Goal: Information Seeking & Learning: Learn about a topic

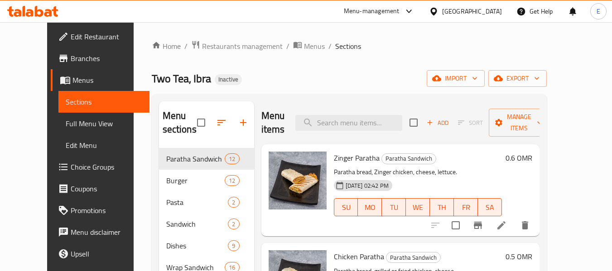
scroll to position [210, 0]
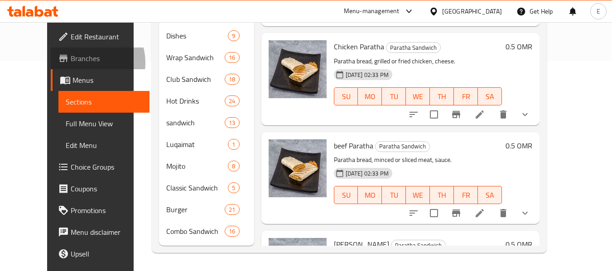
click at [71, 63] on span "Branches" at bounding box center [107, 58] width 72 height 11
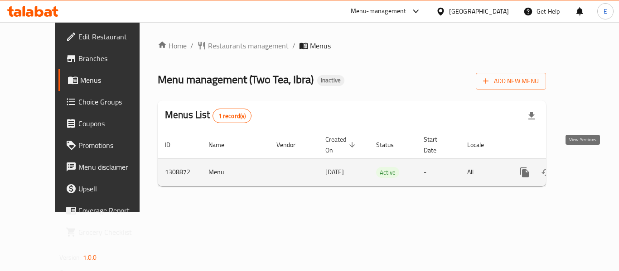
click at [585, 162] on link "enhanced table" at bounding box center [590, 173] width 22 height 22
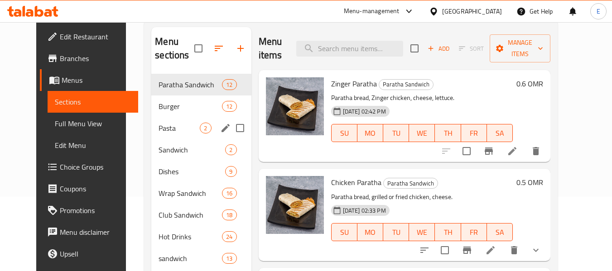
scroll to position [91, 0]
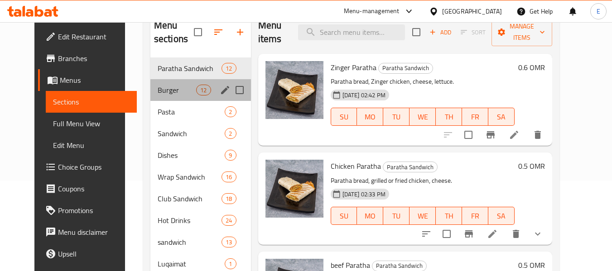
click at [180, 96] on div "Burger 12" at bounding box center [200, 90] width 101 height 22
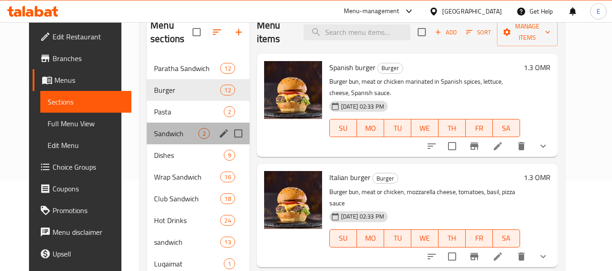
click at [162, 126] on div "Sandwich 2" at bounding box center [198, 134] width 103 height 22
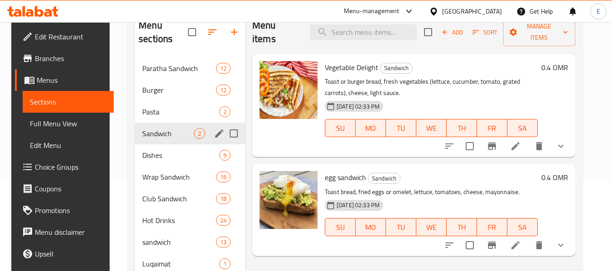
scroll to position [136, 0]
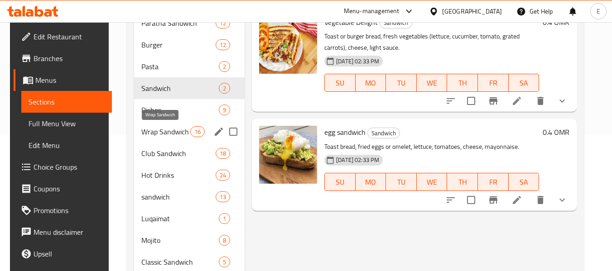
click at [162, 126] on span "Wrap Sandwich" at bounding box center [165, 131] width 49 height 11
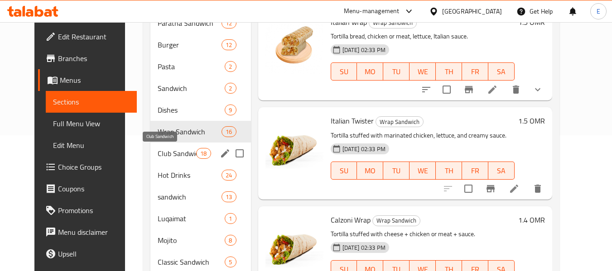
click at [168, 158] on span "Club Sandwich" at bounding box center [177, 153] width 39 height 11
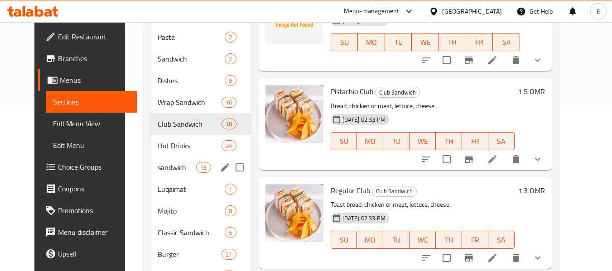
scroll to position [181, 0]
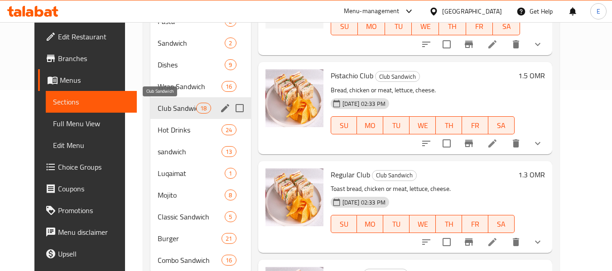
click at [162, 105] on span "Club Sandwich" at bounding box center [177, 108] width 39 height 11
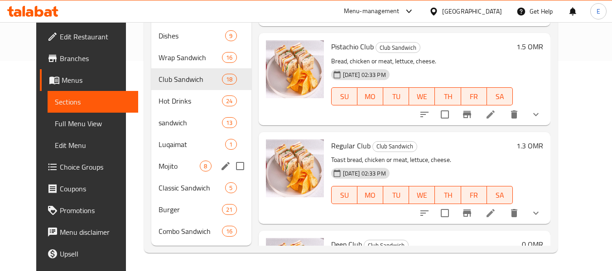
scroll to position [165, 0]
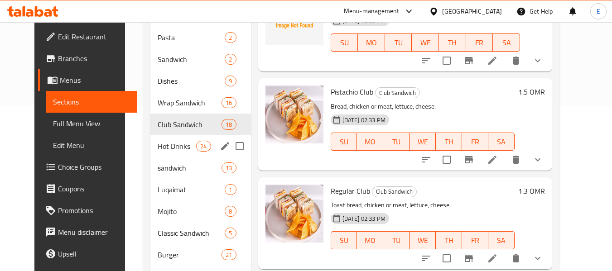
click at [150, 153] on div "Hot Drinks 24" at bounding box center [200, 147] width 101 height 22
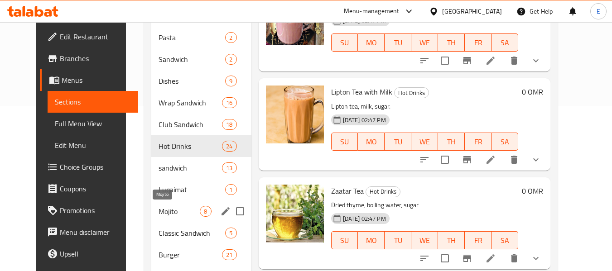
click at [159, 208] on span "Mojito" at bounding box center [179, 211] width 41 height 11
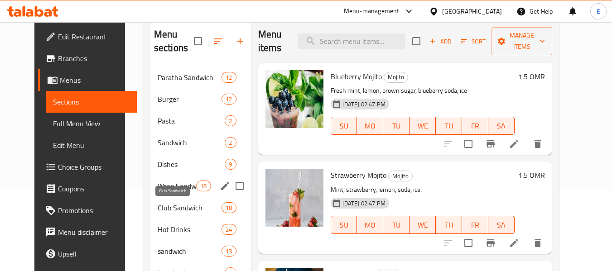
scroll to position [29, 0]
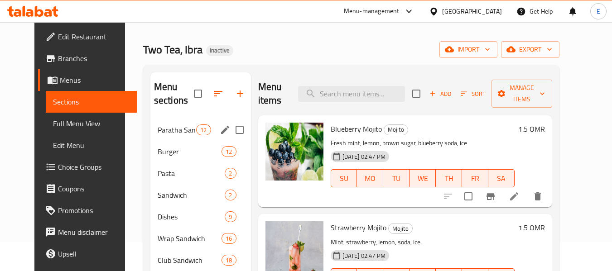
click at [150, 139] on div "Paratha Sandwich 12" at bounding box center [200, 130] width 101 height 22
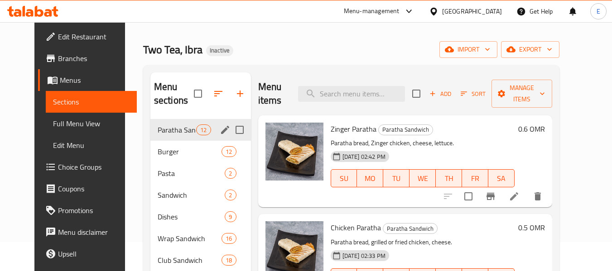
scroll to position [74, 0]
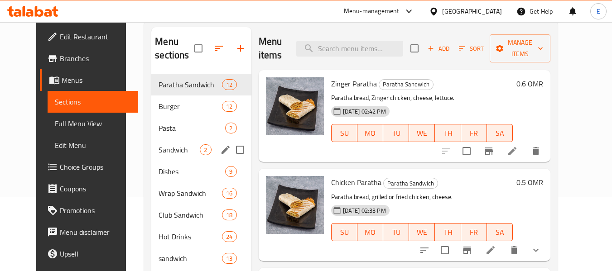
click at [151, 139] on div "Sandwich 2" at bounding box center [201, 150] width 100 height 22
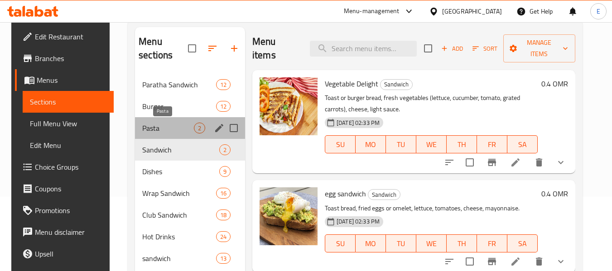
click at [158, 128] on span "Pasta" at bounding box center [168, 128] width 52 height 11
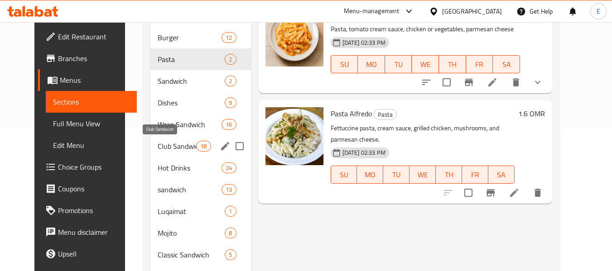
scroll to position [165, 0]
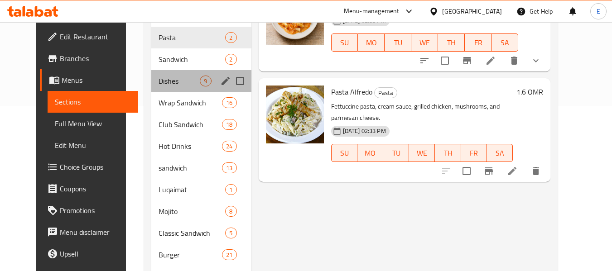
click at [165, 89] on div "Dishes 9" at bounding box center [201, 81] width 100 height 22
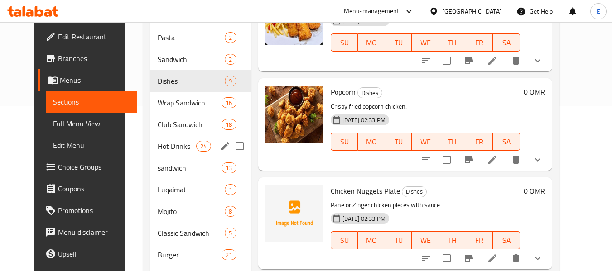
scroll to position [210, 0]
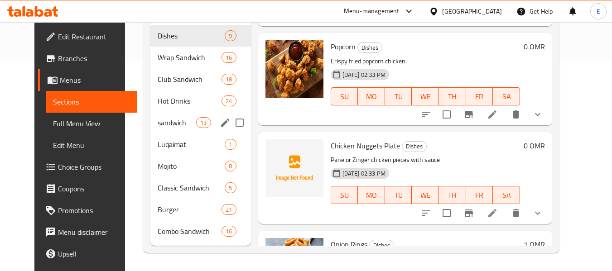
click at [171, 102] on span "Hot Drinks" at bounding box center [190, 101] width 64 height 11
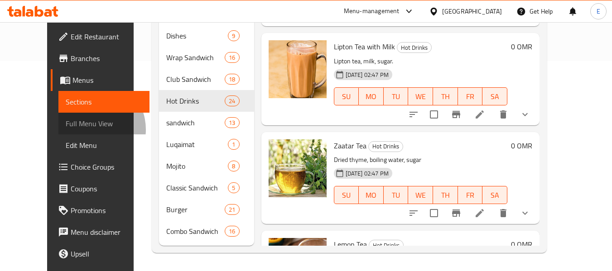
click at [66, 129] on span "Full Menu View" at bounding box center [104, 123] width 77 height 11
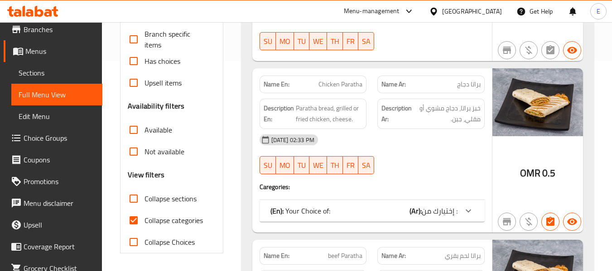
scroll to position [65, 0]
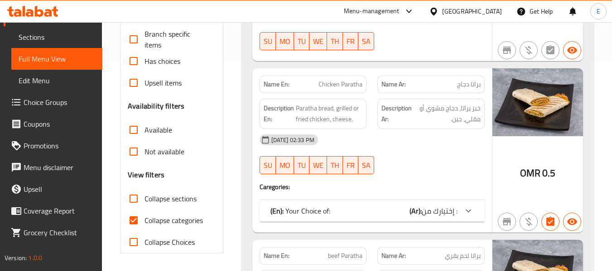
click at [128, 220] on input "Collapse categories" at bounding box center [134, 221] width 22 height 22
checkbox input "false"
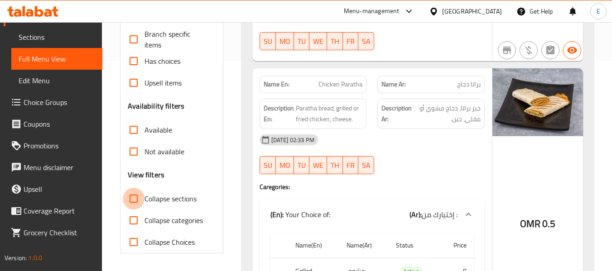
click at [133, 196] on input "Collapse sections" at bounding box center [134, 199] width 22 height 22
checkbox input "true"
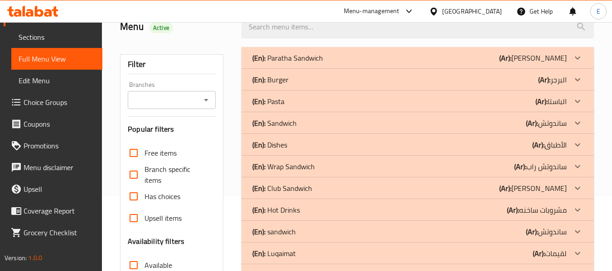
scroll to position [91, 0]
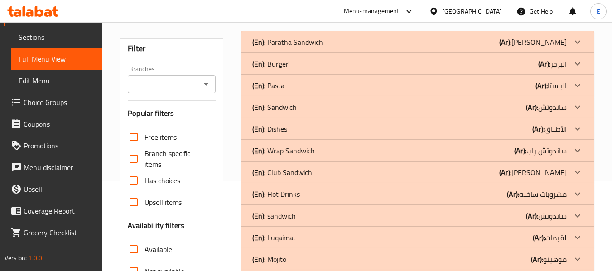
click at [435, 191] on div "(En): Hot Drinks (Ar): مشروبات ساخنه" at bounding box center [409, 194] width 315 height 11
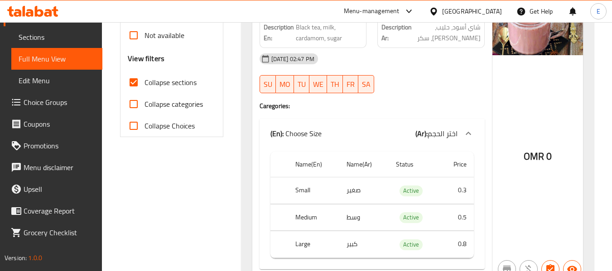
scroll to position [0, 0]
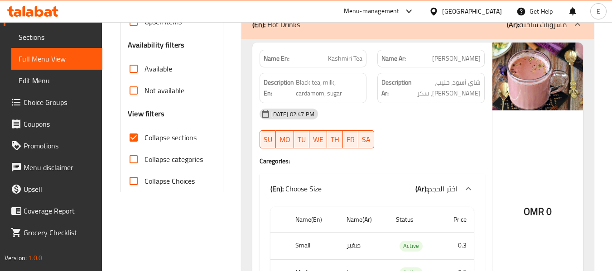
scroll to position [272, 0]
click at [344, 68] on div "Description En: Black tea, milk, cardamom, sugar" at bounding box center [313, 87] width 118 height 41
click at [338, 74] on div "Description En: Black tea, milk, cardamom, sugar" at bounding box center [313, 88] width 107 height 30
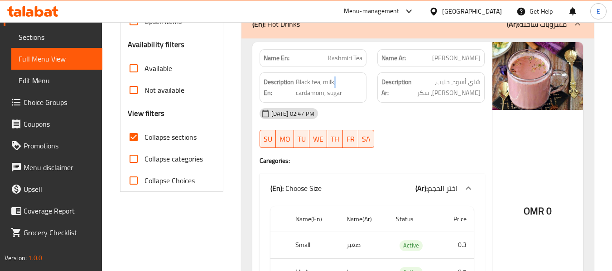
click at [338, 74] on div "Description En: Black tea, milk, cardamom, sugar" at bounding box center [313, 88] width 107 height 30
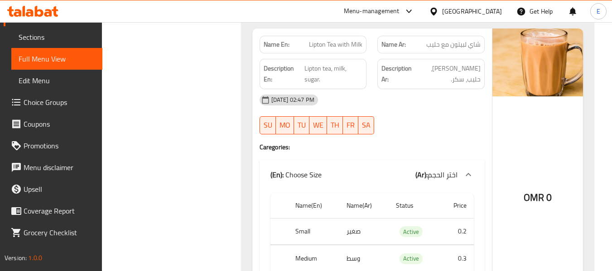
scroll to position [589, 0]
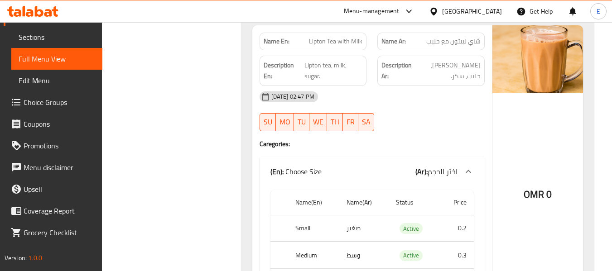
click at [318, 32] on div "Name En: Lipton Tea with Milk" at bounding box center [313, 41] width 118 height 29
drag, startPoint x: 305, startPoint y: 62, endPoint x: 353, endPoint y: 77, distance: 50.4
click at [353, 77] on span "Lipton tea, milk, sugar." at bounding box center [334, 71] width 58 height 22
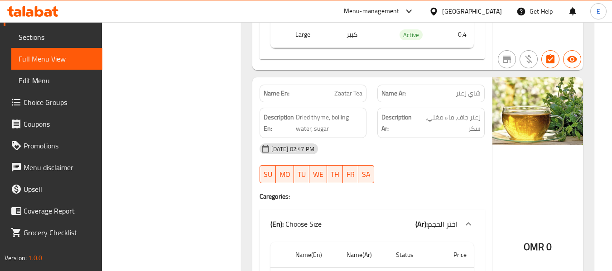
scroll to position [861, 0]
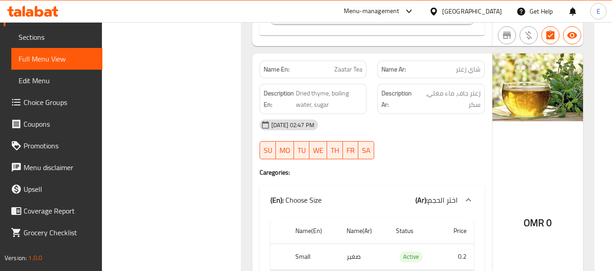
click at [333, 80] on div "Description En: Dried thyme, boiling water, sugar" at bounding box center [313, 98] width 118 height 41
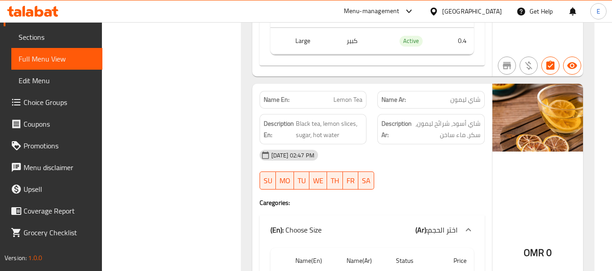
scroll to position [1178, 0]
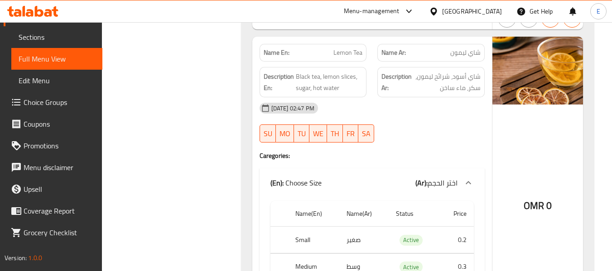
click at [483, 54] on div "Name Ar: شاي ليمون" at bounding box center [431, 53] width 107 height 18
click at [338, 50] on span "Lemon Tea" at bounding box center [348, 53] width 29 height 10
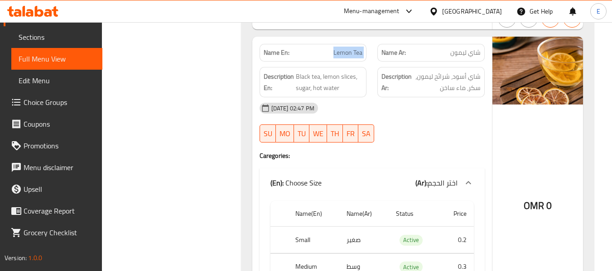
click at [339, 50] on span "Lemon Tea" at bounding box center [348, 53] width 29 height 10
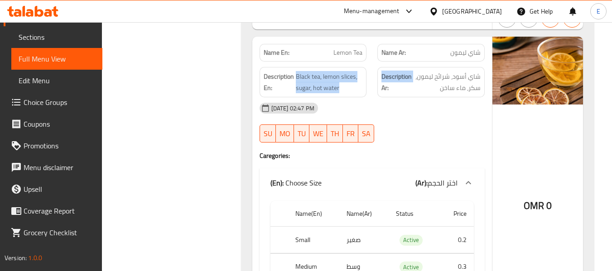
drag, startPoint x: 296, startPoint y: 77, endPoint x: 372, endPoint y: 87, distance: 76.9
click at [372, 87] on div "Description En: Black tea, lemon slices, sugar, hot water Description Ar: شاي أ…" at bounding box center [372, 82] width 236 height 41
click at [372, 87] on div "Description Ar: شاي أسود، شرائح ليمون، سكر، ماء ساخن" at bounding box center [431, 82] width 118 height 41
click at [358, 91] on span "Black tea, lemon slices, sugar, hot water" at bounding box center [329, 82] width 67 height 22
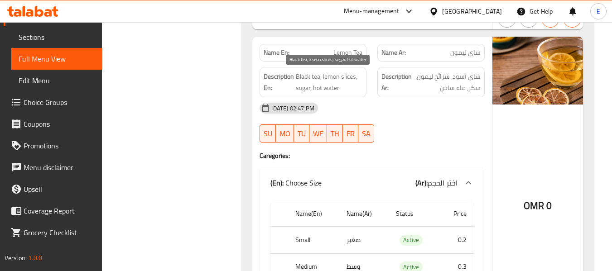
click at [358, 91] on span "Black tea, lemon slices, sugar, hot water" at bounding box center [329, 82] width 67 height 22
click at [427, 99] on div "[DATE] 02:47 PM" at bounding box center [372, 108] width 236 height 22
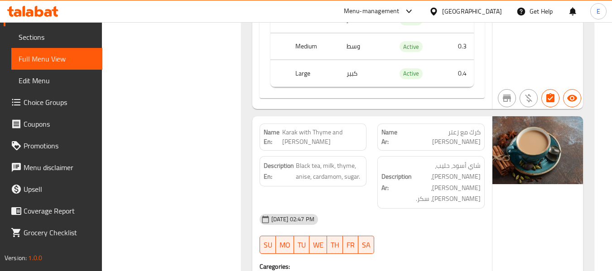
scroll to position [1450, 0]
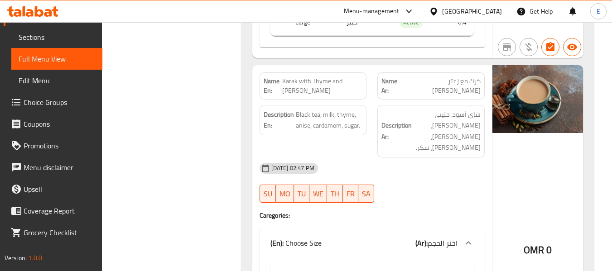
click at [451, 89] on div "Name Ar: كرك مع زعتر يانسون" at bounding box center [431, 86] width 107 height 27
click at [324, 73] on div "Name En: Karak with Thyme and Anise" at bounding box center [313, 86] width 107 height 27
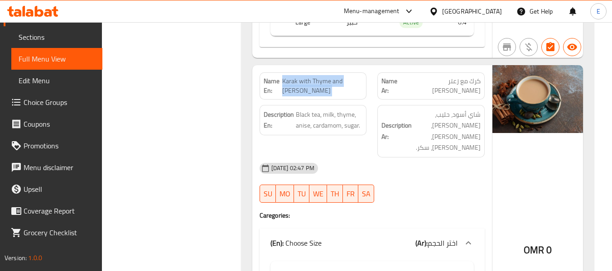
click at [324, 73] on div "Name En: Karak with Thyme and Anise" at bounding box center [313, 86] width 107 height 27
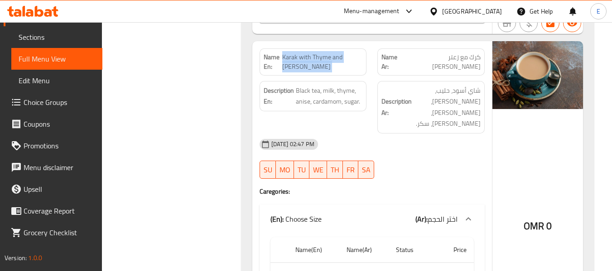
scroll to position [1496, 0]
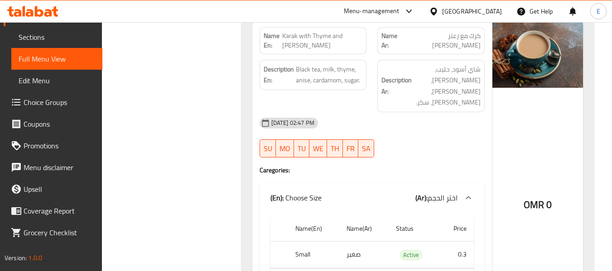
click at [324, 74] on span "Black tea, milk, thyme, anise, cardamom, sugar." at bounding box center [329, 75] width 67 height 22
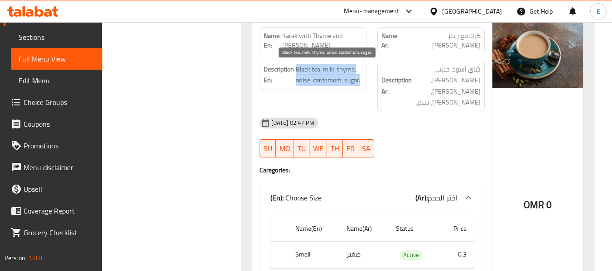
click at [324, 74] on span "Black tea, milk, thyme, anise, cardamom, sugar." at bounding box center [329, 75] width 67 height 22
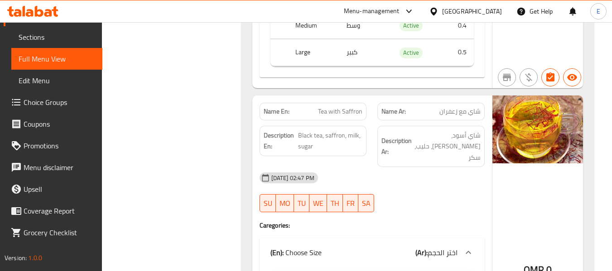
scroll to position [1767, 0]
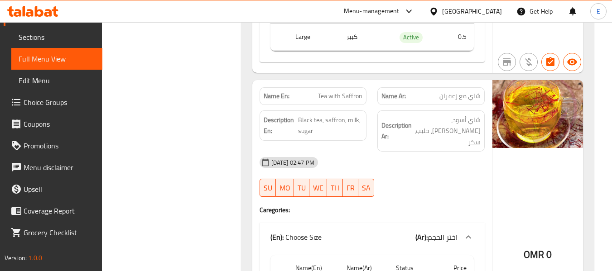
click at [361, 92] on span "Tea with Saffron" at bounding box center [340, 97] width 44 height 10
click at [334, 115] on span "Black tea, saffron, milk, sugar" at bounding box center [330, 126] width 64 height 22
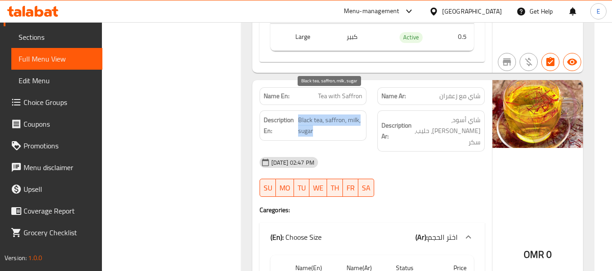
click at [334, 115] on span "Black tea, saffron, milk, sugar" at bounding box center [330, 126] width 64 height 22
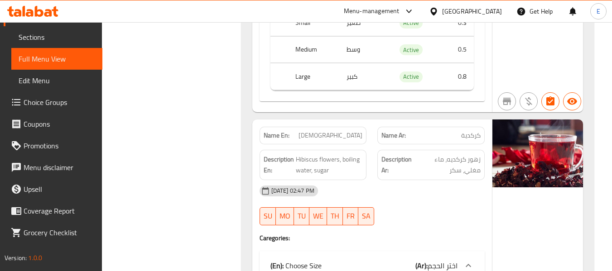
scroll to position [2085, 0]
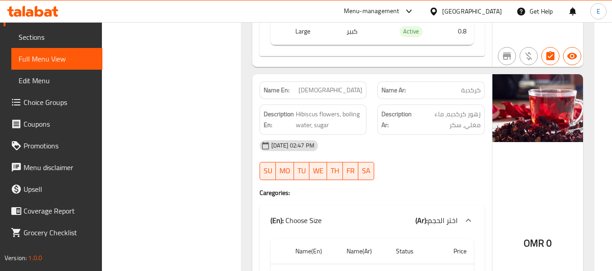
click at [334, 109] on span "Hibiscus flowers, boiling water, sugar" at bounding box center [329, 120] width 67 height 22
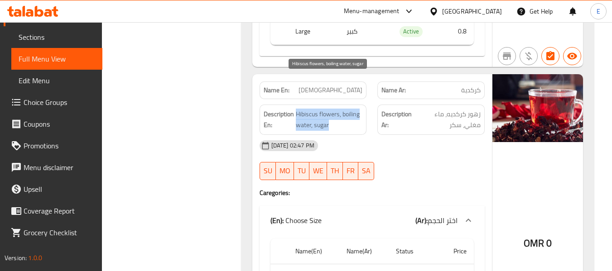
click at [334, 109] on span "Hibiscus flowers, boiling water, sugar" at bounding box center [329, 120] width 67 height 22
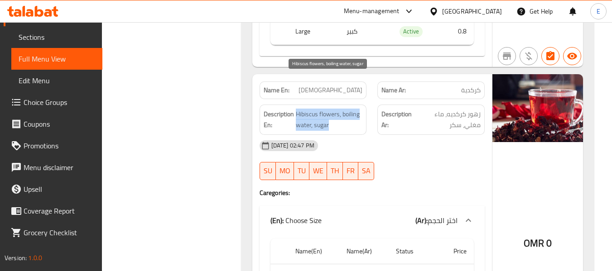
click at [334, 109] on span "Hibiscus flowers, boiling water, sugar" at bounding box center [329, 120] width 67 height 22
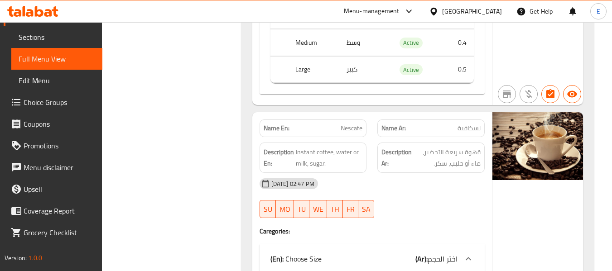
scroll to position [2402, 0]
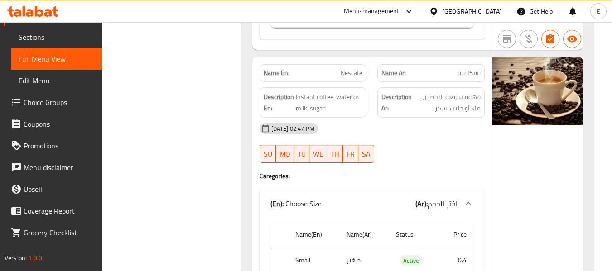
click at [464, 68] on span "نسكافية" at bounding box center [469, 73] width 23 height 10
click at [353, 68] on span "Nescafe" at bounding box center [352, 73] width 22 height 10
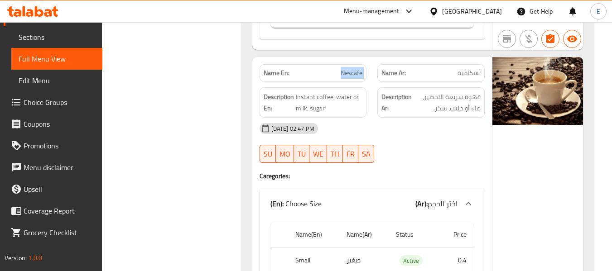
click at [353, 68] on span "Nescafe" at bounding box center [352, 73] width 22 height 10
click at [440, 92] on span "قهوة سريعة التحضير، ماء أو حليب، سكر." at bounding box center [447, 103] width 67 height 22
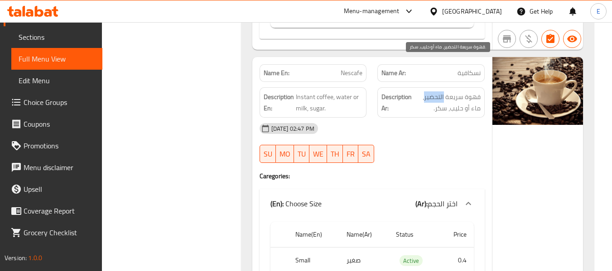
click at [440, 92] on span "قهوة سريعة التحضير، ماء أو حليب، سكر." at bounding box center [447, 103] width 67 height 22
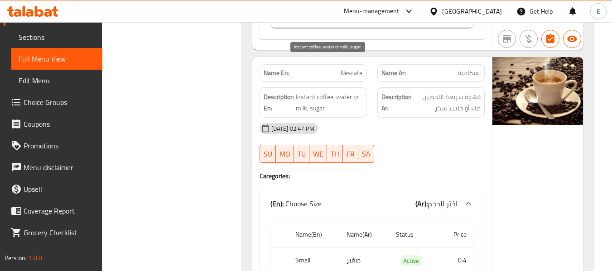
click at [347, 92] on span "Instant coffee, water or milk, sugar." at bounding box center [329, 103] width 67 height 22
click at [446, 118] on div "[DATE] 02:47 PM" at bounding box center [372, 129] width 236 height 22
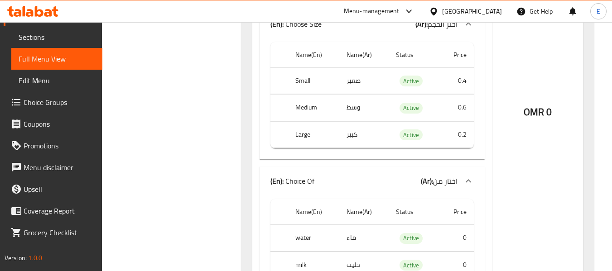
scroll to position [2538, 0]
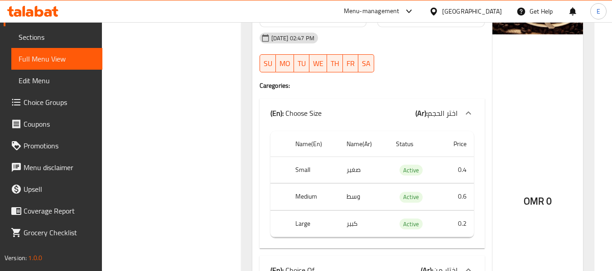
scroll to position [2357, 0]
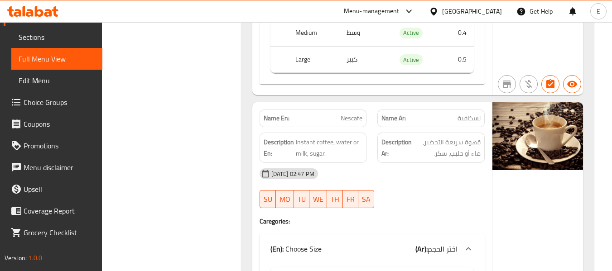
click at [348, 114] on span "Nescafe" at bounding box center [352, 119] width 22 height 10
copy span "Nescafe"
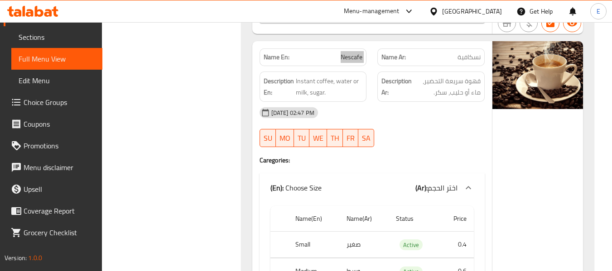
scroll to position [2402, 0]
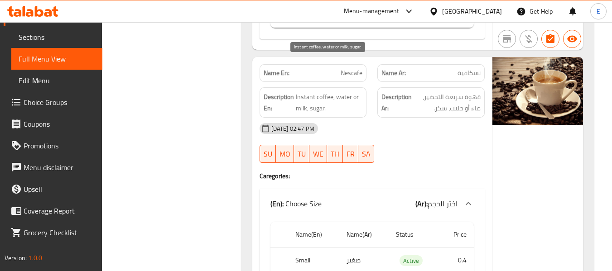
click at [353, 92] on span "Instant coffee, water or milk, sugar." at bounding box center [329, 103] width 67 height 22
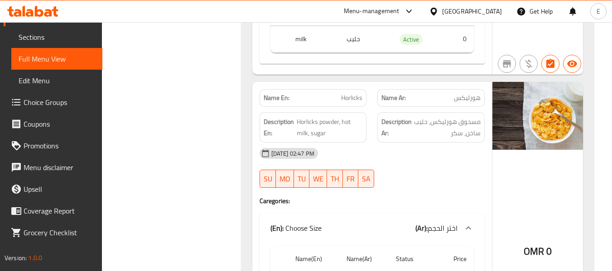
scroll to position [2810, 0]
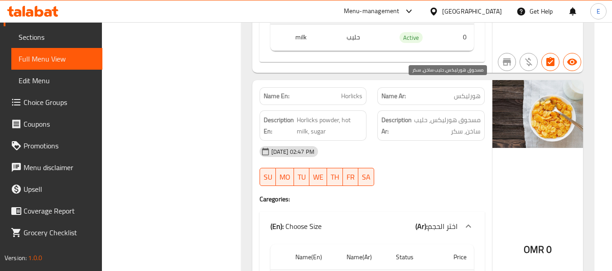
click at [450, 115] on span "مسحوق هورليكس، حليب ساخن، سكر" at bounding box center [447, 126] width 67 height 22
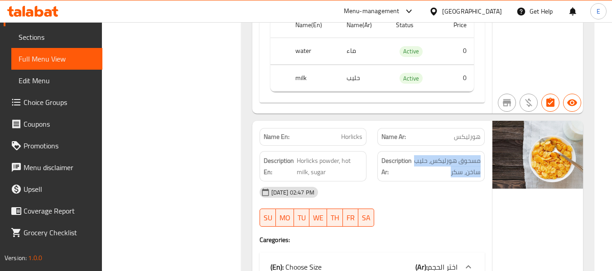
scroll to position [2764, 0]
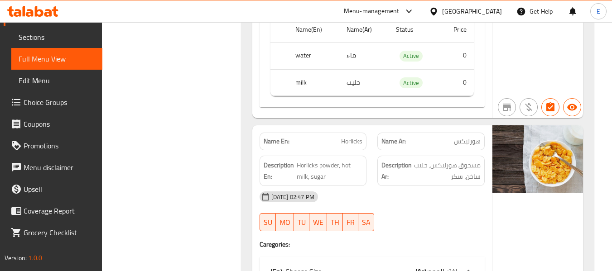
click at [355, 137] on span "Horlicks" at bounding box center [351, 142] width 21 height 10
copy span "Horlicks"
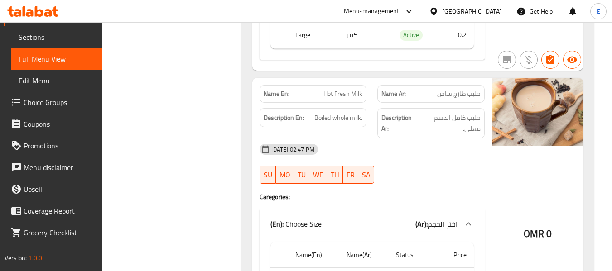
scroll to position [3127, 0]
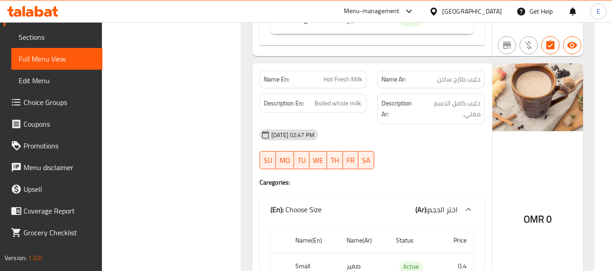
click at [464, 75] on span "حليب طازج ساخن" at bounding box center [459, 80] width 44 height 10
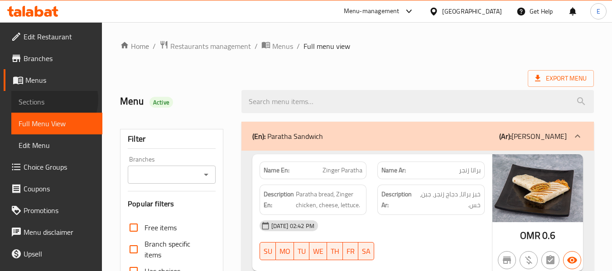
click at [53, 100] on span "Sections" at bounding box center [57, 102] width 77 height 11
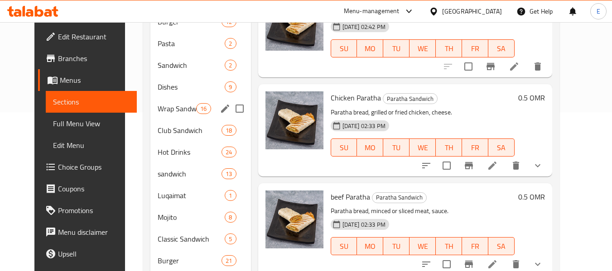
scroll to position [181, 0]
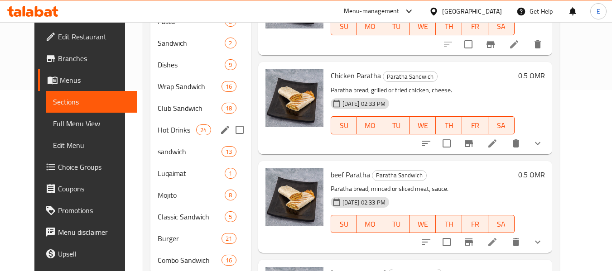
click at [197, 130] on span "24" at bounding box center [204, 130] width 14 height 9
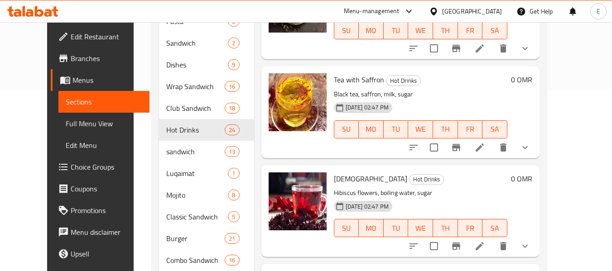
scroll to position [453, 0]
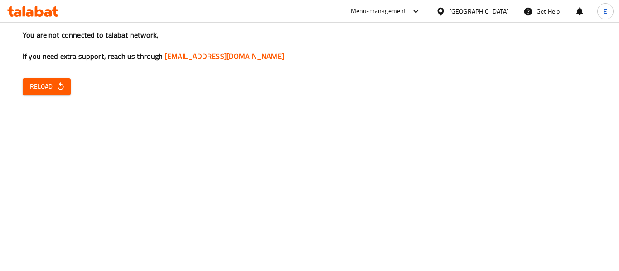
click at [48, 83] on span "Reload" at bounding box center [47, 86] width 34 height 11
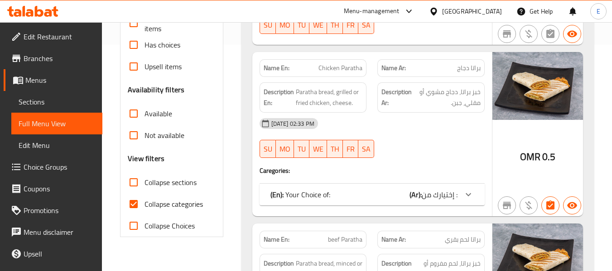
scroll to position [363, 0]
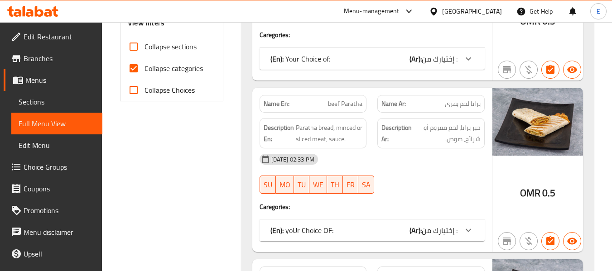
click at [136, 70] on input "Collapse categories" at bounding box center [134, 69] width 22 height 22
checkbox input "false"
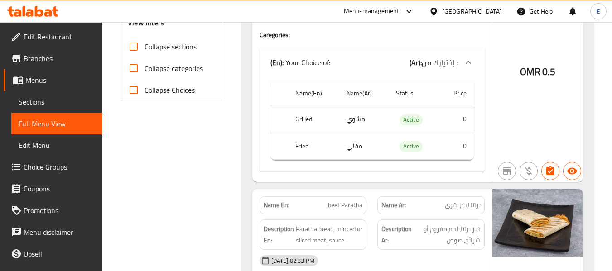
click at [134, 48] on input "Collapse sections" at bounding box center [134, 47] width 22 height 22
checkbox input "true"
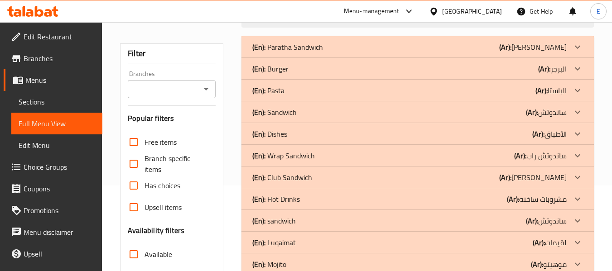
scroll to position [91, 0]
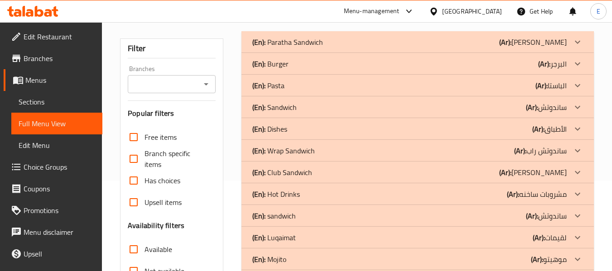
click at [479, 196] on div "(En): Hot Drinks (Ar): مشروبات ساخنه" at bounding box center [409, 194] width 315 height 11
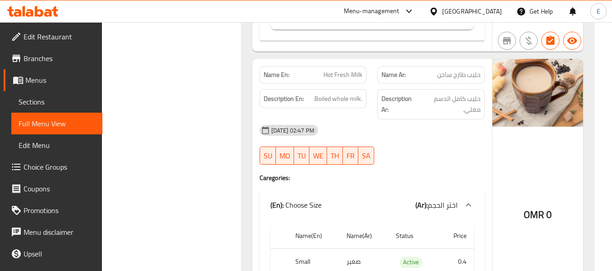
scroll to position [3117, 0]
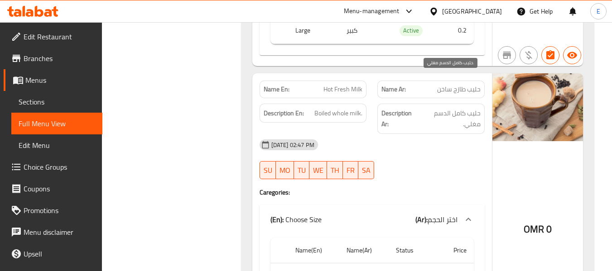
click at [473, 108] on span "حليب كامل الدسم مغلي." at bounding box center [450, 119] width 61 height 22
click at [352, 108] on span "Boiled whole milk." at bounding box center [339, 113] width 48 height 11
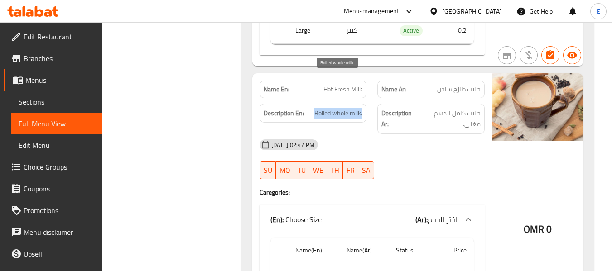
click at [352, 108] on span "Boiled whole milk." at bounding box center [339, 113] width 48 height 11
click at [438, 134] on div "[DATE] 02:47 PM" at bounding box center [372, 145] width 236 height 22
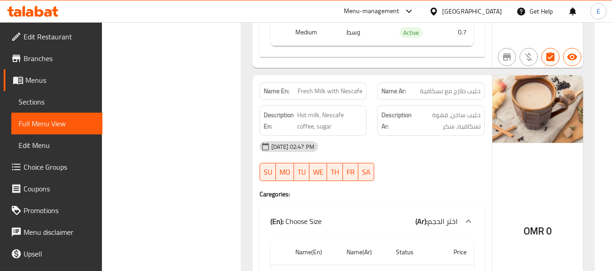
scroll to position [3389, 0]
click at [460, 86] on span "حليب طازج مع نسكافية" at bounding box center [450, 91] width 61 height 10
click at [323, 82] on div "Name En: Fresh Milk with Nescafe" at bounding box center [313, 91] width 107 height 18
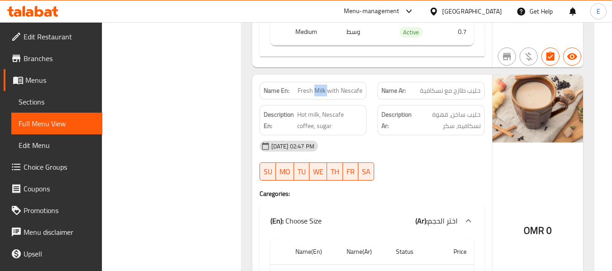
click at [323, 82] on div "Name En: Fresh Milk with Nescafe" at bounding box center [313, 91] width 107 height 18
click at [332, 109] on span "Hot milk, Nescafe coffee, sugar" at bounding box center [329, 120] width 65 height 22
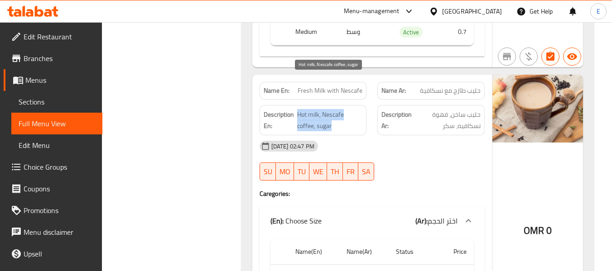
click at [332, 109] on span "Hot milk, Nescafe coffee, sugar" at bounding box center [329, 120] width 65 height 22
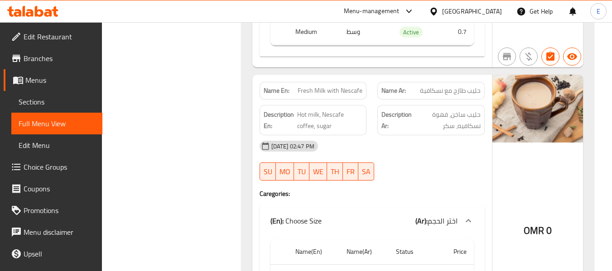
click at [329, 86] on span "Fresh Milk with Nescafe" at bounding box center [330, 91] width 65 height 10
copy span "Fresh Milk with Nescafe"
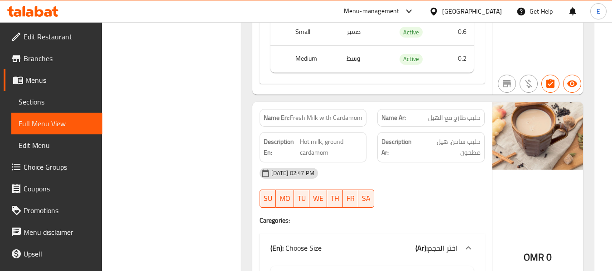
scroll to position [3933, 0]
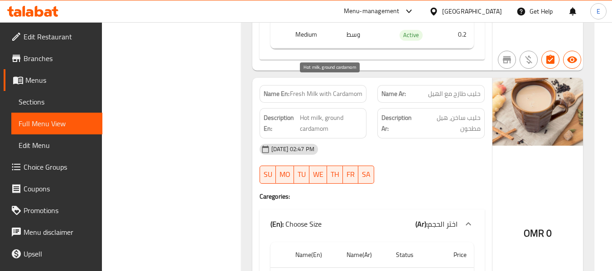
click at [309, 112] on span "Hot milk, ground cardamom" at bounding box center [331, 123] width 63 height 22
click at [312, 89] on span "Fresh Milk with Cardamom" at bounding box center [326, 94] width 73 height 10
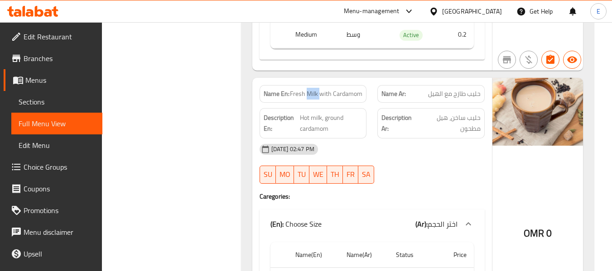
click at [312, 89] on span "Fresh Milk with Cardamom" at bounding box center [326, 94] width 73 height 10
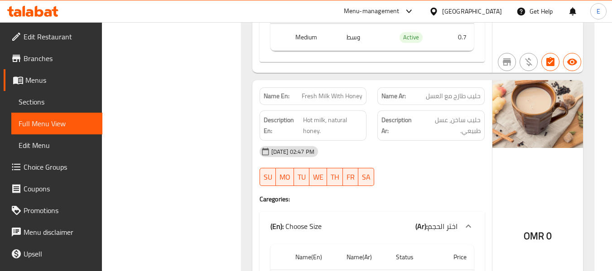
scroll to position [4205, 0]
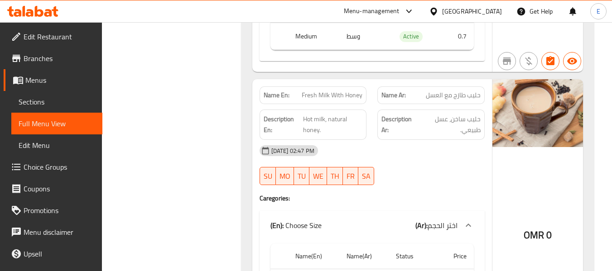
click at [462, 91] on span "حليب طازج مع العسل" at bounding box center [453, 96] width 55 height 10
click at [359, 91] on span "Fresh Milk With Honey" at bounding box center [332, 96] width 61 height 10
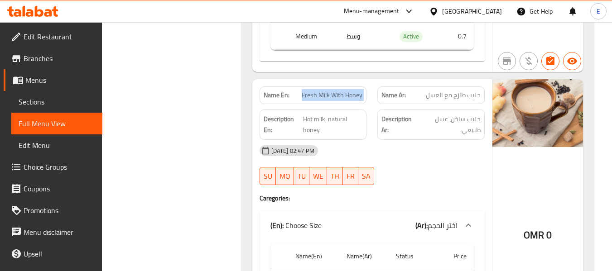
click at [359, 91] on span "Fresh Milk With Honey" at bounding box center [332, 96] width 61 height 10
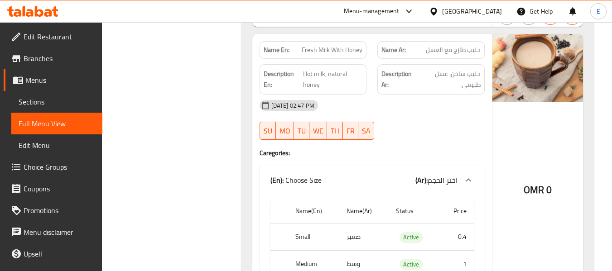
click at [457, 68] on span "حليب ساخن، عسل طبيعي." at bounding box center [450, 79] width 62 height 22
click at [340, 68] on span "Hot milk, natural honey." at bounding box center [332, 79] width 59 height 22
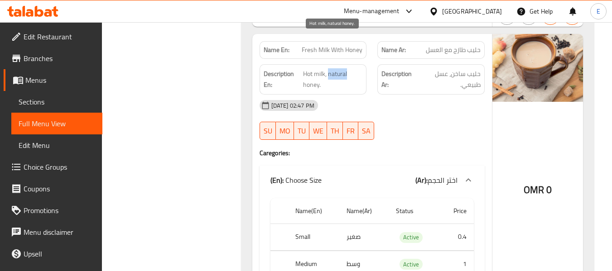
click at [340, 68] on span "Hot milk, natural honey." at bounding box center [332, 79] width 59 height 22
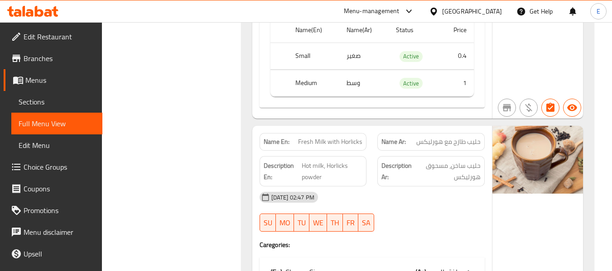
scroll to position [4477, 0]
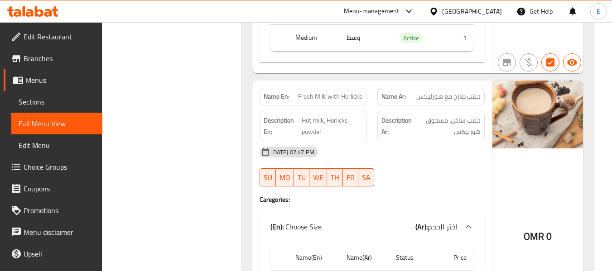
click at [438, 92] on span "حليب طازج مع هورليكس" at bounding box center [448, 97] width 64 height 10
click at [330, 92] on span "Fresh Milk with Horlicks" at bounding box center [330, 97] width 64 height 10
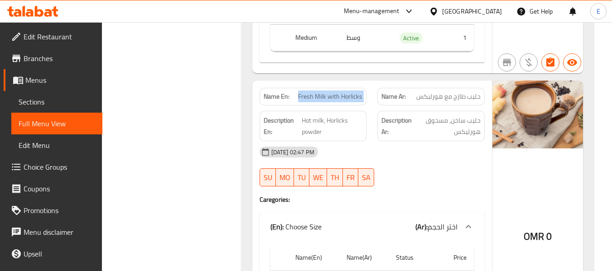
click at [330, 92] on span "Fresh Milk with Horlicks" at bounding box center [330, 97] width 64 height 10
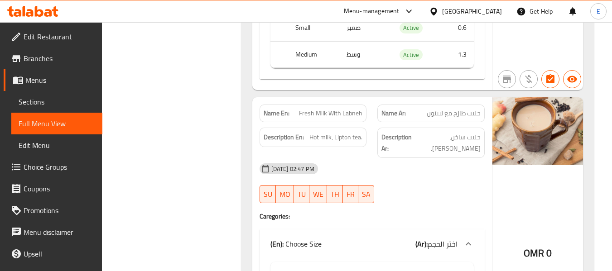
scroll to position [4748, 0]
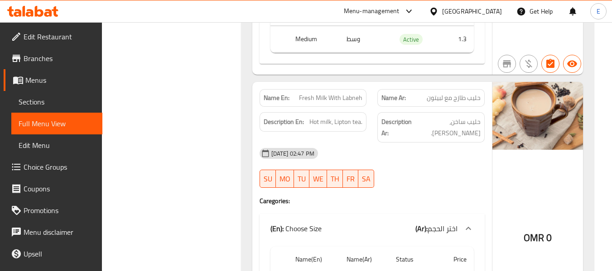
click at [448, 93] on span "حليب طازج مع لبيتون" at bounding box center [454, 98] width 54 height 10
click at [332, 93] on span "Fresh Milk With Labneh" at bounding box center [330, 98] width 63 height 10
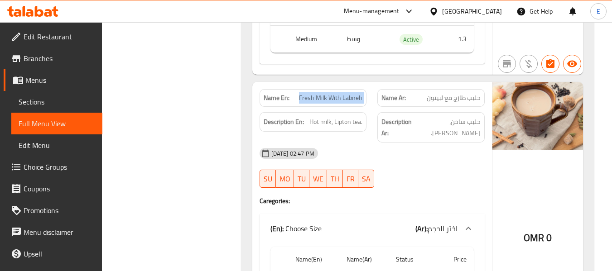
click at [332, 93] on span "Fresh Milk With Labneh" at bounding box center [330, 98] width 63 height 10
click at [339, 93] on span "Fresh Milk With Labneh" at bounding box center [330, 98] width 63 height 10
click at [449, 89] on div "Name Ar: حليب طازج مع لبيتون" at bounding box center [431, 98] width 107 height 18
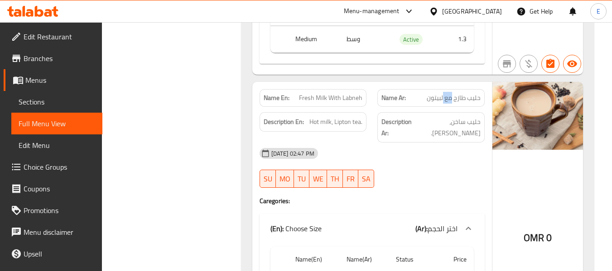
click at [449, 89] on div "Name Ar: حليب طازج مع لبيتون" at bounding box center [431, 98] width 107 height 18
click at [466, 116] on span "حليب ساخن، [PERSON_NAME]." at bounding box center [448, 127] width 66 height 22
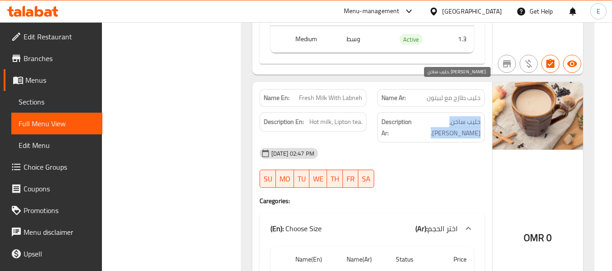
click at [466, 116] on span "حليب ساخن، [PERSON_NAME]." at bounding box center [448, 127] width 66 height 22
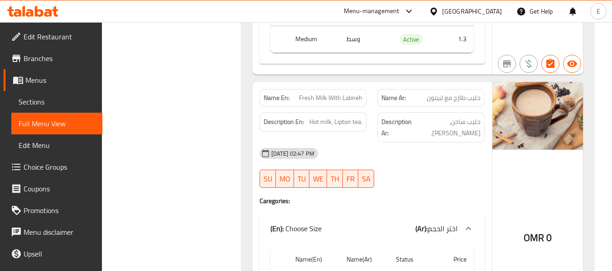
click at [342, 116] on span "Hot milk, Lipton tea." at bounding box center [336, 121] width 53 height 11
click at [446, 143] on div "[DATE] 02:47 PM" at bounding box center [372, 154] width 236 height 22
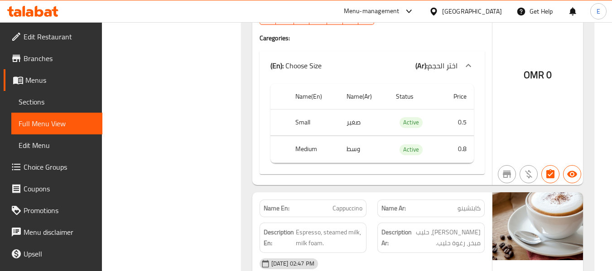
scroll to position [5020, 0]
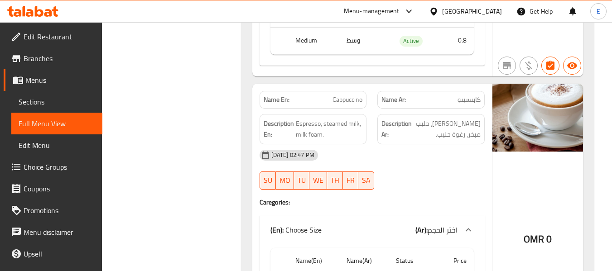
click at [355, 95] on span "Cappuccino" at bounding box center [348, 100] width 30 height 10
click at [329, 118] on span "Espresso, steamed milk, milk foam." at bounding box center [329, 129] width 67 height 22
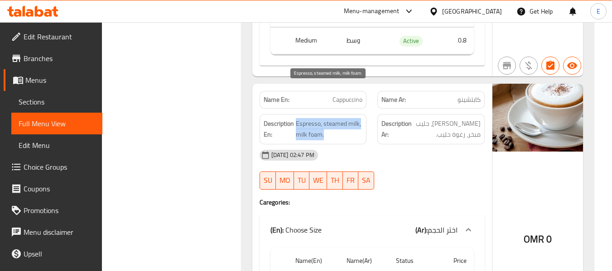
click at [329, 118] on span "Espresso, steamed milk, milk foam." at bounding box center [329, 129] width 67 height 22
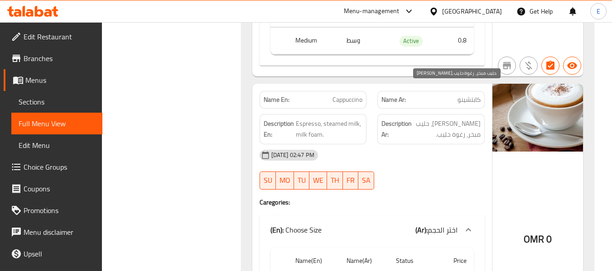
click at [470, 118] on span "[PERSON_NAME]، حليب مبخر، رغوة حليب." at bounding box center [447, 129] width 67 height 22
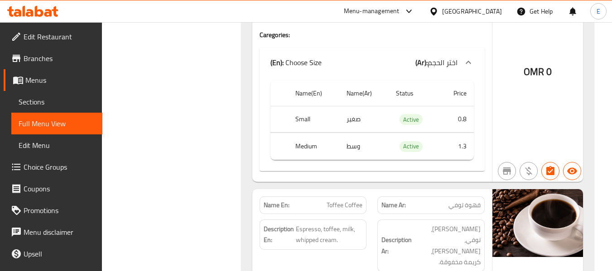
scroll to position [5247, 0]
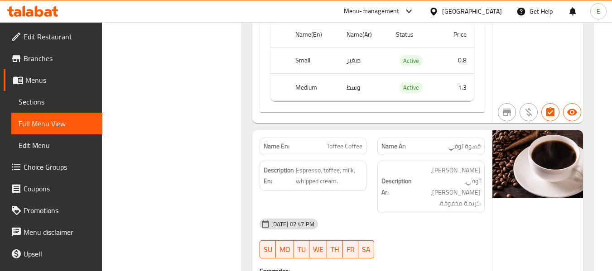
click at [476, 142] on span "قهوة توفي" at bounding box center [465, 147] width 32 height 10
click at [334, 142] on span "Toffee Coffee" at bounding box center [345, 147] width 36 height 10
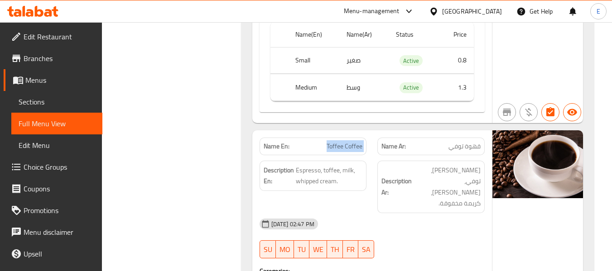
click at [334, 142] on span "Toffee Coffee" at bounding box center [345, 147] width 36 height 10
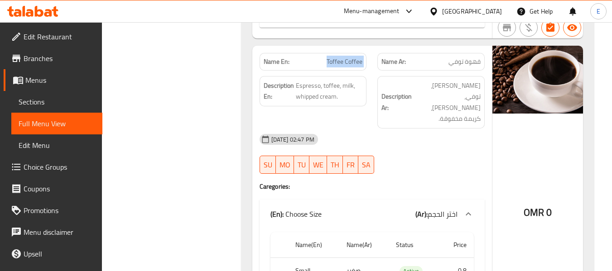
scroll to position [5338, 0]
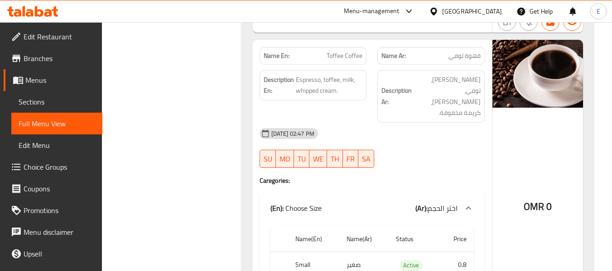
click at [418, 123] on div "30-08-2025 02:47 PM SU MO TU WE TH FR SA" at bounding box center [372, 148] width 236 height 51
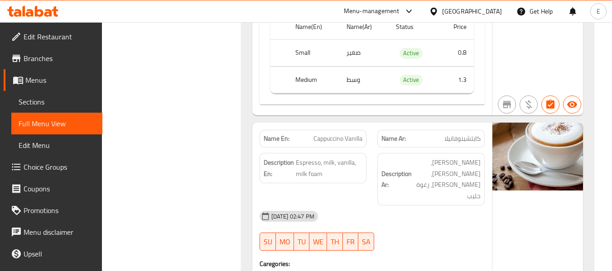
scroll to position [5564, 0]
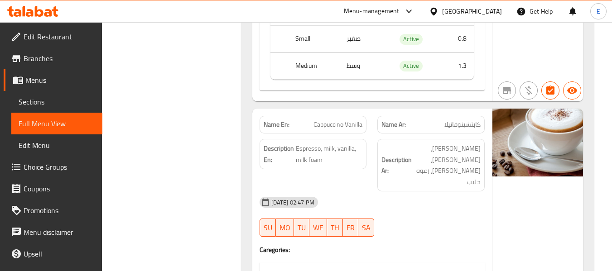
click at [359, 120] on span "Cappuccino Vanilla" at bounding box center [338, 125] width 49 height 10
click at [465, 120] on span "كابتشينوفانيلا" at bounding box center [463, 125] width 36 height 10
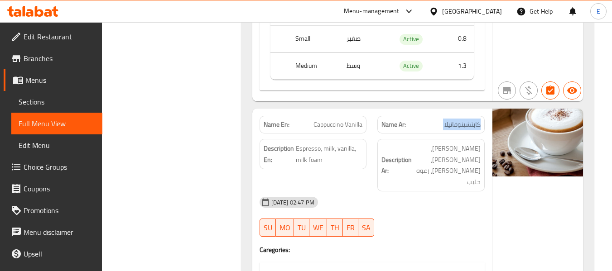
click at [465, 120] on span "كابتشينوفانيلا" at bounding box center [463, 125] width 36 height 10
click at [446, 232] on div at bounding box center [431, 237] width 118 height 11
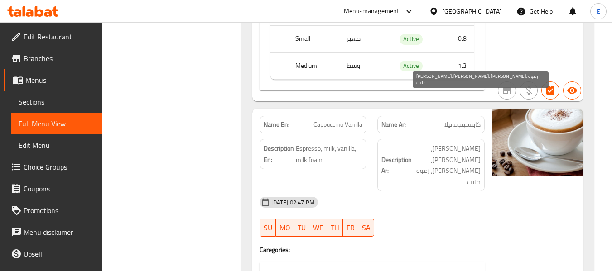
click at [472, 143] on span "[PERSON_NAME]، [PERSON_NAME]، [PERSON_NAME]، رغوة حليب" at bounding box center [447, 165] width 67 height 44
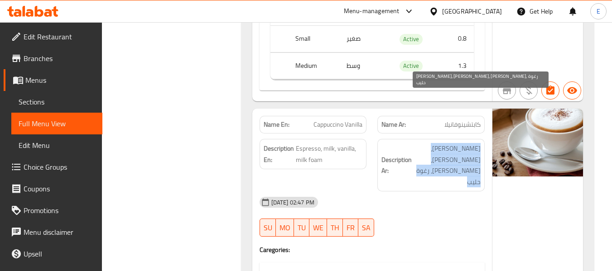
click at [472, 143] on span "[PERSON_NAME]، [PERSON_NAME]، [PERSON_NAME]، رغوة حليب" at bounding box center [447, 165] width 67 height 44
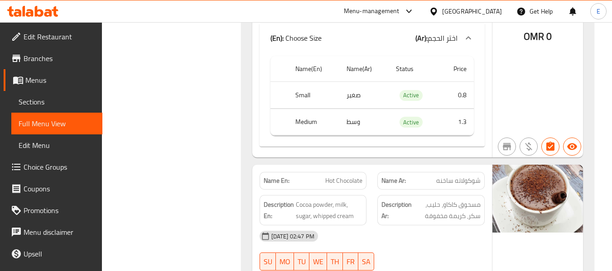
scroll to position [5836, 0]
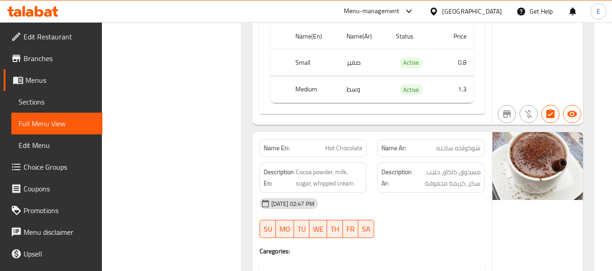
click at [468, 144] on span "شوكولاته ساخنه" at bounding box center [458, 149] width 44 height 10
click at [348, 144] on span "Hot Chocolate" at bounding box center [343, 149] width 37 height 10
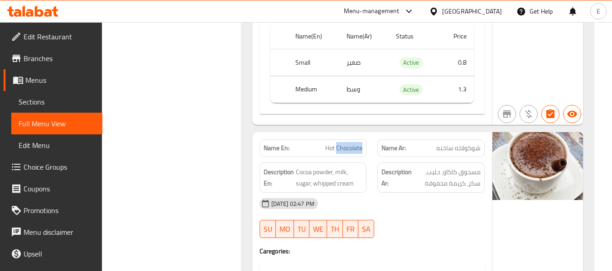
click at [348, 144] on span "Hot Chocolate" at bounding box center [343, 149] width 37 height 10
drag, startPoint x: 298, startPoint y: 94, endPoint x: 364, endPoint y: 114, distance: 69.1
click at [364, 163] on div "Description En: Cocoa powder, milk, sugar, whipped cream" at bounding box center [313, 178] width 107 height 30
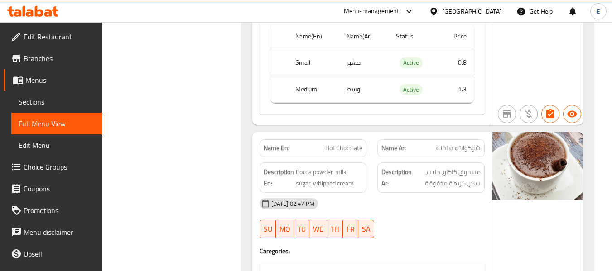
click at [364, 163] on div "Description En: Cocoa powder, milk, sugar, whipped cream" at bounding box center [313, 178] width 107 height 30
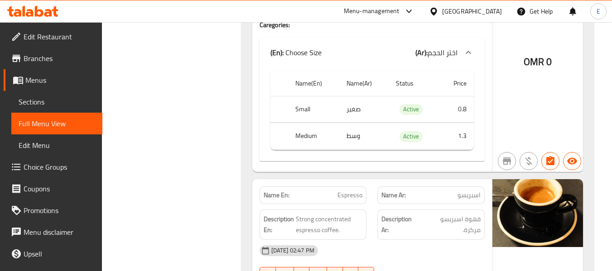
scroll to position [6108, 0]
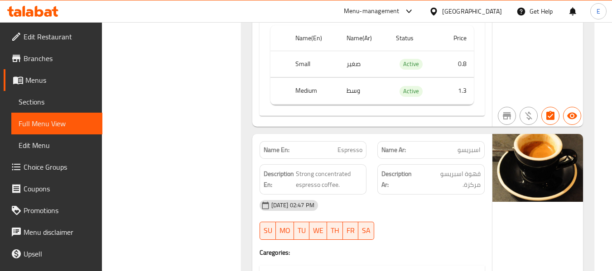
click at [349, 141] on div "Name En: Espresso" at bounding box center [313, 150] width 107 height 18
click at [481, 136] on div "Name Ar: اسبريسو" at bounding box center [431, 150] width 118 height 29
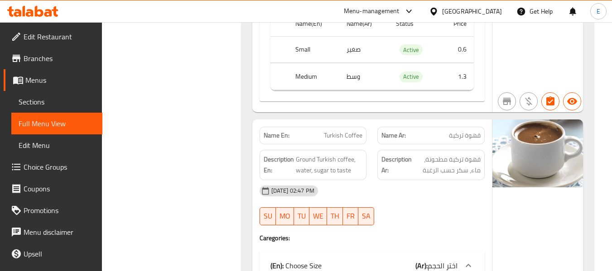
scroll to position [6380, 0]
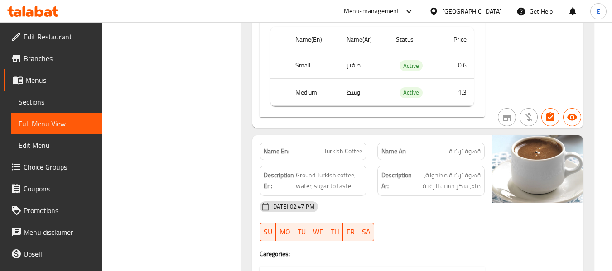
click at [351, 147] on span "Turkish Coffee" at bounding box center [343, 152] width 39 height 10
copy span "Turkish Coffee"
click at [412, 196] on div "30-08-2025 02:47 PM SU MO TU WE TH FR SA" at bounding box center [372, 221] width 236 height 51
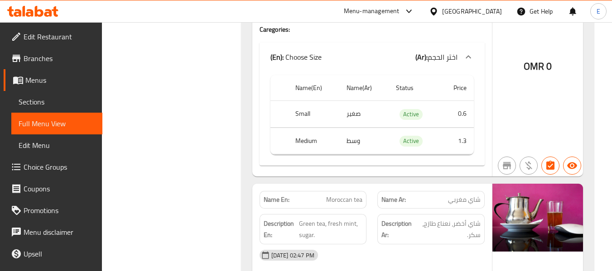
scroll to position [6607, 0]
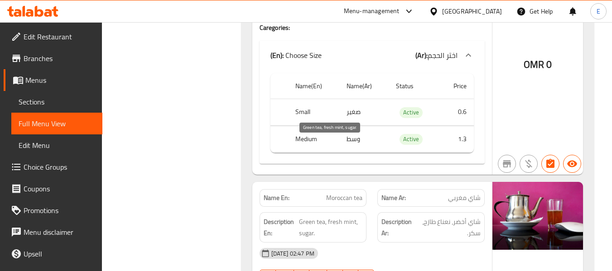
click at [333, 217] on span "Green tea, fresh mint, sugar." at bounding box center [330, 228] width 63 height 22
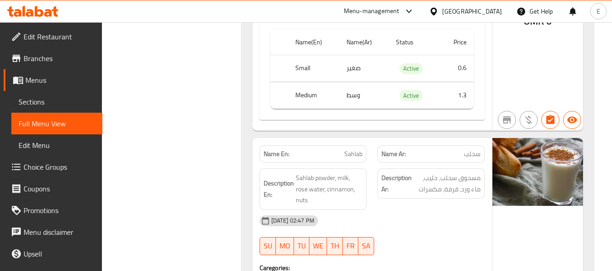
scroll to position [6969, 0]
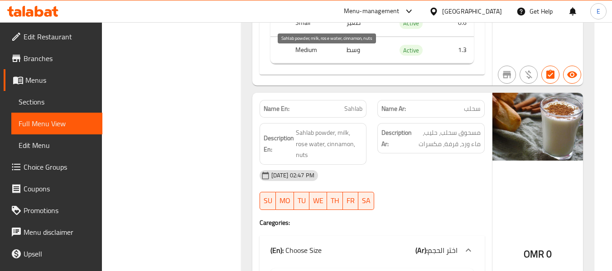
click at [308, 127] on span "Sahlab powder, milk, rose water, cinnamon, nuts" at bounding box center [329, 144] width 67 height 34
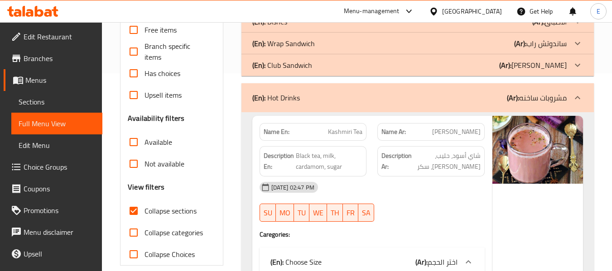
scroll to position [159, 0]
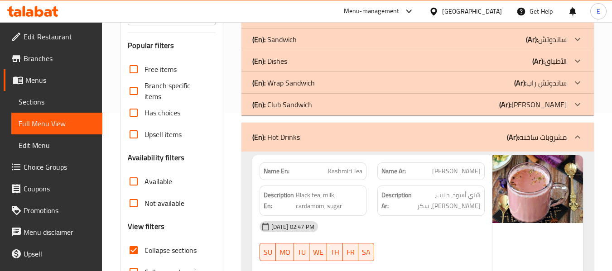
click at [452, 138] on div "(En): Hot Drinks (Ar): مشروبات ساخنه" at bounding box center [409, 137] width 315 height 11
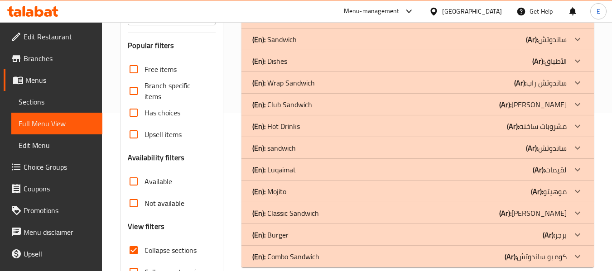
click at [457, 147] on div "(En): sandwich (Ar): ساندوتش" at bounding box center [409, 148] width 315 height 11
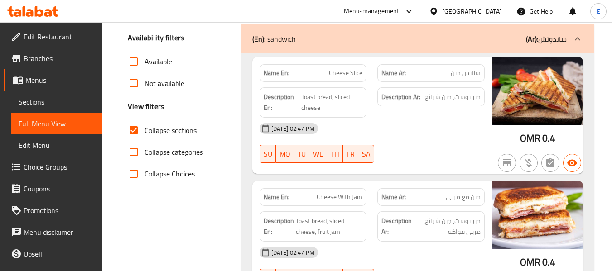
scroll to position [295, 0]
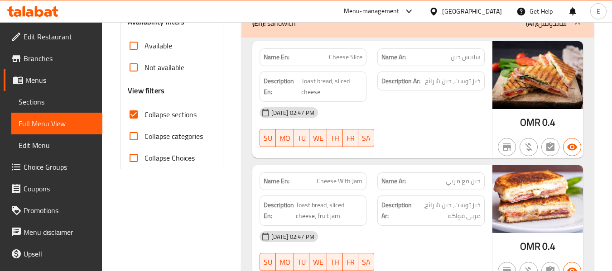
click at [460, 61] on span "سلايس جبن" at bounding box center [466, 58] width 30 height 10
click at [343, 53] on span "Cheese Slice" at bounding box center [346, 58] width 34 height 10
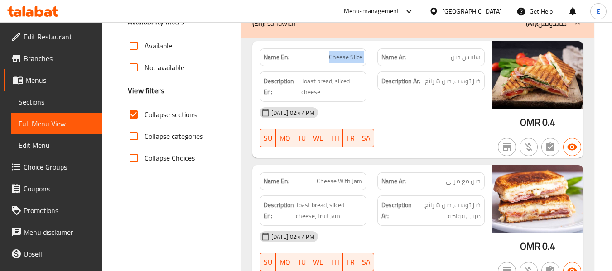
click at [343, 53] on span "Cheese Slice" at bounding box center [346, 58] width 34 height 10
drag, startPoint x: 376, startPoint y: 83, endPoint x: 361, endPoint y: 80, distance: 15.3
click at [376, 83] on div "Description Ar: خبز توست، جبن شرائح" at bounding box center [431, 86] width 118 height 41
click at [350, 77] on span "Toast bread, sliced cheese" at bounding box center [331, 87] width 61 height 22
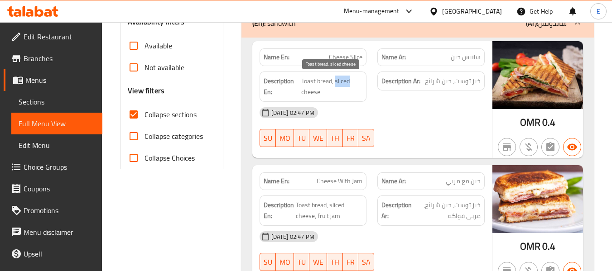
click at [350, 77] on span "Toast bread, sliced cheese" at bounding box center [331, 87] width 61 height 22
click at [446, 113] on div "[DATE] 02:47 PM" at bounding box center [372, 113] width 236 height 22
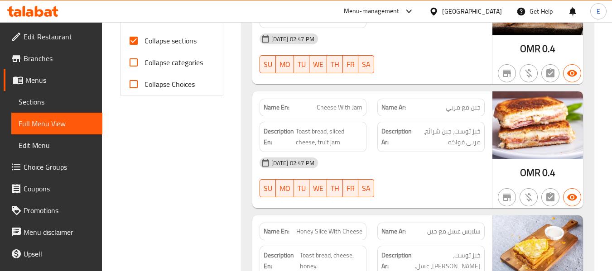
scroll to position [385, 0]
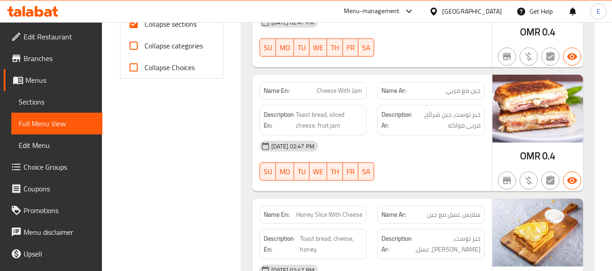
click at [464, 92] on span "جبن مع مربي" at bounding box center [463, 91] width 35 height 10
click at [345, 86] on span "Cheese With Jam" at bounding box center [340, 91] width 46 height 10
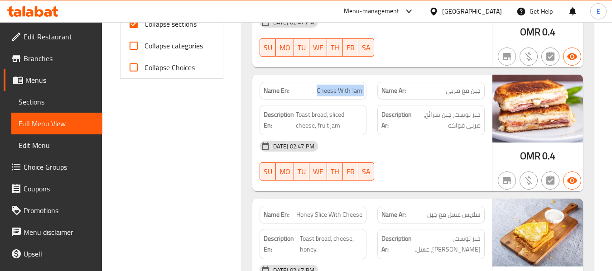
click at [345, 86] on span "Cheese With Jam" at bounding box center [340, 91] width 46 height 10
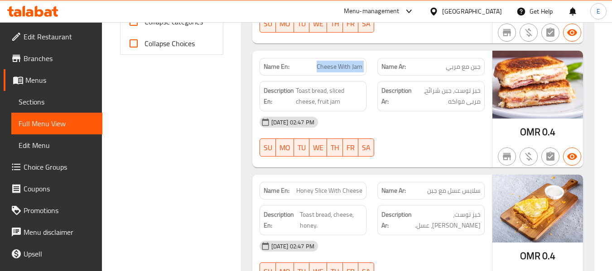
scroll to position [431, 0]
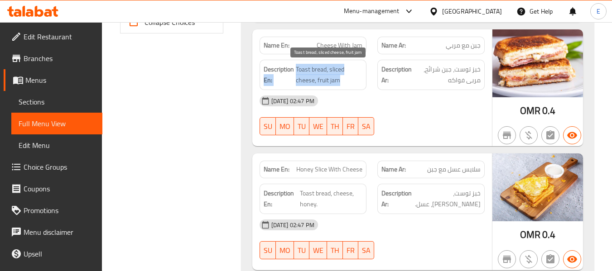
drag, startPoint x: 294, startPoint y: 66, endPoint x: 359, endPoint y: 80, distance: 66.8
click at [359, 80] on h6 "Description En: Toast bread, sliced cheese, fruit jam" at bounding box center [313, 75] width 99 height 22
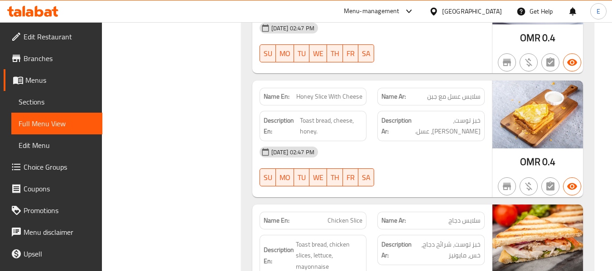
scroll to position [521, 0]
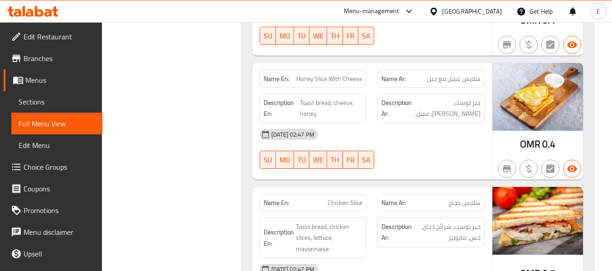
click at [445, 83] on span "سلايس عسل مع جبن" at bounding box center [453, 79] width 53 height 10
click at [335, 78] on span "Honey Slice With Cheese" at bounding box center [329, 79] width 66 height 10
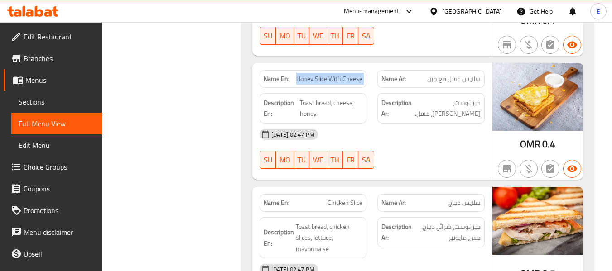
click at [335, 78] on span "Honey Slice With Cheese" at bounding box center [329, 79] width 66 height 10
click at [461, 110] on div "Description Ar: خبز توست، جبن، عسل." at bounding box center [431, 108] width 107 height 30
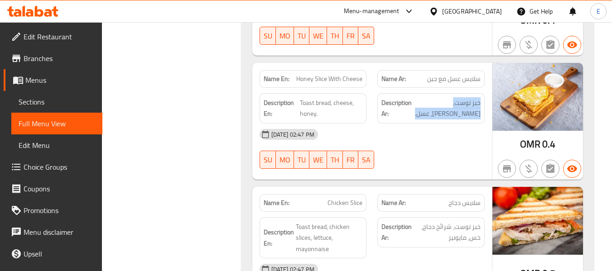
click at [461, 110] on div "Description Ar: خبز توست، جبن، عسل." at bounding box center [431, 108] width 107 height 30
click at [346, 106] on span "Toast bread, cheese, honey." at bounding box center [331, 108] width 63 height 22
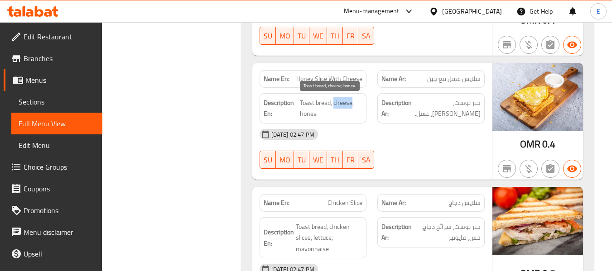
click at [346, 106] on span "Toast bread, cheese, honey." at bounding box center [331, 108] width 63 height 22
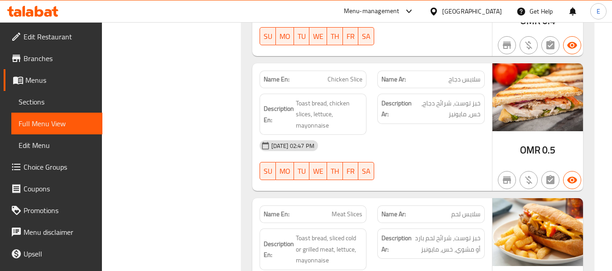
scroll to position [657, 0]
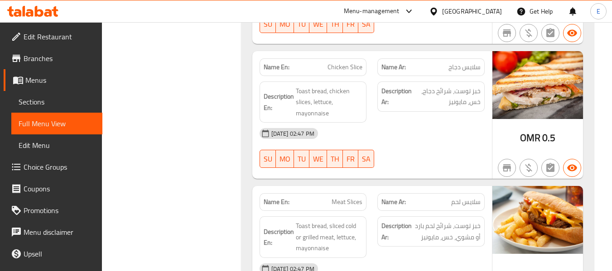
click at [346, 67] on span "Chicken Slice" at bounding box center [345, 68] width 35 height 10
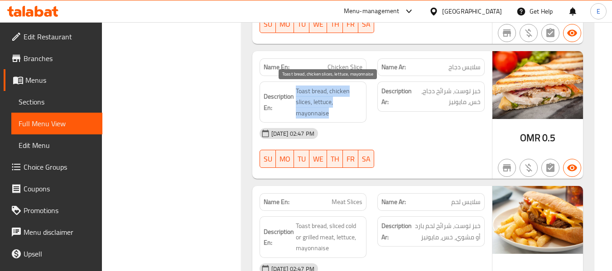
drag, startPoint x: 296, startPoint y: 84, endPoint x: 348, endPoint y: 110, distance: 57.8
click at [348, 110] on div "Description En: Toast bread, chicken slices, lettuce, mayonnaise" at bounding box center [313, 103] width 107 height 42
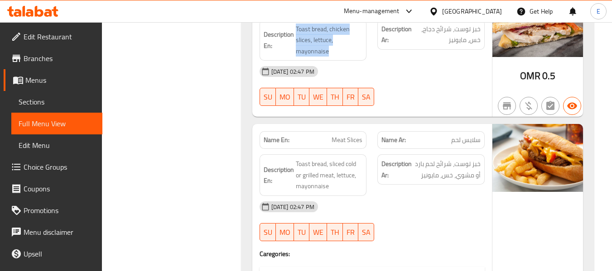
scroll to position [793, 0]
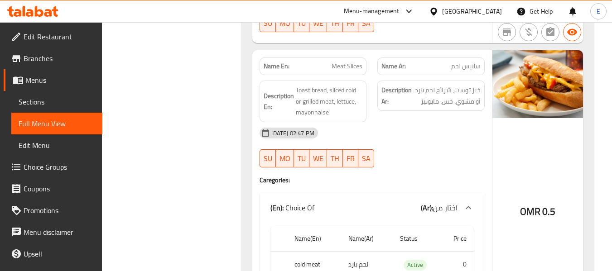
click at [352, 66] on span "Meat Slices" at bounding box center [347, 67] width 31 height 10
drag, startPoint x: 295, startPoint y: 87, endPoint x: 367, endPoint y: 108, distance: 74.8
click at [367, 108] on div "Description En: Toast bread, sliced cold or grilled meat, lettuce, mayonnaise" at bounding box center [313, 102] width 107 height 42
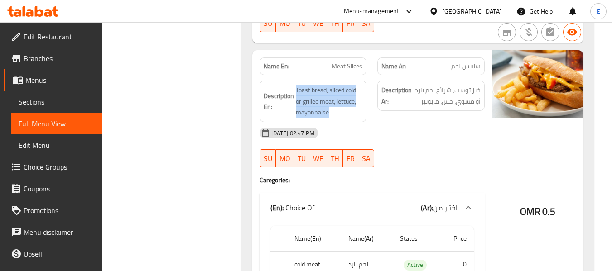
click at [367, 108] on div "Description En: Toast bread, sliced cold or grilled meat, lettuce, mayonnaise" at bounding box center [313, 102] width 107 height 42
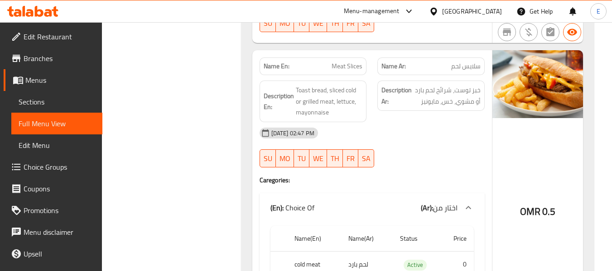
click at [367, 108] on div "Description En: Toast bread, sliced cold or grilled meat, lettuce, mayonnaise" at bounding box center [313, 102] width 107 height 42
click at [436, 103] on span "خبز توست، شرائح لحم بارد أو مشوي، خس، مايونيز" at bounding box center [447, 96] width 67 height 22
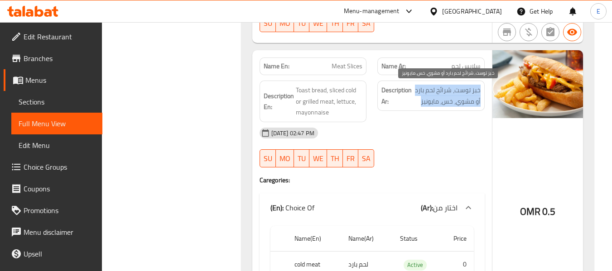
click at [436, 103] on span "خبز توست، شرائح لحم بارد أو مشوي، خس، مايونيز" at bounding box center [447, 96] width 67 height 22
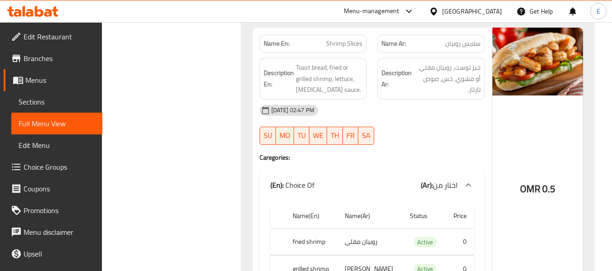
scroll to position [1110, 0]
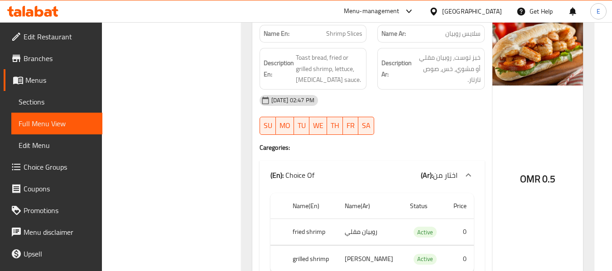
click at [335, 40] on div "Name En: Shrimp Slices" at bounding box center [313, 34] width 107 height 18
click at [434, 38] on p "Name Ar: سلايس روبيان" at bounding box center [431, 34] width 99 height 10
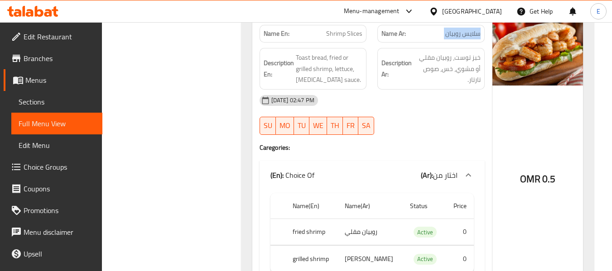
click at [434, 38] on p "Name Ar: سلايس روبيان" at bounding box center [431, 34] width 99 height 10
click at [434, 68] on span "خبز توست، روبيان مقلي أو مشوي، خس، صوص تارتار." at bounding box center [447, 69] width 67 height 34
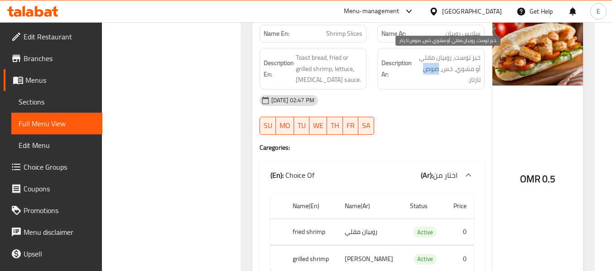
click at [434, 68] on span "خبز توست، روبيان مقلي أو مشوي، خس، صوص تارتار." at bounding box center [447, 69] width 67 height 34
click at [424, 117] on div "30-08-2025 02:47 PM SU MO TU WE TH FR SA" at bounding box center [372, 115] width 236 height 51
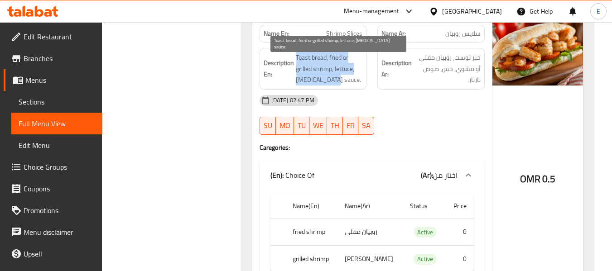
drag, startPoint x: 295, startPoint y: 52, endPoint x: 360, endPoint y: 82, distance: 71.6
click at [360, 82] on div "Description En: Toast bread, fried or grilled shrimp, lettuce, tartar sauce." at bounding box center [313, 69] width 107 height 42
click at [360, 82] on span "Toast bread, fried or grilled shrimp, lettuce, [MEDICAL_DATA] sauce." at bounding box center [329, 69] width 67 height 34
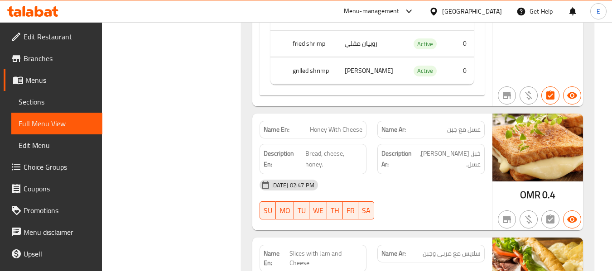
scroll to position [1382, 0]
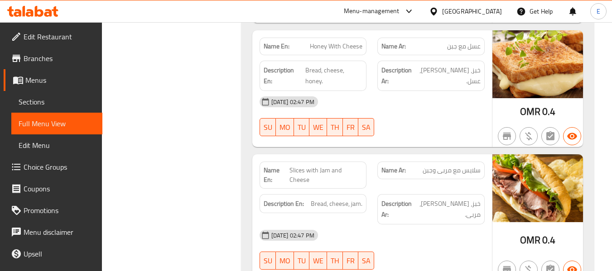
click at [333, 53] on div "Name En: Honey With Cheese" at bounding box center [313, 47] width 107 height 18
click at [325, 73] on span "Bread, cheese, honey." at bounding box center [334, 76] width 58 height 22
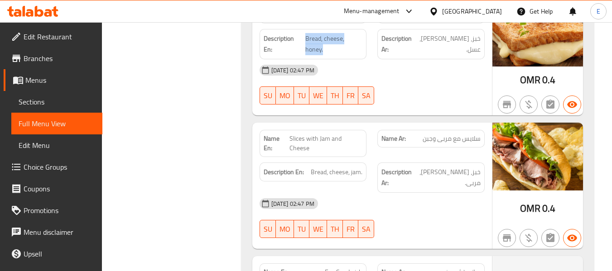
scroll to position [1428, 0]
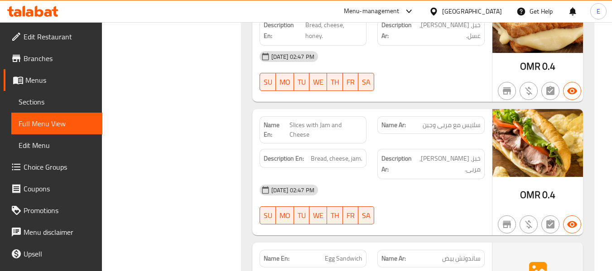
click at [351, 124] on span "Slices with Jam and Cheese" at bounding box center [326, 130] width 73 height 19
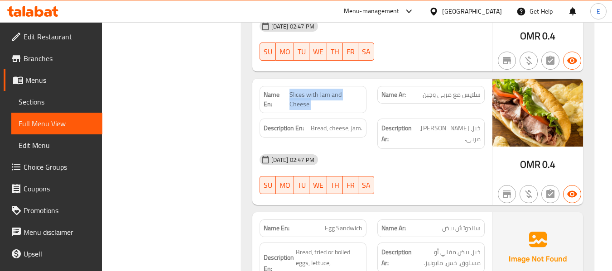
scroll to position [1473, 0]
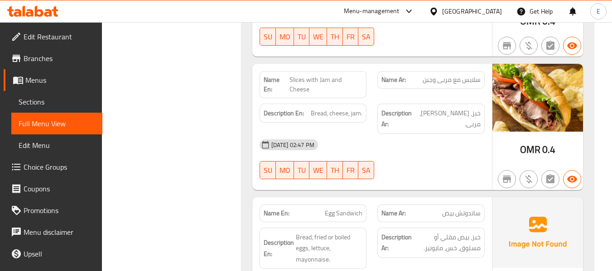
click at [333, 109] on span "Bread, cheese, jam." at bounding box center [337, 113] width 52 height 11
click at [477, 108] on span "خبز، [PERSON_NAME]، مربى." at bounding box center [448, 119] width 65 height 22
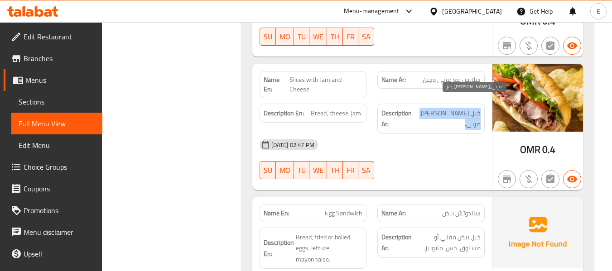
click at [477, 108] on span "خبز، [PERSON_NAME]، مربى." at bounding box center [448, 119] width 65 height 22
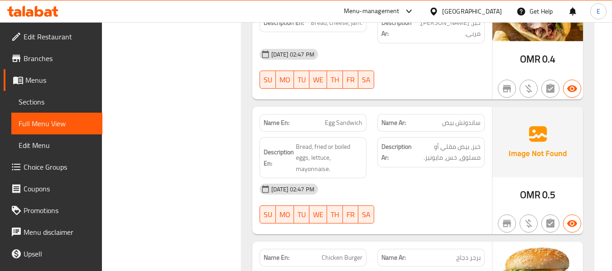
click at [455, 179] on div "[DATE] 02:47 PM" at bounding box center [372, 190] width 236 height 22
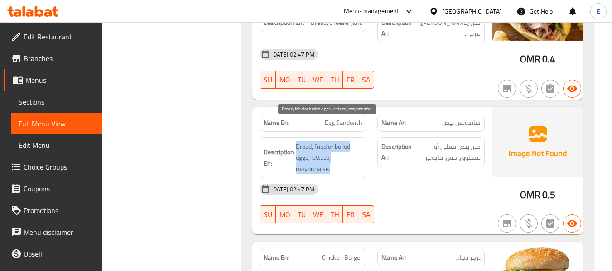
drag, startPoint x: 295, startPoint y: 119, endPoint x: 348, endPoint y: 151, distance: 61.8
click at [348, 151] on div "Description En: Bread, fried or boiled eggs, lettuce, mayonnaise." at bounding box center [313, 158] width 107 height 42
click at [348, 151] on span "Bread, fried or boiled eggs, lettuce, mayonnaise." at bounding box center [329, 158] width 67 height 34
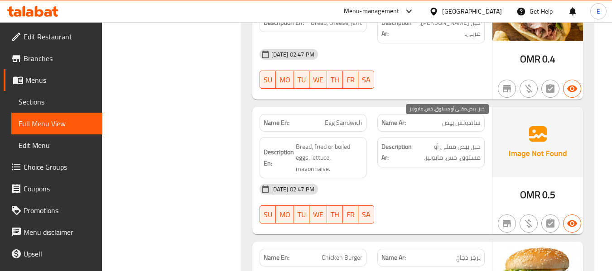
click at [456, 141] on span "خبز، بيض مقلي أو مسلوق، خس، مايونيز." at bounding box center [447, 152] width 67 height 22
click at [330, 118] on span "Egg Sandwich" at bounding box center [344, 123] width 38 height 10
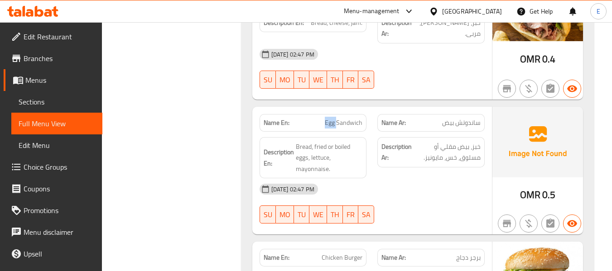
click at [330, 118] on span "Egg Sandwich" at bounding box center [344, 123] width 38 height 10
copy span "Egg Sandwich"
click at [486, 132] on div "Description Ar: خبز، بيض مقلي أو مسلوق، خس، مايونيز." at bounding box center [431, 158] width 118 height 53
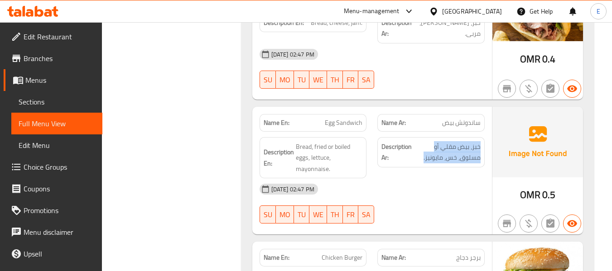
click at [486, 132] on div "Description Ar: خبز، بيض مقلي أو مسلوق، خس، مايونيز." at bounding box center [431, 158] width 118 height 53
click at [454, 218] on div at bounding box center [431, 223] width 118 height 11
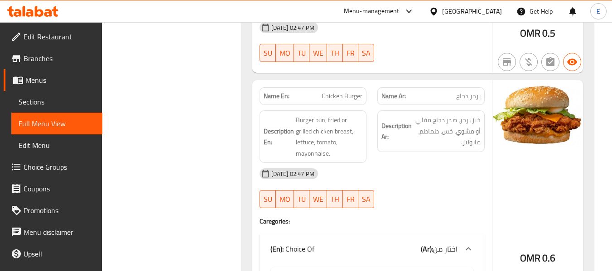
scroll to position [1745, 0]
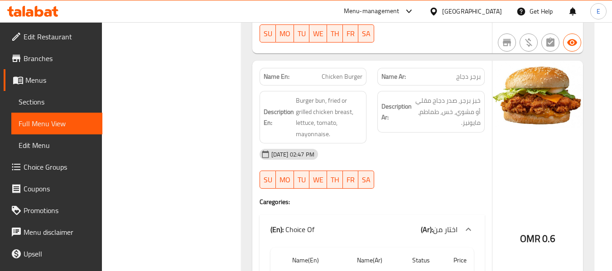
click at [467, 72] on span "برجر دجاج" at bounding box center [468, 77] width 24 height 10
click at [334, 72] on span "Chicken Burger" at bounding box center [342, 77] width 41 height 10
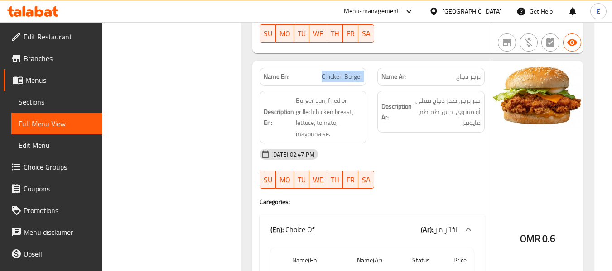
click at [334, 72] on span "Chicken Burger" at bounding box center [342, 77] width 41 height 10
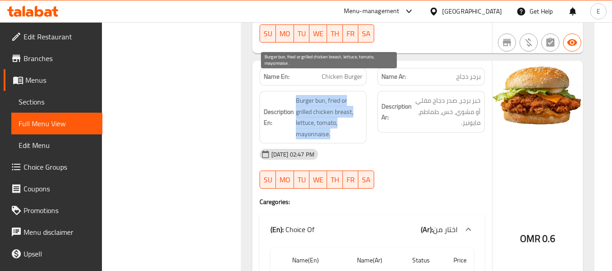
drag, startPoint x: 295, startPoint y: 77, endPoint x: 351, endPoint y: 115, distance: 68.0
click at [350, 117] on h6 "Description En: Burger bun, fried or grilled chicken breast, lettuce, tomato, m…" at bounding box center [313, 117] width 99 height 44
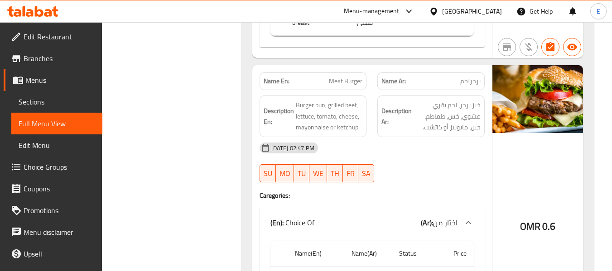
scroll to position [2062, 0]
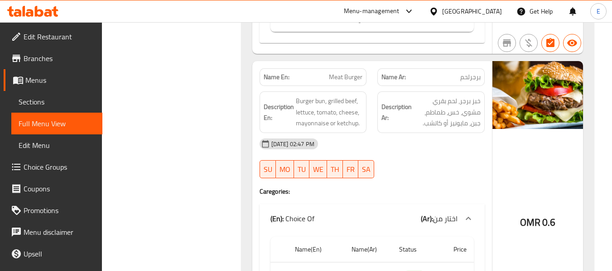
click at [546, 214] on span "0.6" at bounding box center [548, 223] width 13 height 18
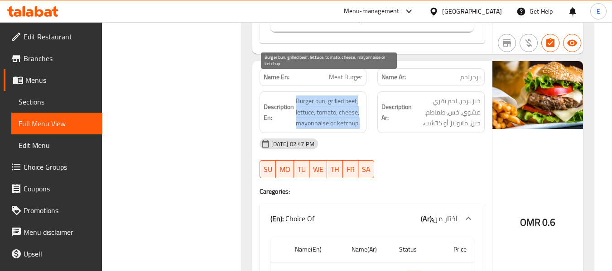
drag, startPoint x: 294, startPoint y: 70, endPoint x: 361, endPoint y: 102, distance: 74.4
click at [361, 102] on div "Description En: Burger bun, grilled beef, lettuce, tomato, cheese, mayonnaise o…" at bounding box center [313, 112] width 118 height 53
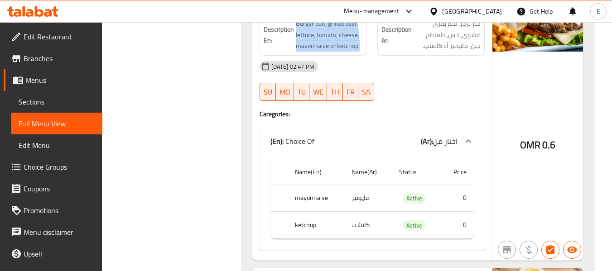
scroll to position [2153, 0]
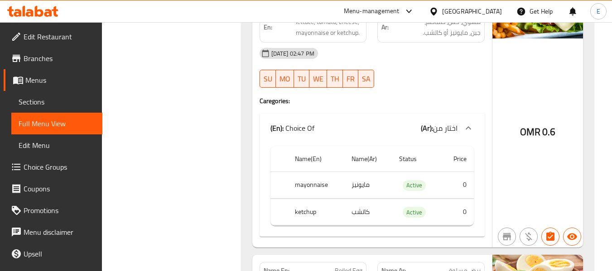
click at [306, 172] on th "mayonnaise" at bounding box center [316, 185] width 57 height 27
click at [300, 199] on th "ketchup" at bounding box center [316, 212] width 57 height 27
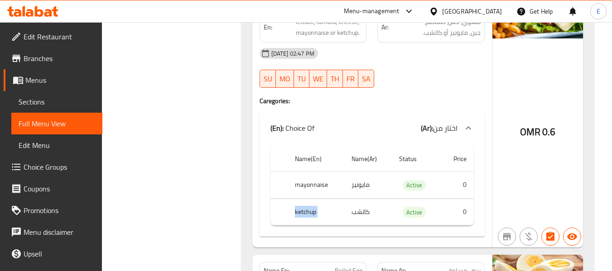
click at [300, 199] on th "ketchup" at bounding box center [316, 212] width 57 height 27
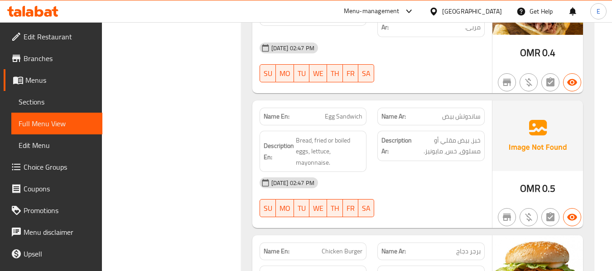
scroll to position [1563, 0]
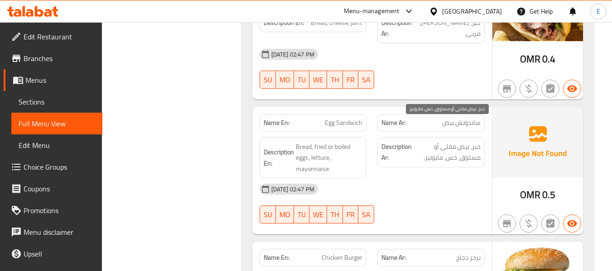
click at [455, 141] on span "خبز، بيض مقلي أو مسلوق، خس، مايونيز." at bounding box center [447, 152] width 67 height 22
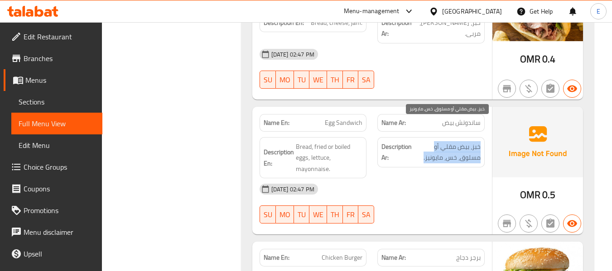
click at [455, 141] on span "خبز، بيض مقلي أو مسلوق، خس، مايونيز." at bounding box center [447, 152] width 67 height 22
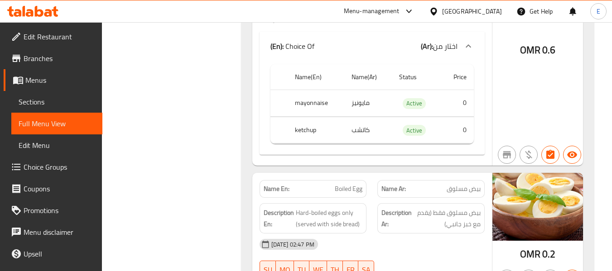
scroll to position [2243, 0]
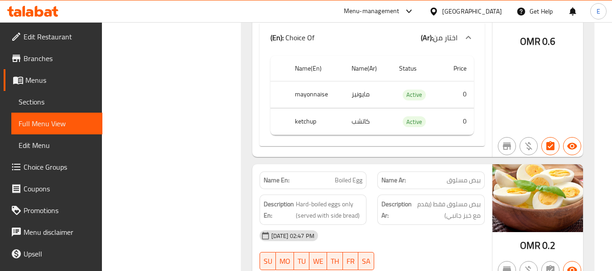
click at [466, 176] on span "بيض مسلوق" at bounding box center [464, 181] width 34 height 10
click at [315, 199] on span "Hard-boiled eggs only (served with side bread)" at bounding box center [329, 210] width 67 height 22
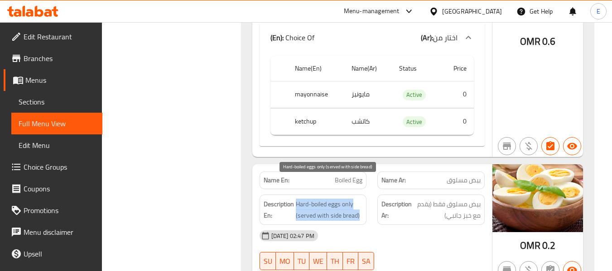
click at [315, 199] on span "Hard-boiled eggs only (served with side bread)" at bounding box center [329, 210] width 67 height 22
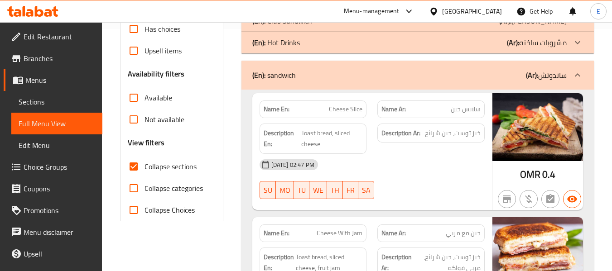
scroll to position [23, 0]
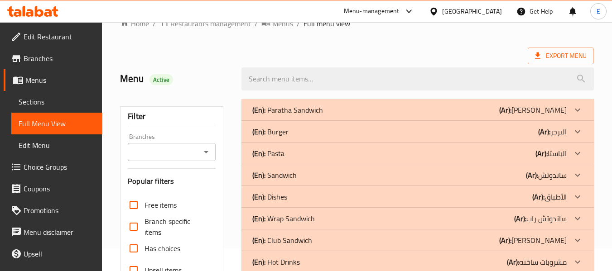
click at [457, 54] on div "Export Menu" at bounding box center [357, 56] width 474 height 17
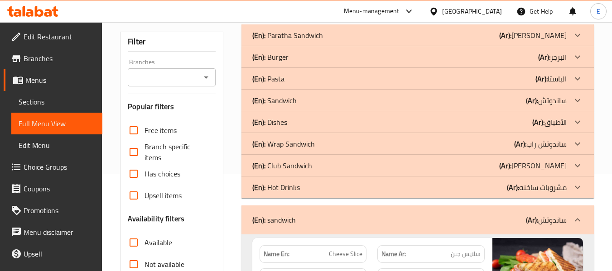
scroll to position [113, 0]
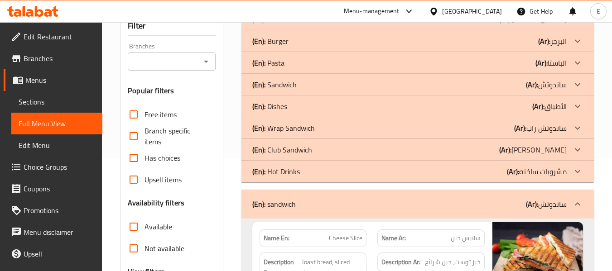
click at [479, 202] on div "(En): sandwich (Ar): ساندوتش" at bounding box center [409, 204] width 315 height 11
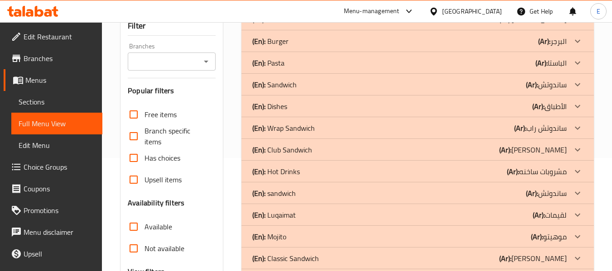
scroll to position [159, 0]
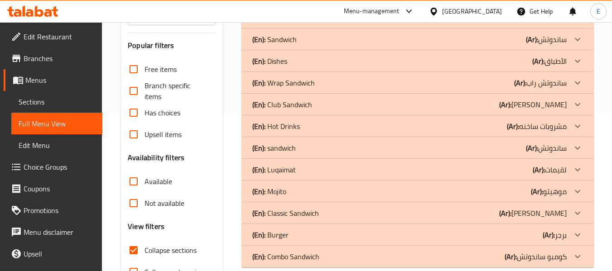
click at [412, 201] on div "(En): Mojito (Ar): موهيتو" at bounding box center [418, 192] width 353 height 22
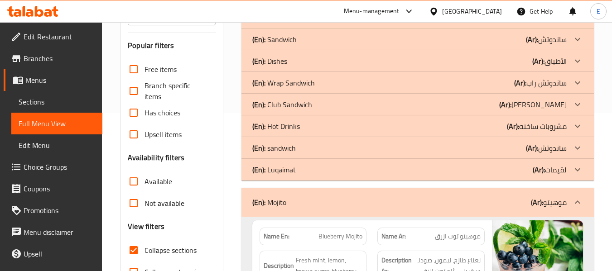
click at [412, 201] on div "(En): Mojito (Ar): موهيتو" at bounding box center [409, 202] width 315 height 11
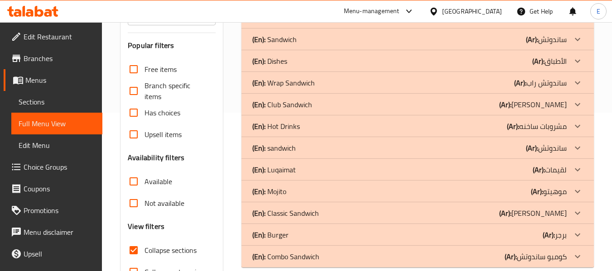
click at [416, 172] on div "(En): Luqaimat (Ar): لقيمات" at bounding box center [409, 170] width 315 height 11
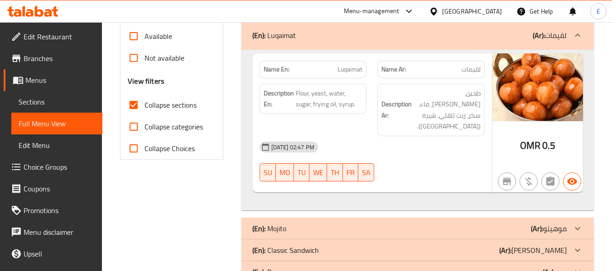
scroll to position [288, 0]
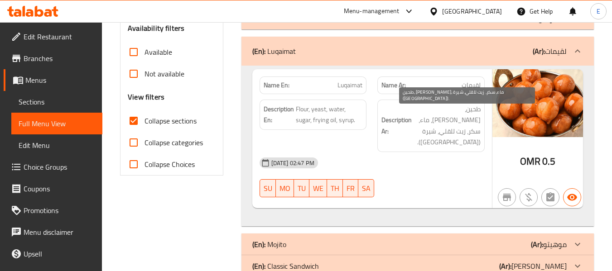
click at [435, 121] on span "طحين، [PERSON_NAME]، ماء، سكر، زيت للقلي، شيرة ([GEOGRAPHIC_DATA])." at bounding box center [447, 126] width 67 height 44
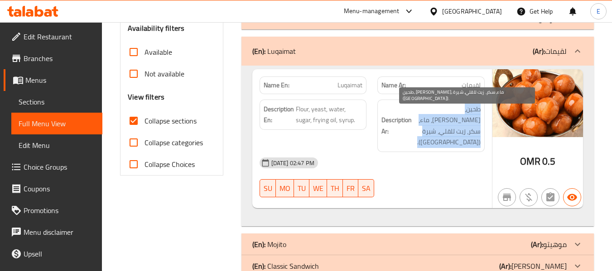
click at [435, 121] on span "طحين، [PERSON_NAME]، ماء، سكر، زيت للقلي، شيرة ([GEOGRAPHIC_DATA])." at bounding box center [447, 126] width 67 height 44
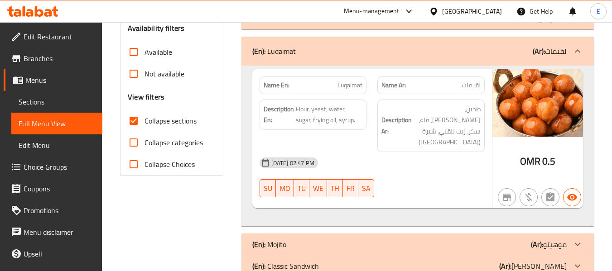
click at [340, 82] on span "Luqaimat" at bounding box center [350, 86] width 25 height 10
click at [450, 152] on div "30-08-2025 02:47 PM SU MO TU WE TH FR SA" at bounding box center [372, 177] width 236 height 51
drag, startPoint x: 295, startPoint y: 106, endPoint x: 364, endPoint y: 116, distance: 69.2
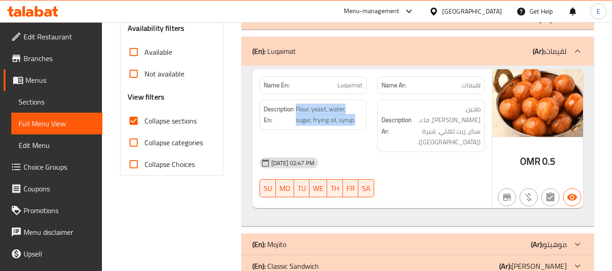
click at [364, 116] on div "Description En: Flour, yeast, water, sugar, frying oil, syrup." at bounding box center [313, 115] width 107 height 30
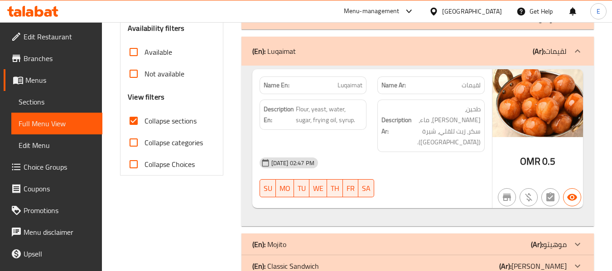
click at [439, 154] on div "30-08-2025 02:47 PM SU MO TU WE TH FR SA" at bounding box center [372, 177] width 236 height 51
click at [484, 239] on div "(En): Mojito (Ar): موهيتو" at bounding box center [409, 244] width 315 height 11
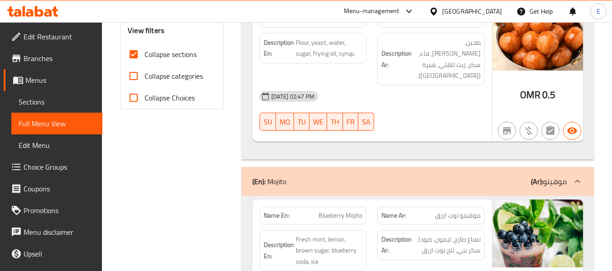
scroll to position [424, 0]
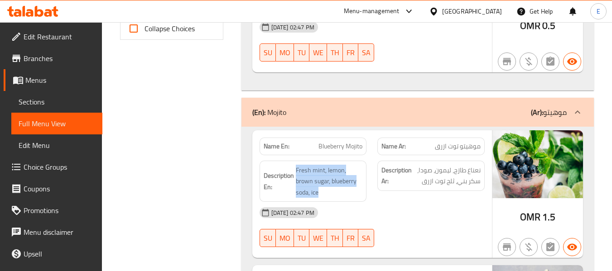
drag, startPoint x: 294, startPoint y: 147, endPoint x: 363, endPoint y: 168, distance: 72.4
click at [363, 168] on div "Description En: Fresh mint, lemon, brown sugar, blueberry soda, ice" at bounding box center [313, 182] width 107 height 42
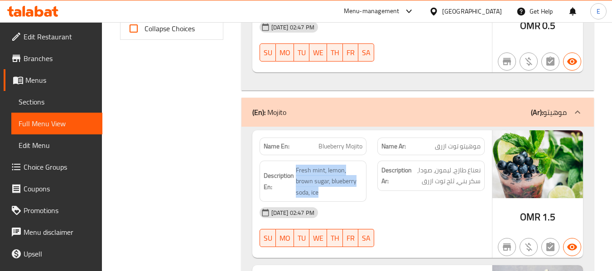
click at [363, 168] on div "Description En: Fresh mint, lemon, brown sugar, blueberry soda, ice" at bounding box center [313, 182] width 107 height 42
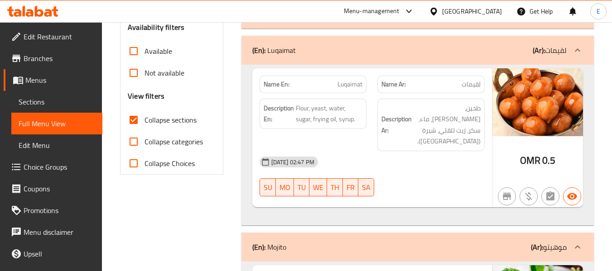
scroll to position [288, 0]
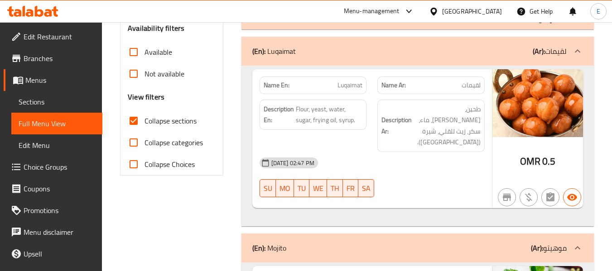
click at [353, 83] on span "Luqaimat" at bounding box center [350, 86] width 25 height 10
copy span "Luqaimat"
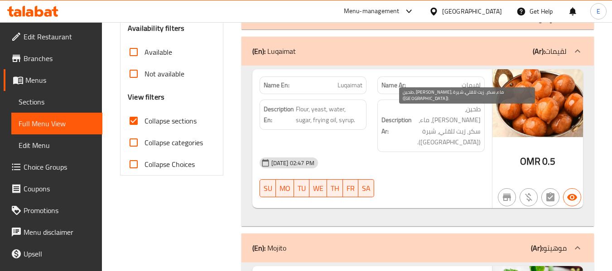
click at [444, 114] on span "طحين، [PERSON_NAME]، ماء، سكر، زيت للقلي، شيرة ([GEOGRAPHIC_DATA])." at bounding box center [447, 126] width 67 height 44
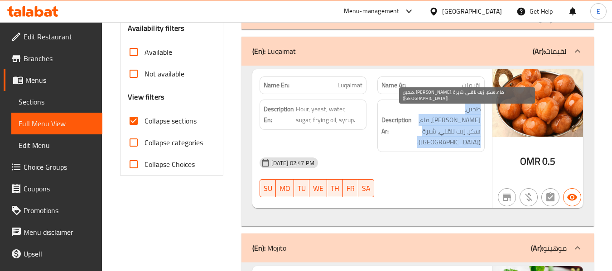
click at [444, 114] on span "طحين، [PERSON_NAME]، ماء، سكر، زيت للقلي، شيرة ([GEOGRAPHIC_DATA])." at bounding box center [447, 126] width 67 height 44
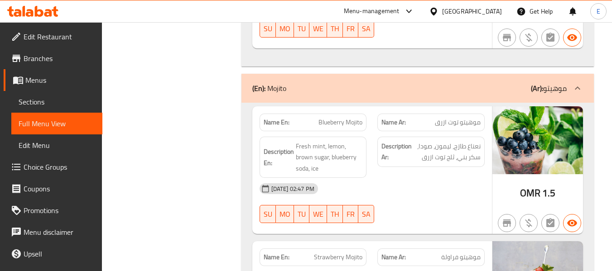
scroll to position [470, 0]
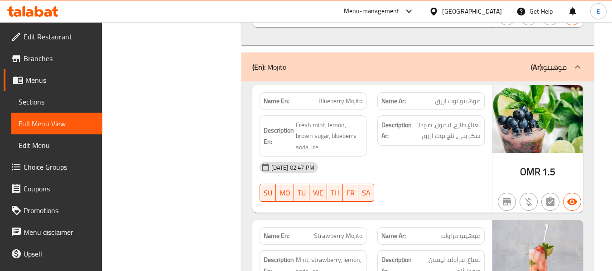
click at [452, 97] on span "موهيتو توت ازرق" at bounding box center [458, 102] width 46 height 10
click at [349, 97] on span "Blueberry Mojito" at bounding box center [341, 102] width 44 height 10
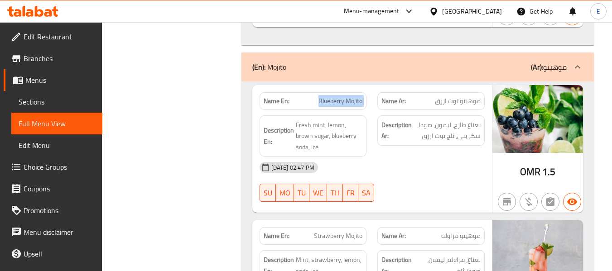
click at [349, 97] on span "Blueberry Mojito" at bounding box center [341, 102] width 44 height 10
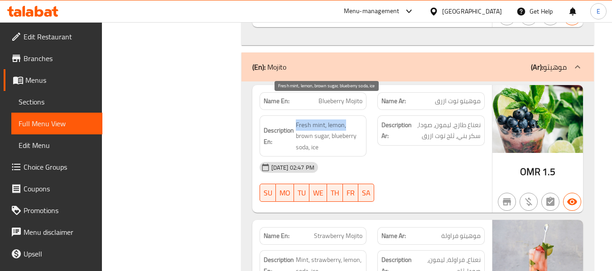
drag, startPoint x: 297, startPoint y: 98, endPoint x: 385, endPoint y: 33, distance: 109.8
click at [349, 120] on span "Fresh mint, lemon, brown sugar, blueberry soda, ice" at bounding box center [329, 137] width 67 height 34
click at [442, 171] on div "30-08-2025 02:47 PM SU MO TU WE TH FR SA" at bounding box center [372, 182] width 236 height 51
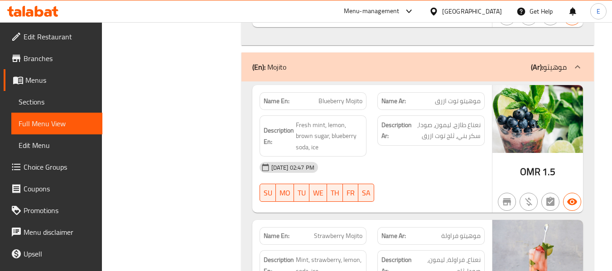
click at [337, 97] on span "Blueberry Mojito" at bounding box center [341, 102] width 44 height 10
click at [459, 97] on span "موهيتو توت ازرق" at bounding box center [458, 102] width 46 height 10
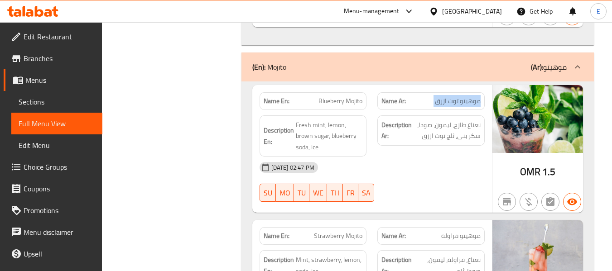
click at [459, 97] on span "موهيتو توت ازرق" at bounding box center [458, 102] width 46 height 10
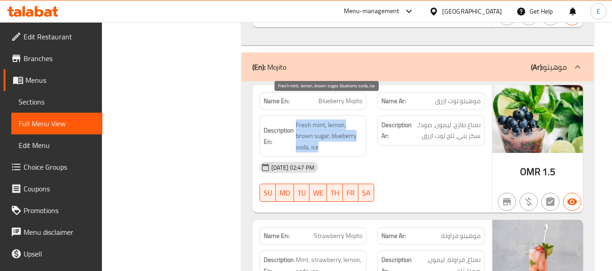
drag, startPoint x: 291, startPoint y: 97, endPoint x: 347, endPoint y: 125, distance: 62.8
click at [347, 125] on div "Description En: Fresh mint, lemon, brown sugar, blueberry soda, ice" at bounding box center [313, 137] width 107 height 42
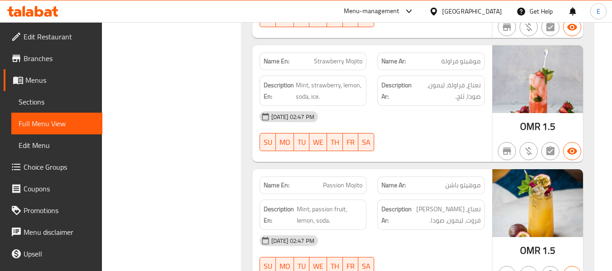
scroll to position [651, 0]
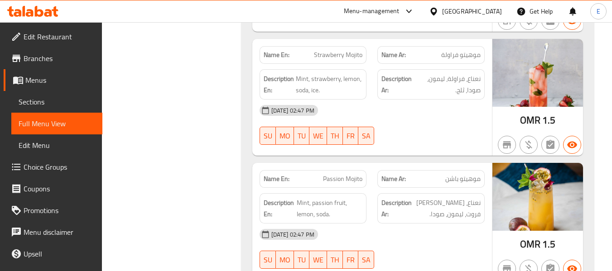
click at [315, 73] on span "Mint, strawberry, lemon, soda, ice." at bounding box center [329, 84] width 67 height 22
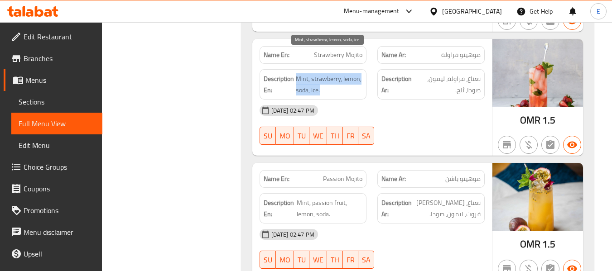
click at [315, 73] on span "Mint, strawberry, lemon, soda, ice." at bounding box center [329, 84] width 67 height 22
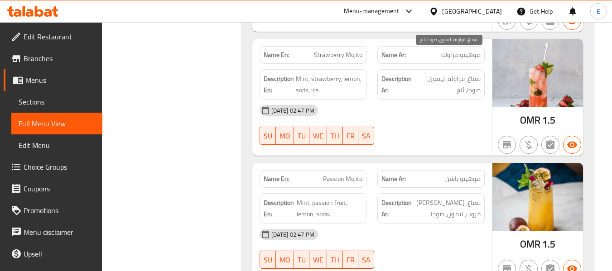
click at [445, 73] on span "نعناع، فراولة، ليمون، صودا، ثلج." at bounding box center [447, 84] width 65 height 22
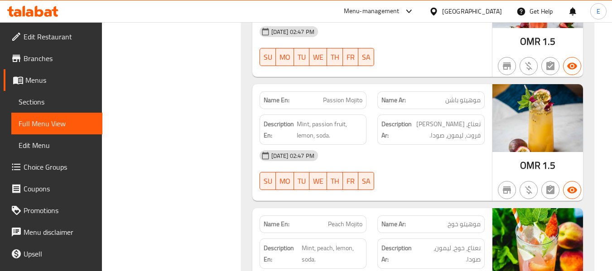
scroll to position [741, 0]
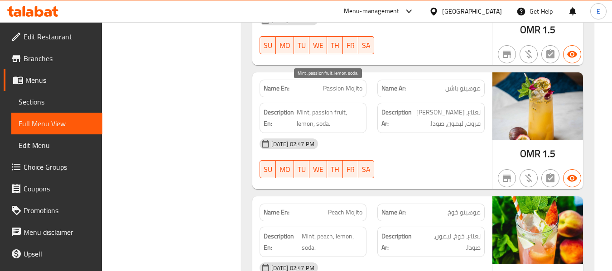
click at [344, 107] on span "Mint, passion fruit, lemon, soda." at bounding box center [330, 118] width 66 height 22
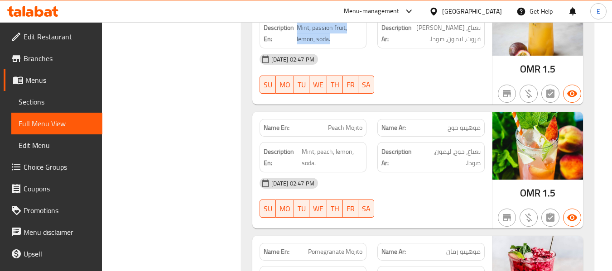
scroll to position [877, 0]
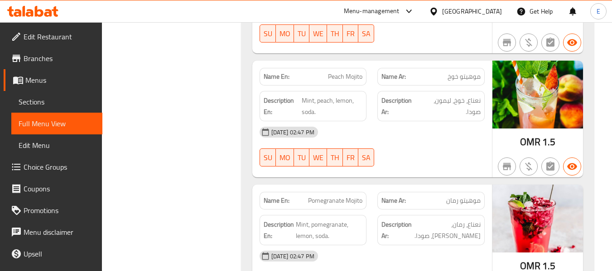
click at [351, 68] on div "Name En: Peach Mojito" at bounding box center [313, 77] width 107 height 18
click at [453, 68] on div "Name Ar: موهيتو خوخ" at bounding box center [431, 77] width 107 height 18
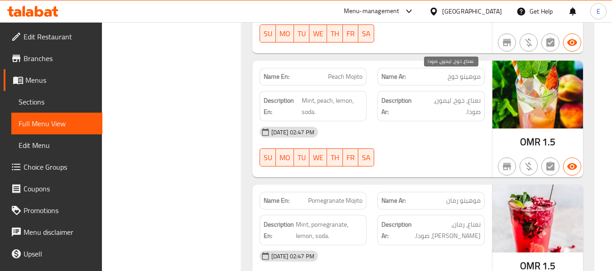
click at [462, 95] on span "نعناع، خوخ، ليمون، صودا." at bounding box center [451, 106] width 60 height 22
click at [340, 95] on span "Mint, peach, lemon, soda." at bounding box center [332, 106] width 61 height 22
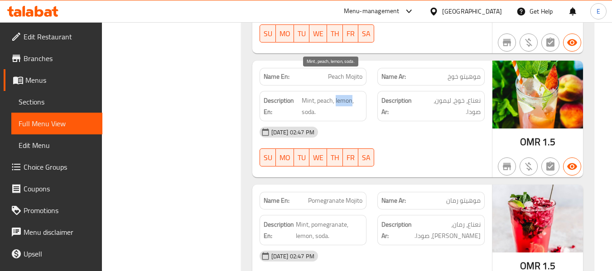
click at [340, 95] on span "Mint, peach, lemon, soda." at bounding box center [332, 106] width 61 height 22
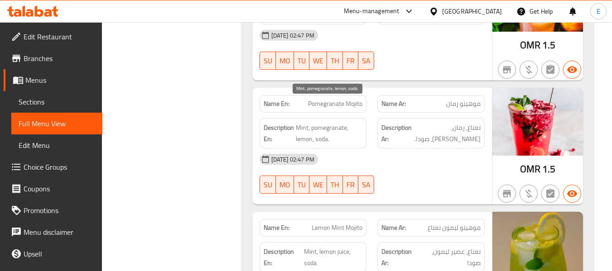
scroll to position [1013, 0]
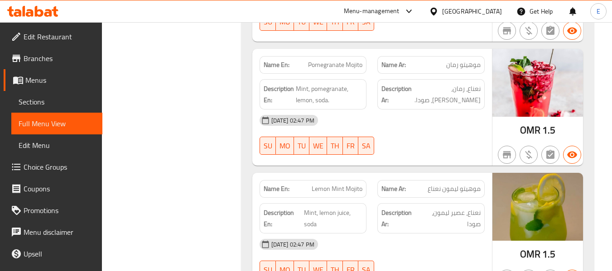
click at [342, 56] on div "Name En: Pomegranate Mojito" at bounding box center [313, 65] width 107 height 18
drag, startPoint x: 342, startPoint y: 48, endPoint x: 462, endPoint y: 51, distance: 120.1
click at [342, 56] on div "Name En: Pomegranate Mojito" at bounding box center [313, 65] width 107 height 18
click at [457, 83] on span "نعناع، رمان، [PERSON_NAME]، صودا." at bounding box center [447, 94] width 67 height 22
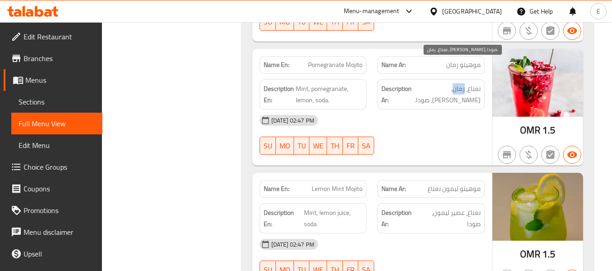
click at [457, 83] on span "نعناع، رمان، [PERSON_NAME]، صودا." at bounding box center [447, 94] width 67 height 22
click at [419, 110] on div "[DATE] 02:47 PM" at bounding box center [372, 121] width 236 height 22
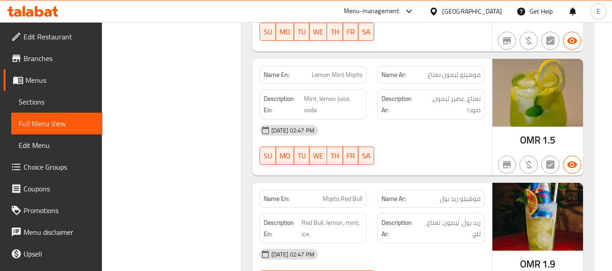
scroll to position [1149, 0]
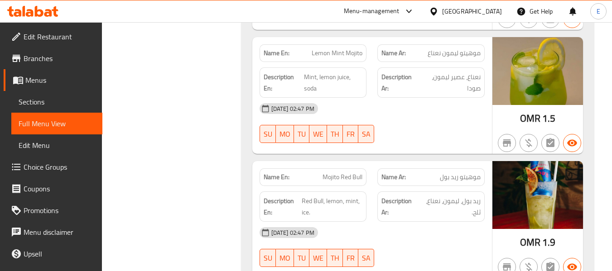
click at [439, 48] on span "موهيتو ليمون نعناع" at bounding box center [454, 53] width 53 height 10
click at [352, 48] on span "Lemon Mint Mojito" at bounding box center [337, 53] width 51 height 10
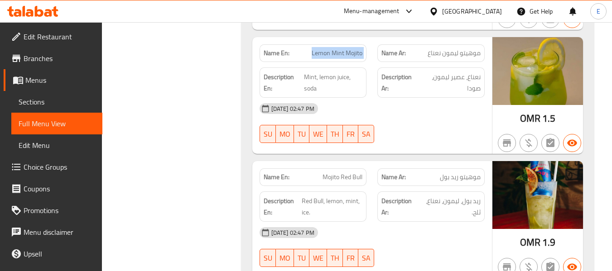
click at [352, 48] on span "Lemon Mint Mojito" at bounding box center [337, 53] width 51 height 10
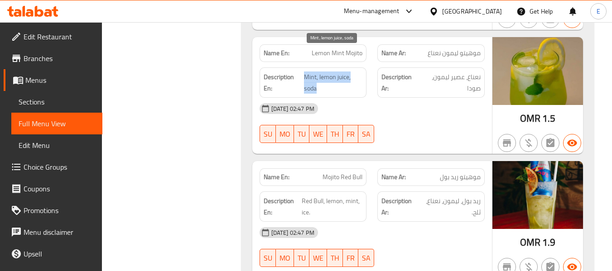
drag, startPoint x: 310, startPoint y: 53, endPoint x: 358, endPoint y: 68, distance: 50.7
click at [358, 72] on span "Mint, lemon juice, soda" at bounding box center [333, 83] width 58 height 22
click at [413, 99] on div "30-08-2025 02:47 PM SU MO TU WE TH FR SA" at bounding box center [372, 123] width 236 height 51
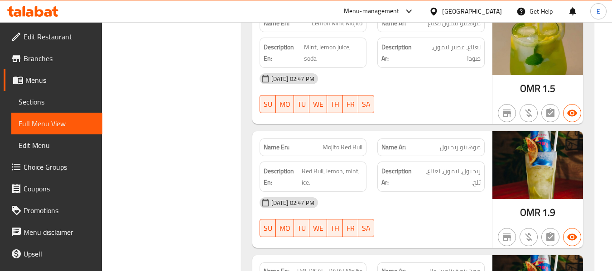
scroll to position [1240, 0]
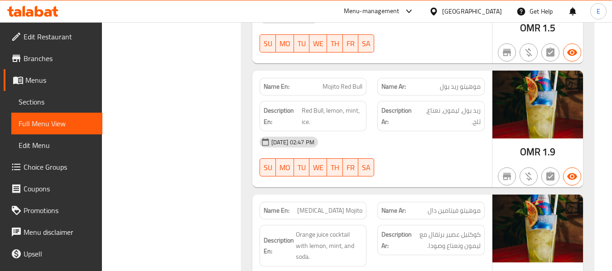
click at [460, 82] on span "موهيتو ريد بول" at bounding box center [460, 87] width 41 height 10
click at [339, 82] on span "Mojito Red Bull" at bounding box center [343, 87] width 40 height 10
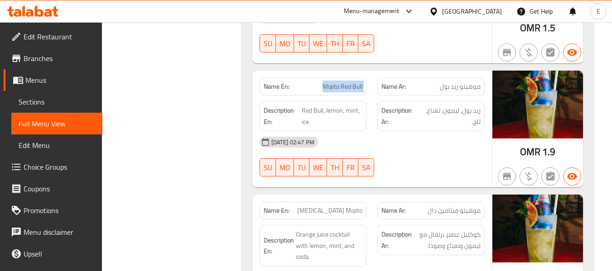
click at [339, 82] on span "Mojito Red Bull" at bounding box center [343, 87] width 40 height 10
click at [416, 131] on div "[DATE] 02:47 PM" at bounding box center [372, 142] width 236 height 22
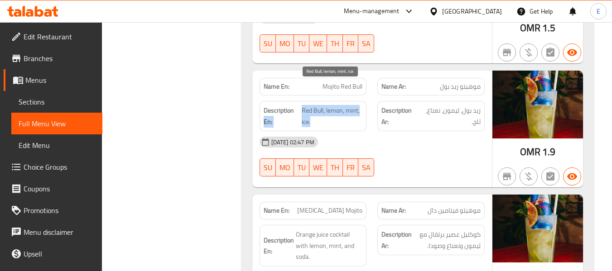
drag, startPoint x: 300, startPoint y: 87, endPoint x: 368, endPoint y: 97, distance: 68.8
click at [368, 97] on div "Description En: Red Bull, lemon, mint, ice." at bounding box center [313, 116] width 118 height 41
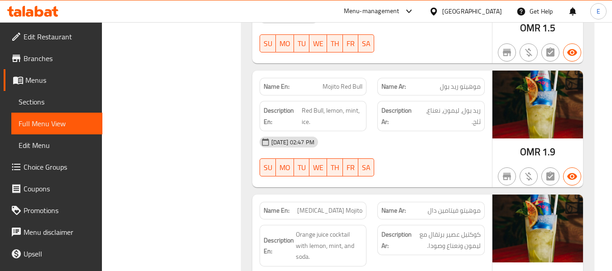
click at [368, 97] on div "Description En: Red Bull, lemon, mint, ice." at bounding box center [313, 116] width 118 height 41
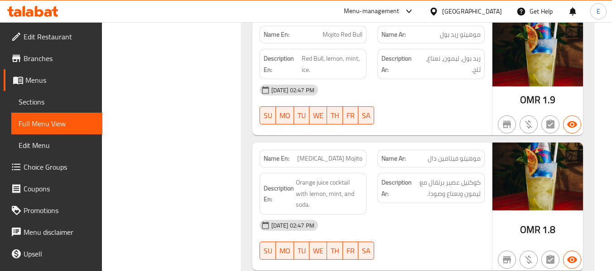
scroll to position [1331, 0]
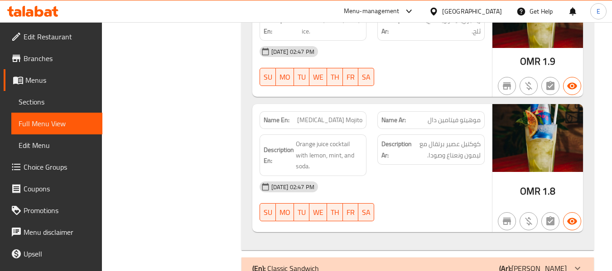
click at [345, 111] on div "Name En: Vitamin D Mojito" at bounding box center [313, 120] width 107 height 18
click at [428, 116] on span "موهيتو فيتامين دال" at bounding box center [454, 121] width 53 height 10
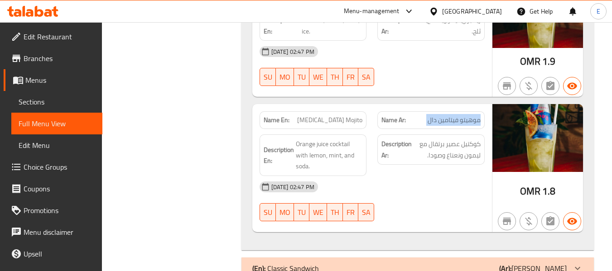
click at [428, 116] on span "موهيتو فيتامين دال" at bounding box center [454, 121] width 53 height 10
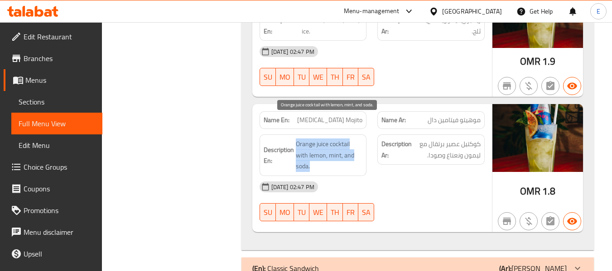
drag, startPoint x: 295, startPoint y: 118, endPoint x: 361, endPoint y: 141, distance: 69.2
click at [361, 141] on span "Orange juice cocktail with lemon, mint, and soda." at bounding box center [329, 156] width 67 height 34
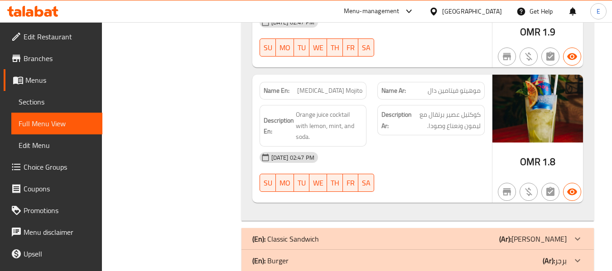
scroll to position [1376, 0]
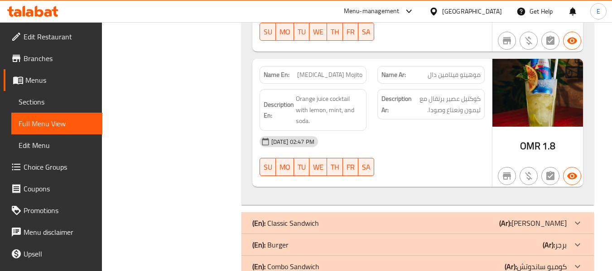
click at [450, 218] on div "(En): Classic Sandwich (Ar): كلاسيك ساندوتش" at bounding box center [409, 223] width 315 height 11
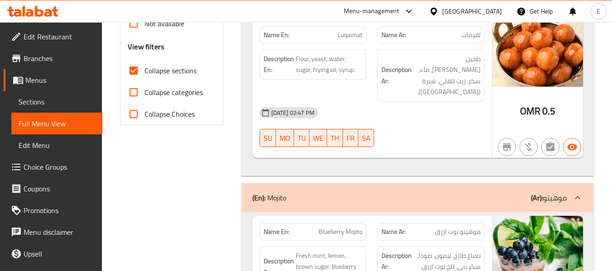
scroll to position [334, 0]
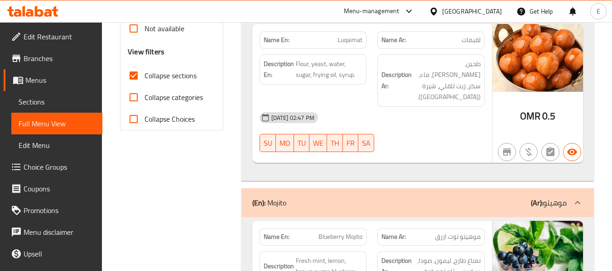
click at [467, 198] on div "(En): Mojito (Ar): موهيتو" at bounding box center [409, 203] width 315 height 11
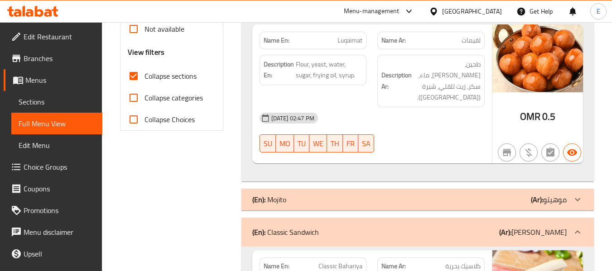
scroll to position [152, 0]
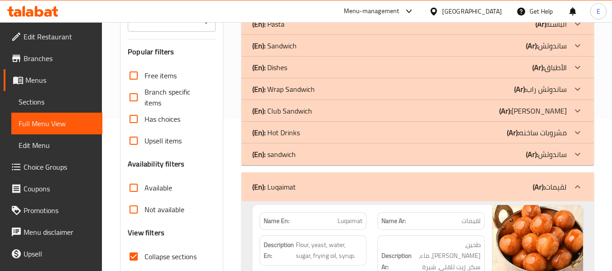
click at [450, 179] on div "(En): Luqaimat (Ar): لقيمات" at bounding box center [418, 187] width 353 height 29
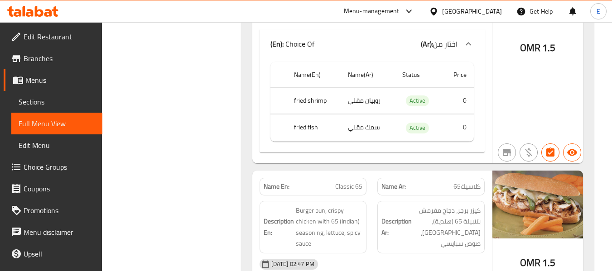
scroll to position [379, 0]
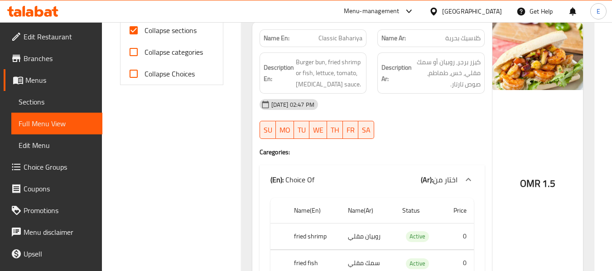
click at [410, 129] on div "30-08-2025 02:47 PM SU MO TU WE TH FR SA" at bounding box center [372, 119] width 236 height 51
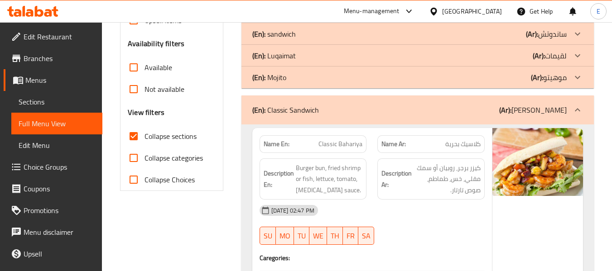
scroll to position [288, 0]
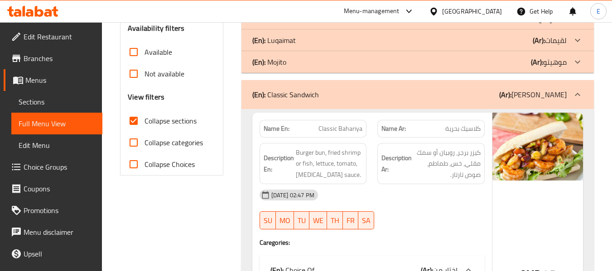
click at [465, 121] on div "Name Ar: كلاسيك بحرية" at bounding box center [431, 129] width 107 height 18
click at [336, 126] on span "Classic Bahariya" at bounding box center [341, 129] width 44 height 10
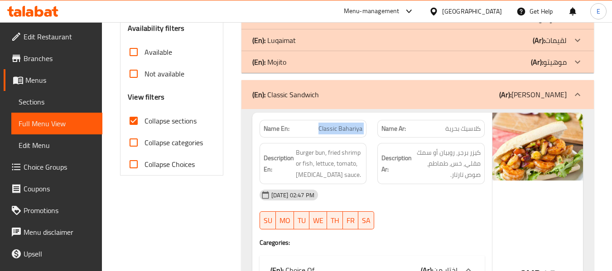
click at [336, 126] on span "Classic Bahariya" at bounding box center [341, 129] width 44 height 10
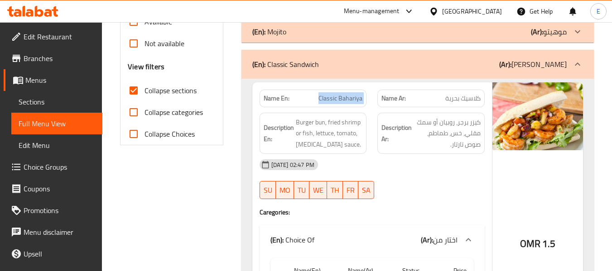
scroll to position [379, 0]
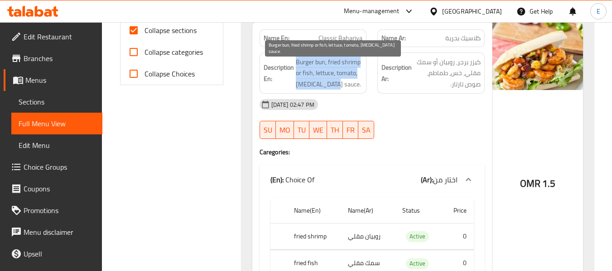
drag, startPoint x: 295, startPoint y: 56, endPoint x: 359, endPoint y: 86, distance: 71.0
click at [359, 86] on div "Description En: Burger bun, fried shrimp or fish, lettuce, tomato, tartar sauce." at bounding box center [313, 74] width 107 height 42
click at [359, 86] on span "Burger bun, fried shrimp or fish, lettuce, tomato, [MEDICAL_DATA] sauce." at bounding box center [329, 74] width 67 height 34
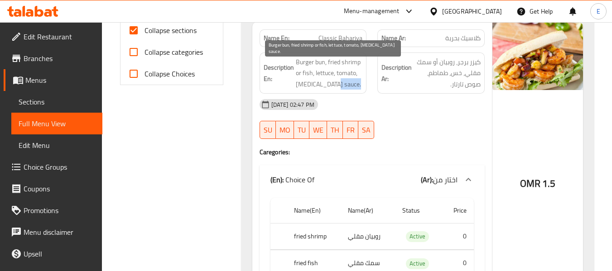
click at [359, 86] on span "Burger bun, fried shrimp or fish, lettuce, tomato, [MEDICAL_DATA] sauce." at bounding box center [329, 74] width 67 height 34
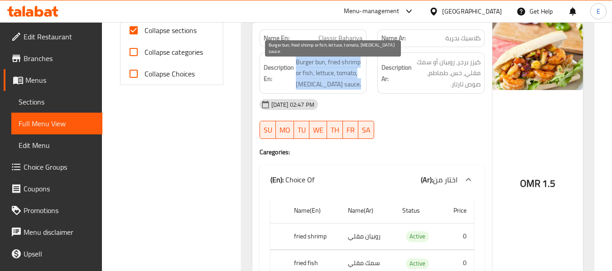
click at [359, 86] on span "Burger bun, fried shrimp or fish, lettuce, tomato, [MEDICAL_DATA] sauce." at bounding box center [329, 74] width 67 height 34
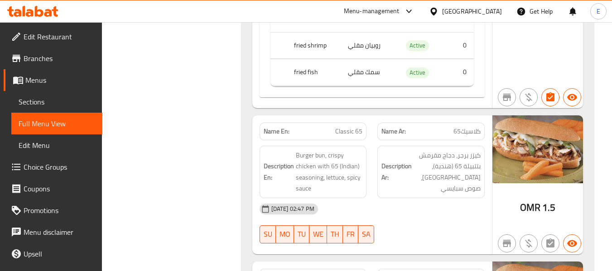
scroll to position [605, 0]
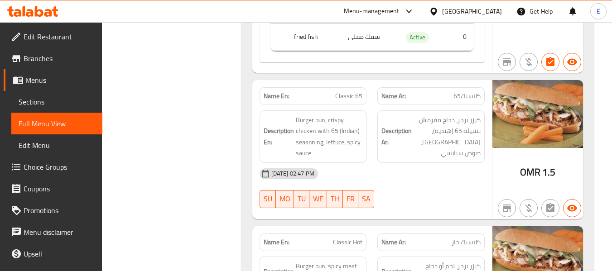
click at [472, 94] on span "كلاسيك65" at bounding box center [467, 97] width 27 height 10
click at [347, 94] on span "Classic 65" at bounding box center [348, 97] width 27 height 10
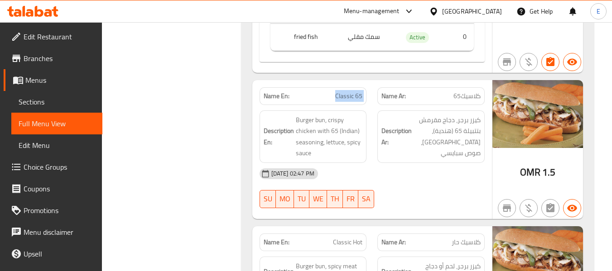
click at [347, 94] on span "Classic 65" at bounding box center [348, 97] width 27 height 10
click at [434, 168] on div "[DATE] 02:47 PM" at bounding box center [372, 174] width 236 height 22
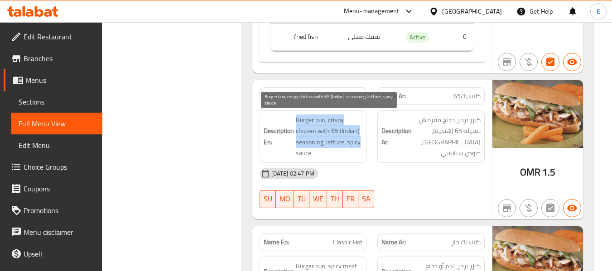
drag, startPoint x: 294, startPoint y: 121, endPoint x: 359, endPoint y: 148, distance: 70.5
click at [359, 148] on h6 "Description En: Burger bun, crispy chicken with 65 (Indian) seasoning, lettuce,…" at bounding box center [313, 137] width 99 height 44
click at [359, 148] on span "Burger bun, crispy chicken with 65 (Indian) seasoning, lettuce, spicy sauce" at bounding box center [329, 137] width 67 height 44
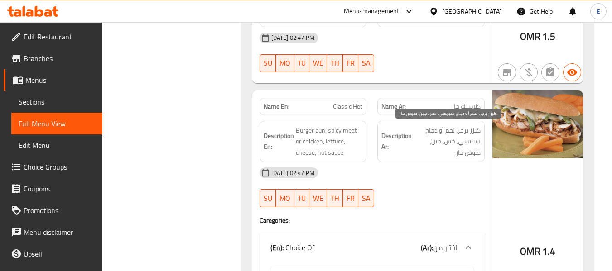
scroll to position [787, 0]
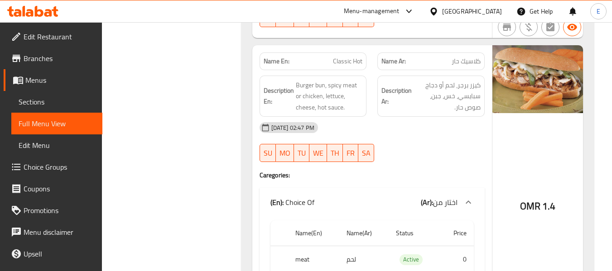
click at [470, 63] on span "كلاسيك حار" at bounding box center [466, 62] width 29 height 10
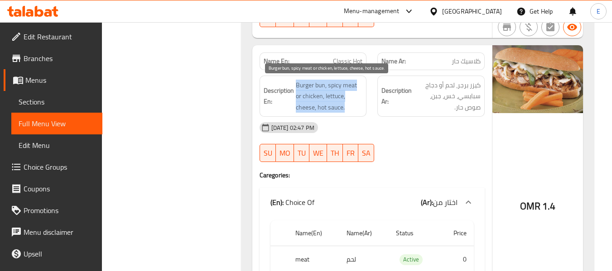
drag, startPoint x: 295, startPoint y: 75, endPoint x: 353, endPoint y: 106, distance: 66.1
click at [353, 106] on div "Description En: Burger bun, spicy meat or chicken, lettuce, cheese, hot sauce." at bounding box center [313, 96] width 118 height 53
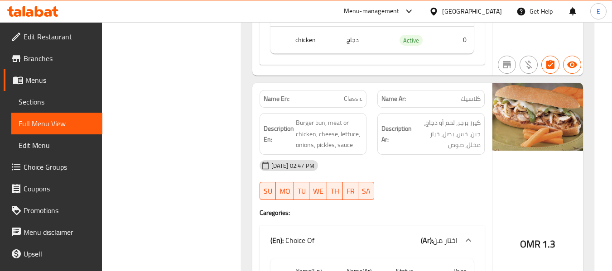
scroll to position [1059, 0]
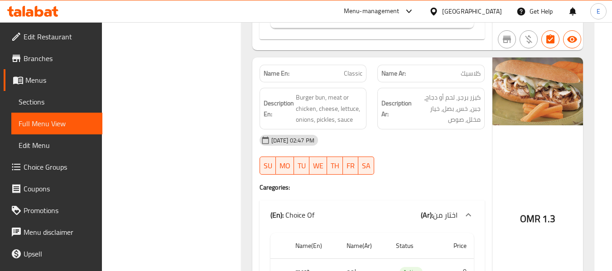
click at [478, 80] on div "Name Ar: كلاسيك" at bounding box center [431, 74] width 107 height 18
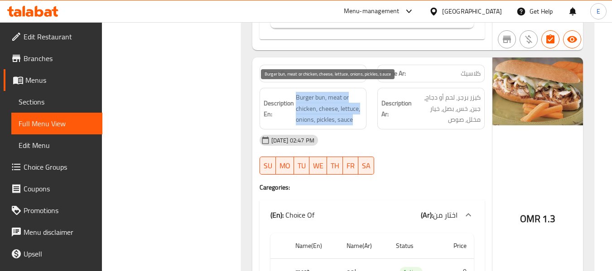
drag, startPoint x: 296, startPoint y: 91, endPoint x: 357, endPoint y: 120, distance: 67.7
click at [357, 120] on div "Description En: Burger bun, meat or chicken, cheese, lettuce, onions, pickles, …" at bounding box center [313, 109] width 107 height 42
click at [357, 120] on span "Burger bun, meat or chicken, cheese, lettuce, onions, pickles, sauce" at bounding box center [329, 109] width 67 height 34
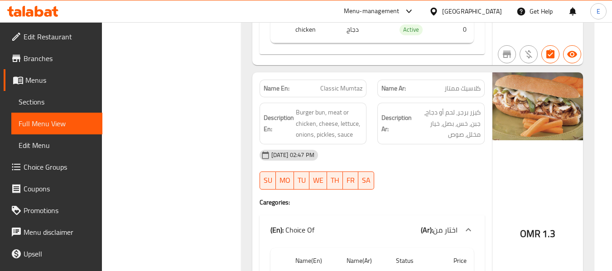
scroll to position [1376, 0]
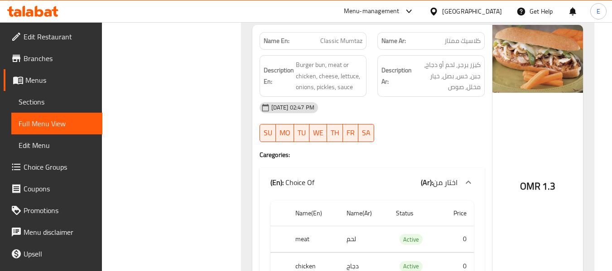
click at [474, 42] on span "كلاسيك ممتاز" at bounding box center [463, 41] width 36 height 10
click at [359, 43] on span "Classic Mumtaz" at bounding box center [341, 41] width 42 height 10
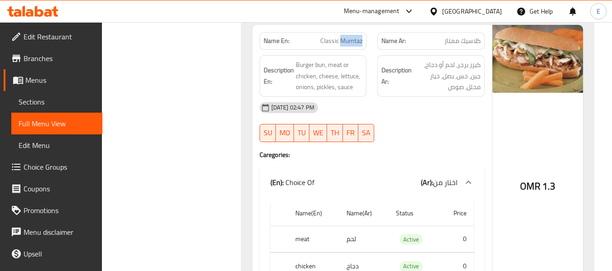
click at [359, 43] on span "Classic Mumtaz" at bounding box center [341, 41] width 42 height 10
click at [359, 42] on span "Classic Mumtaz" at bounding box center [341, 41] width 42 height 10
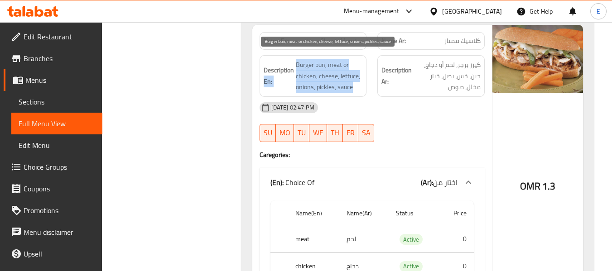
drag, startPoint x: 294, startPoint y: 63, endPoint x: 358, endPoint y: 84, distance: 67.4
click at [358, 84] on h6 "Description En: Burger bun, meat or chicken, cheese, lettuce, onions, pickles, …" at bounding box center [313, 76] width 99 height 34
click at [358, 84] on span "Burger bun, meat or chicken, cheese, lettuce, onions, pickles, sauce" at bounding box center [329, 76] width 67 height 34
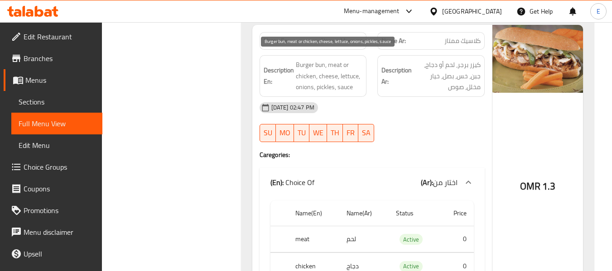
click at [358, 84] on span "Burger bun, meat or chicken, cheese, lettuce, onions, pickles, sauce" at bounding box center [329, 76] width 67 height 34
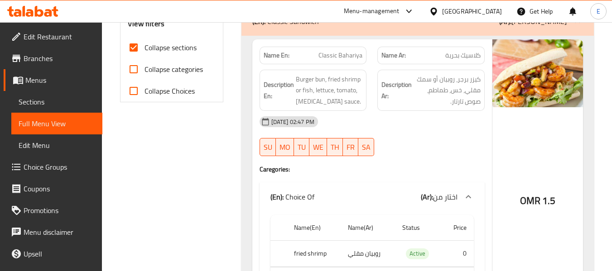
scroll to position [270, 0]
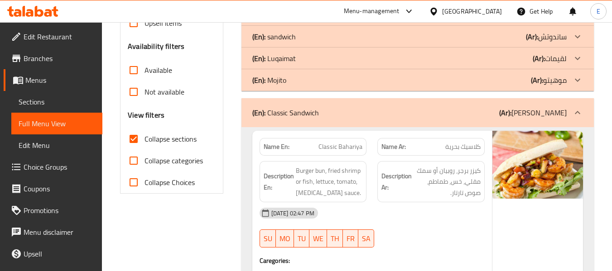
click at [470, 115] on div "(En): Classic Sandwich (Ar): كلاسيك ساندوتش" at bounding box center [409, 112] width 315 height 11
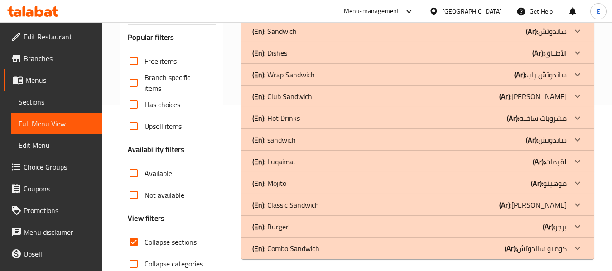
scroll to position [211, 0]
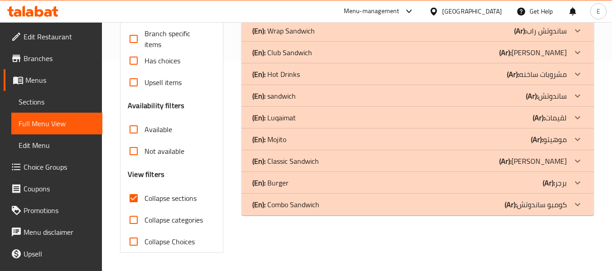
click at [483, 180] on div "(En): Burger (Ar): برجر" at bounding box center [409, 183] width 315 height 11
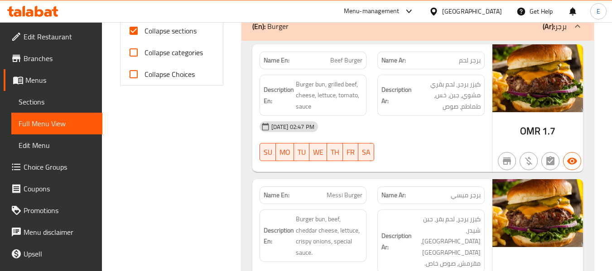
scroll to position [394, 0]
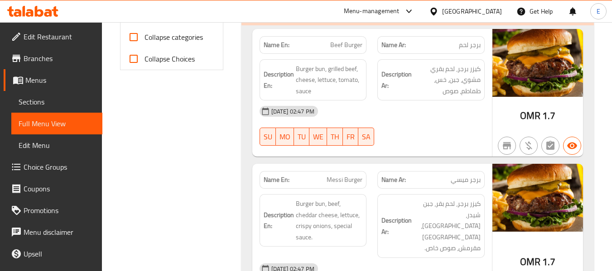
click at [349, 44] on span "Beef Burger" at bounding box center [346, 45] width 32 height 10
click at [332, 44] on span "Beef Burger" at bounding box center [346, 45] width 32 height 10
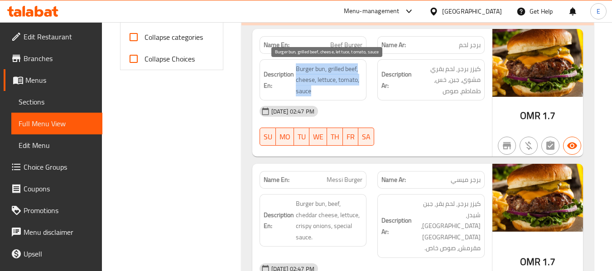
drag, startPoint x: 294, startPoint y: 64, endPoint x: 361, endPoint y: 87, distance: 70.8
click at [361, 87] on h6 "Description En: Burger bun, grilled beef, cheese, lettuce, tomato, sauce" at bounding box center [313, 80] width 99 height 34
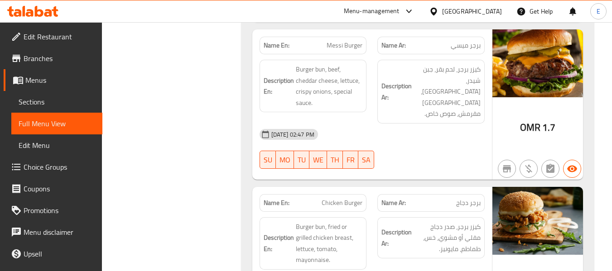
scroll to position [530, 0]
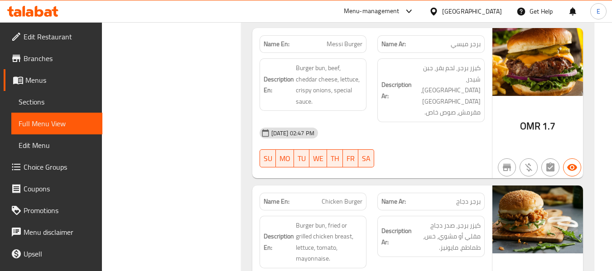
click at [347, 47] on span "Messi Burger" at bounding box center [345, 44] width 36 height 10
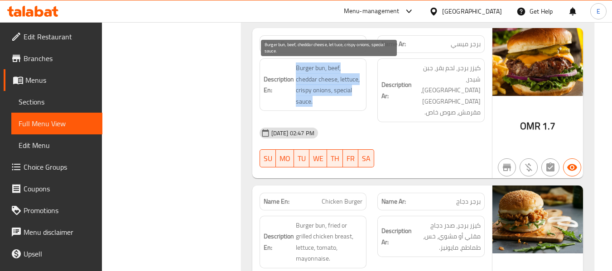
drag, startPoint x: 295, startPoint y: 63, endPoint x: 355, endPoint y: 97, distance: 69.6
click at [355, 97] on h6 "Description En: Burger bun, beef, cheddar cheese, lettuce, crispy onions, speci…" at bounding box center [313, 85] width 99 height 44
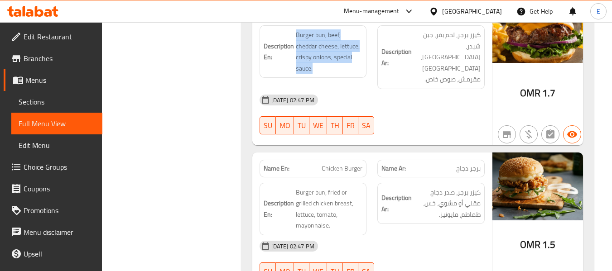
scroll to position [666, 0]
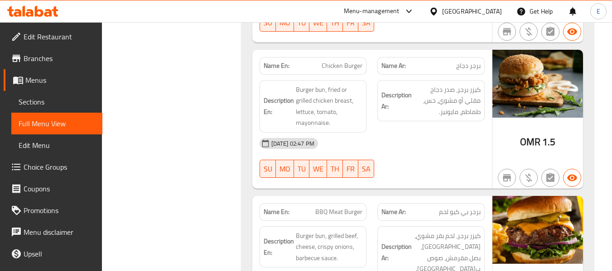
click at [539, 135] on span "OMR" at bounding box center [530, 142] width 20 height 18
click at [473, 61] on span "برجر دجاج" at bounding box center [468, 66] width 24 height 10
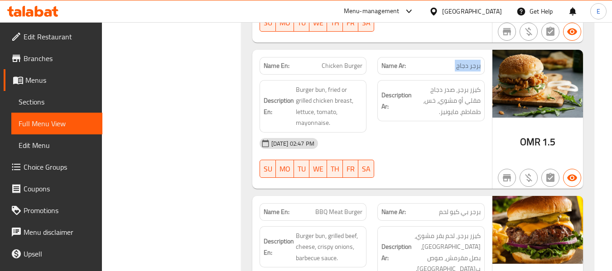
click at [473, 61] on span "برجر دجاج" at bounding box center [468, 66] width 24 height 10
click at [327, 62] on div "Name En: Chicken Burger" at bounding box center [313, 66] width 107 height 18
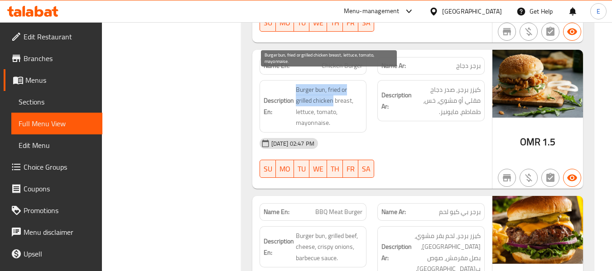
drag, startPoint x: 292, startPoint y: 74, endPoint x: 333, endPoint y: 90, distance: 43.6
click at [333, 90] on h6 "Description En: Burger bun, fried or grilled chicken breast, lettuce, tomato, m…" at bounding box center [313, 106] width 99 height 44
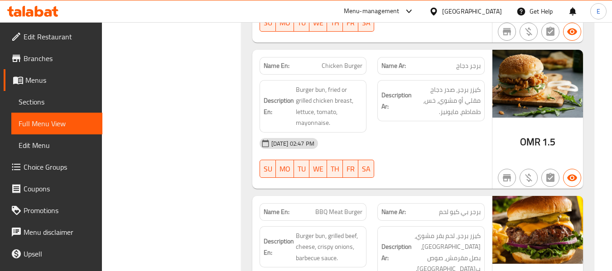
click at [328, 61] on span "Chicken Burger" at bounding box center [342, 66] width 41 height 10
copy span "Chicken Burger"
click at [471, 143] on div "[DATE] 02:47 PM" at bounding box center [372, 144] width 236 height 22
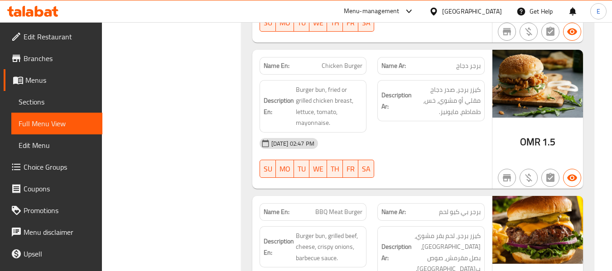
click at [471, 143] on div "[DATE] 02:47 PM" at bounding box center [372, 144] width 236 height 22
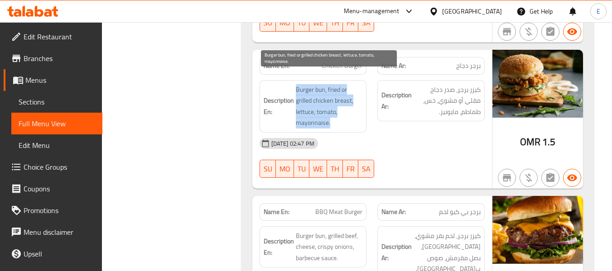
drag, startPoint x: 286, startPoint y: 71, endPoint x: 361, endPoint y: 110, distance: 84.7
click at [361, 110] on div "Description En: Burger bun, fried or grilled chicken breast, lettuce, tomato, m…" at bounding box center [313, 106] width 107 height 53
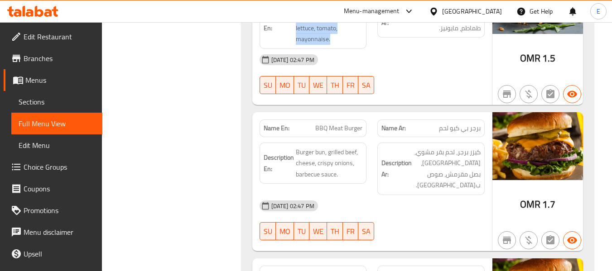
scroll to position [802, 0]
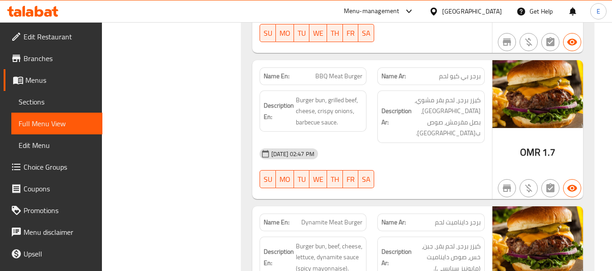
click at [450, 85] on div "Description Ar: كيزر برجر، لحم بقر مشوي، جبن، بصل مقرمش، صوص باربكيو." at bounding box center [431, 116] width 118 height 63
click at [455, 72] on span "برجر بي كيو لحم" at bounding box center [460, 77] width 42 height 10
click at [341, 72] on span "BBQ Meat Burger" at bounding box center [338, 77] width 47 height 10
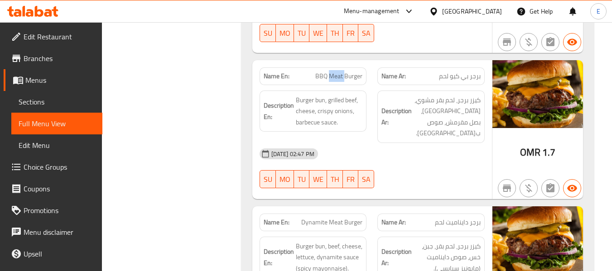
click at [341, 72] on span "BBQ Meat Burger" at bounding box center [338, 77] width 47 height 10
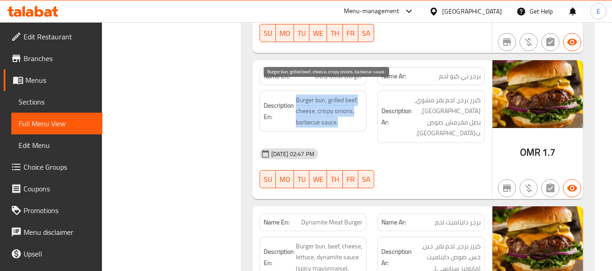
drag, startPoint x: 295, startPoint y: 87, endPoint x: 384, endPoint y: 118, distance: 94.7
click at [360, 108] on h6 "Description En: Burger bun, grilled beef, cheese, crispy onions, barbecue sauce." at bounding box center [313, 112] width 99 height 34
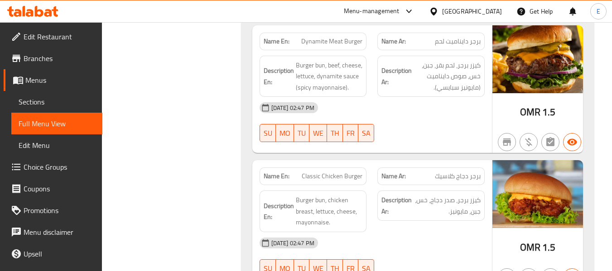
scroll to position [938, 0]
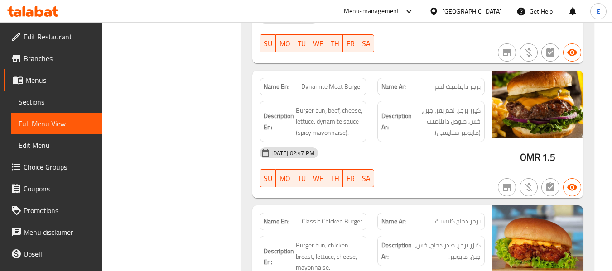
click at [463, 78] on div "Name Ar: برجر دايناميت لحم" at bounding box center [431, 87] width 107 height 18
click at [334, 82] on span "Dynamite Meat Burger" at bounding box center [331, 87] width 61 height 10
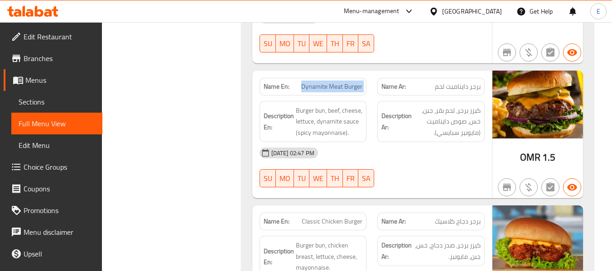
click at [334, 82] on span "Dynamite Meat Burger" at bounding box center [331, 87] width 61 height 10
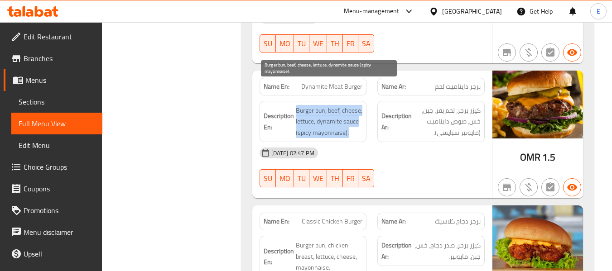
drag, startPoint x: 291, startPoint y: 82, endPoint x: 360, endPoint y: 110, distance: 73.8
click at [360, 110] on h6 "Description En: Burger bun, beef, cheese, lettuce, dynamite sauce (spicy mayonn…" at bounding box center [313, 122] width 99 height 34
click at [360, 110] on span "Burger bun, beef, cheese, lettuce, dynamite sauce (spicy mayonnaise)." at bounding box center [329, 122] width 67 height 34
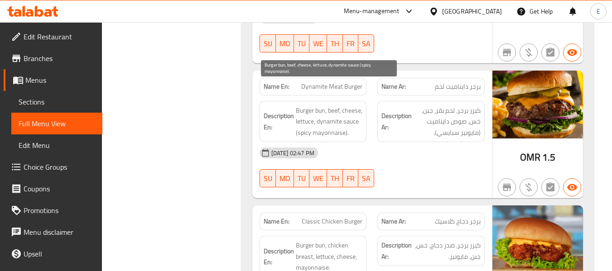
click at [360, 110] on span "Burger bun, beef, cheese, lettuce, dynamite sauce (spicy mayonnaise)." at bounding box center [329, 122] width 67 height 34
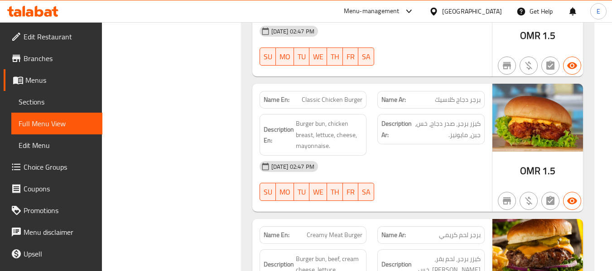
scroll to position [1074, 0]
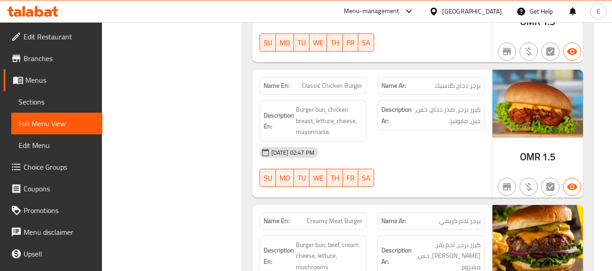
click at [349, 81] on span "Classic Chicken Burger" at bounding box center [332, 86] width 61 height 10
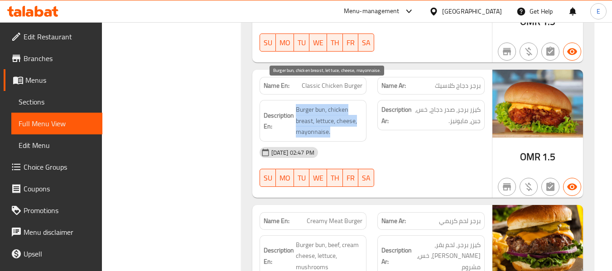
drag, startPoint x: 292, startPoint y: 83, endPoint x: 348, endPoint y: 106, distance: 60.2
click at [348, 106] on h6 "Description En: Burger bun, chicken breast, lettuce, cheese, mayonnaise." at bounding box center [313, 121] width 99 height 34
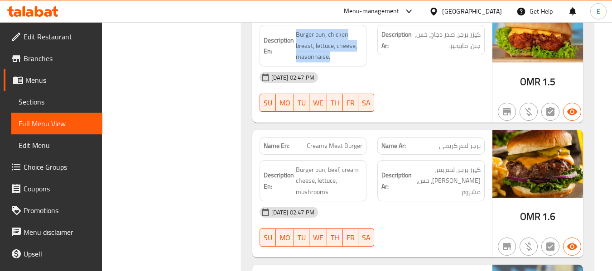
scroll to position [1210, 0]
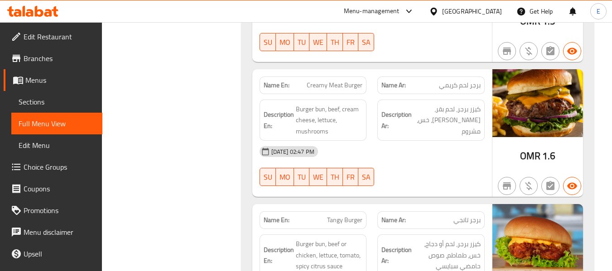
click at [463, 81] on span "برجر لحم كريمي" at bounding box center [460, 86] width 42 height 10
click at [311, 81] on span "Creamy Meat Burger" at bounding box center [335, 86] width 56 height 10
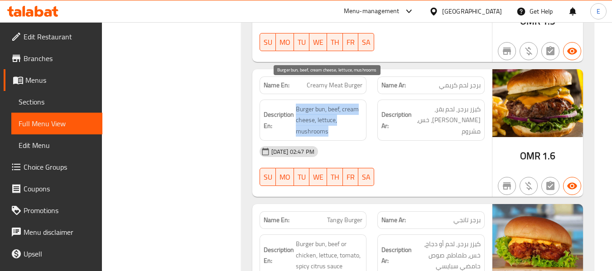
drag, startPoint x: 295, startPoint y: 86, endPoint x: 353, endPoint y: 110, distance: 62.8
click at [353, 110] on span "Burger bun, beef, cream cheese, lettuce, mushrooms" at bounding box center [329, 121] width 67 height 34
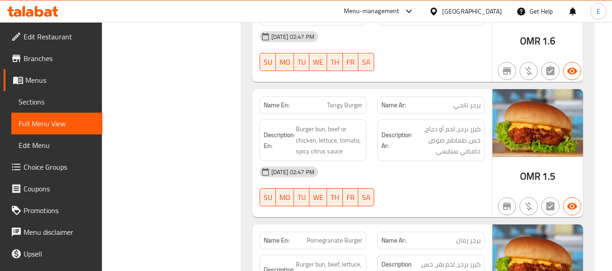
scroll to position [1346, 0]
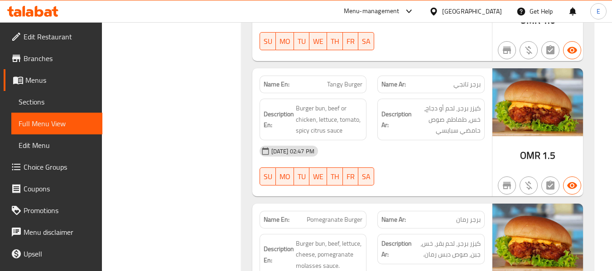
click at [466, 80] on span "برجر تانجي" at bounding box center [467, 85] width 27 height 10
click at [357, 70] on div "Name En: Tangy Burger" at bounding box center [313, 84] width 118 height 29
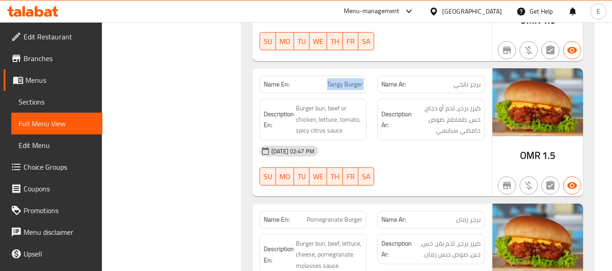
click at [357, 70] on div "Name En: Tangy Burger" at bounding box center [313, 84] width 118 height 29
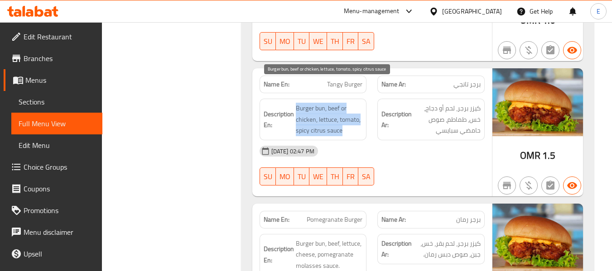
drag, startPoint x: 294, startPoint y: 82, endPoint x: 355, endPoint y: 112, distance: 68.3
click at [355, 112] on h6 "Description En: Burger bun, beef or chicken, lettuce, tomato, spicy citrus sauce" at bounding box center [313, 120] width 99 height 34
click at [303, 99] on div "Description En: Burger bun, beef or chicken, lettuce, tomato, spicy citrus sauce" at bounding box center [313, 120] width 107 height 42
drag, startPoint x: 298, startPoint y: 82, endPoint x: 364, endPoint y: 115, distance: 74.0
click at [364, 115] on div "Description En: Burger bun, beef or chicken, lettuce, tomato, spicy citrus sauce" at bounding box center [313, 120] width 107 height 42
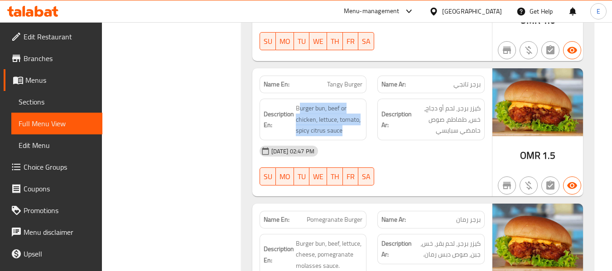
click at [364, 115] on div "Description En: Burger bun, beef or chicken, lettuce, tomato, spicy citrus sauce" at bounding box center [313, 120] width 107 height 42
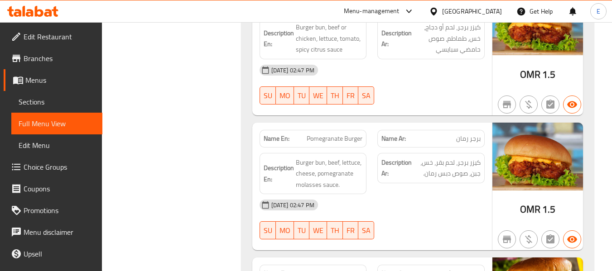
scroll to position [1481, 0]
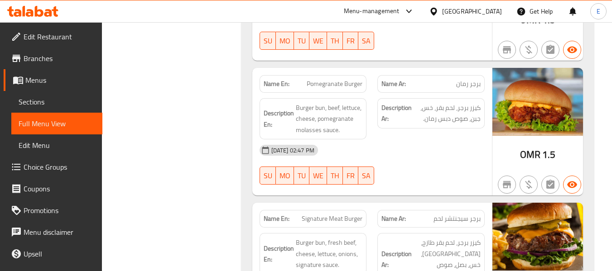
click at [350, 75] on div "Name En: Pomegranate Burger" at bounding box center [313, 84] width 107 height 18
click at [470, 79] on span "برجر رمان" at bounding box center [468, 84] width 24 height 10
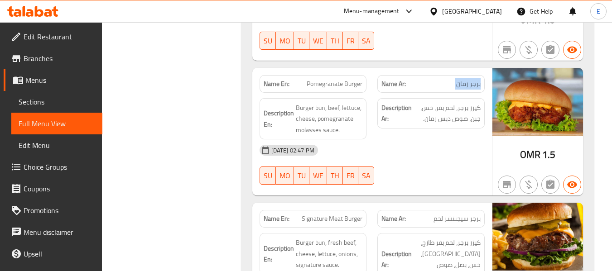
click at [470, 79] on span "برجر رمان" at bounding box center [468, 84] width 24 height 10
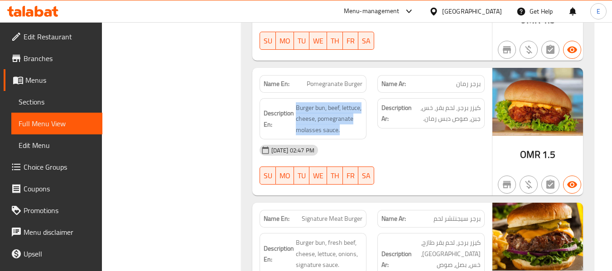
drag, startPoint x: 295, startPoint y: 80, endPoint x: 365, endPoint y: 105, distance: 75.0
click at [365, 105] on div "Description En: Burger bun, beef, lettuce, cheese, pomegranate molasses sauce." at bounding box center [313, 119] width 107 height 42
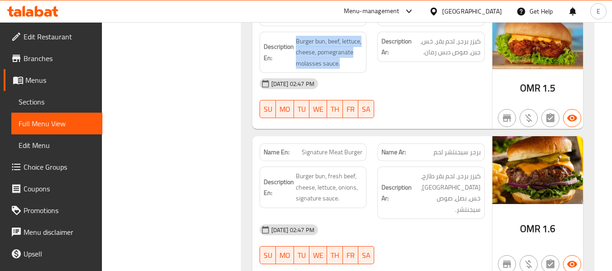
scroll to position [1617, 0]
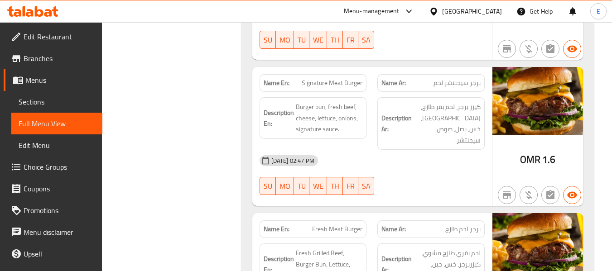
click at [471, 78] on span "برجر سيجنتشر لحم" at bounding box center [457, 83] width 47 height 10
click at [339, 78] on span "Signature Meat Burger" at bounding box center [332, 83] width 61 height 10
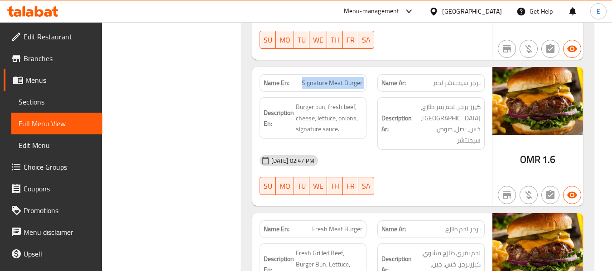
click at [339, 78] on span "Signature Meat Burger" at bounding box center [332, 83] width 61 height 10
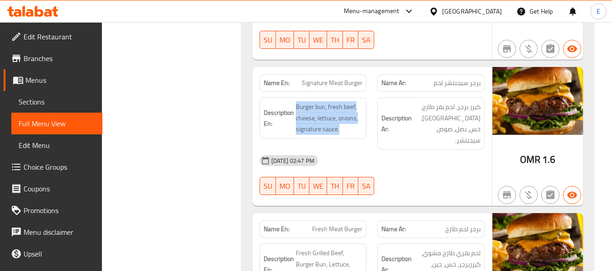
drag, startPoint x: 296, startPoint y: 82, endPoint x: 361, endPoint y: 108, distance: 69.8
click at [361, 108] on span "Burger bun, fresh beef, cheese, lettuce, onions, signature sauce." at bounding box center [329, 119] width 67 height 34
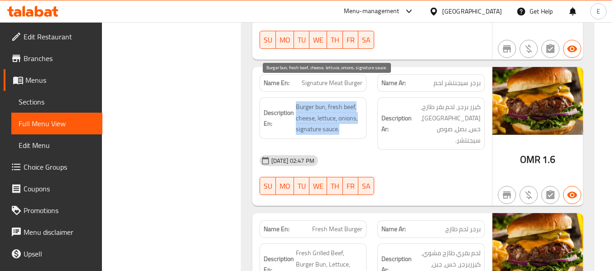
click at [361, 108] on span "Burger bun, fresh beef, cheese, lettuce, onions, signature sauce." at bounding box center [329, 119] width 67 height 34
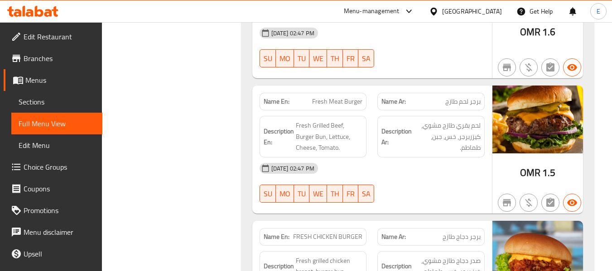
scroll to position [1753, 0]
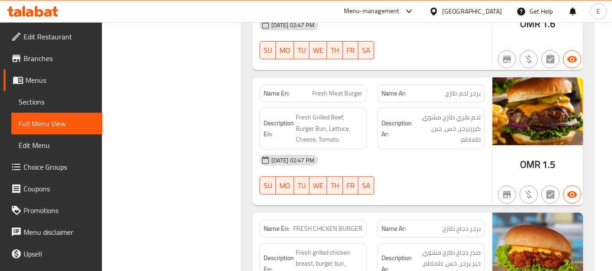
click at [333, 89] on span "Fresh Meat Burger" at bounding box center [337, 94] width 50 height 10
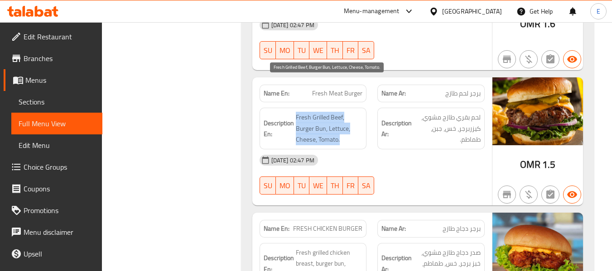
drag, startPoint x: 294, startPoint y: 76, endPoint x: 350, endPoint y: 102, distance: 61.8
click at [350, 108] on div "Description En: Fresh Grilled Beef, Burger Bun, Lettuce, Cheese, Tomato." at bounding box center [313, 129] width 107 height 42
click at [350, 112] on span "Fresh Grilled Beef, Burger Bun, Lettuce, Cheese, Tomato." at bounding box center [329, 129] width 67 height 34
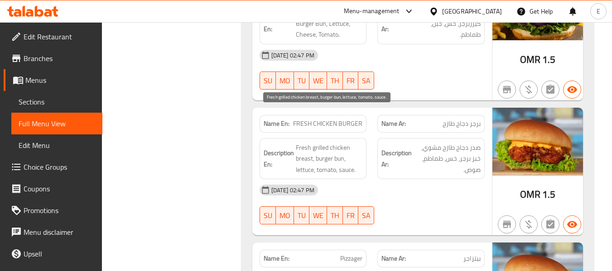
scroll to position [1889, 0]
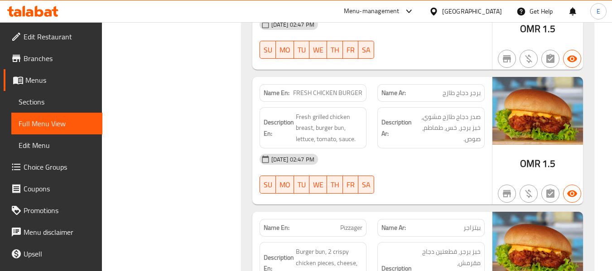
click at [342, 88] on span "FRESH CHICKEN BURGER" at bounding box center [327, 93] width 69 height 10
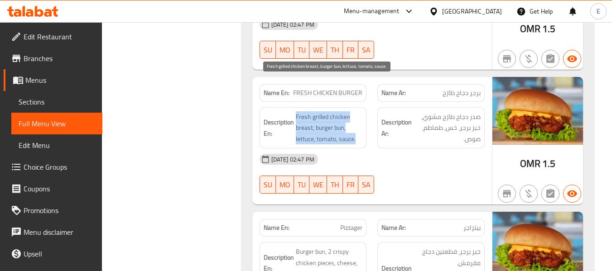
drag, startPoint x: 295, startPoint y: 77, endPoint x: 361, endPoint y: 109, distance: 73.6
click at [361, 109] on div "Description En: Fresh grilled chicken breast, burger bun, lettuce, tomato, sauc…" at bounding box center [313, 128] width 107 height 42
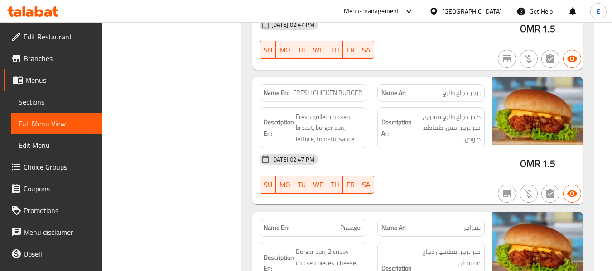
click at [450, 149] on div "[DATE] 02:47 PM" at bounding box center [372, 160] width 236 height 22
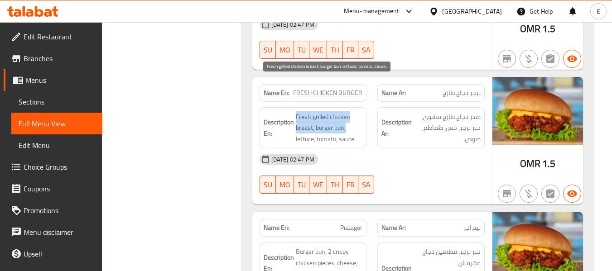
drag, startPoint x: 297, startPoint y: 77, endPoint x: 348, endPoint y: 96, distance: 54.3
click at [348, 107] on div "Description En: Fresh grilled chicken breast, burger bun, lettuce, tomato, sauc…" at bounding box center [313, 128] width 107 height 42
click at [348, 111] on span "Fresh grilled chicken breast, burger bun, lettuce, tomato, sauce." at bounding box center [329, 128] width 67 height 34
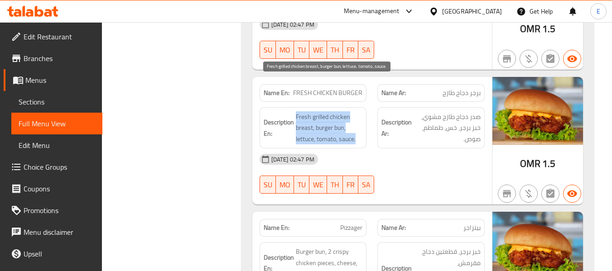
click at [348, 111] on span "Fresh grilled chicken breast, burger bun, lettuce, tomato, sauce." at bounding box center [329, 128] width 67 height 34
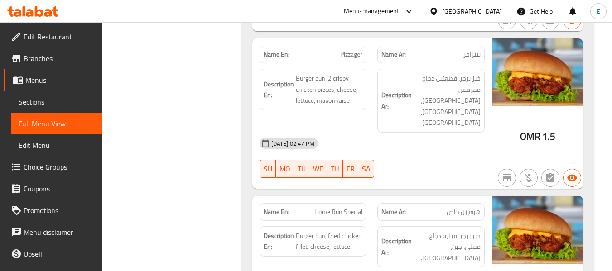
scroll to position [2071, 0]
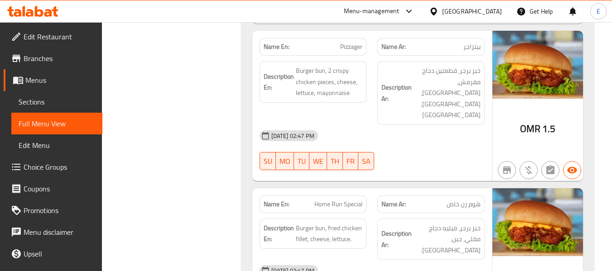
click at [337, 200] on span "Home Run Special" at bounding box center [339, 205] width 48 height 10
click at [336, 200] on span "Home Run Special" at bounding box center [339, 205] width 48 height 10
click at [461, 200] on span "هوم رن خاص" at bounding box center [464, 205] width 34 height 10
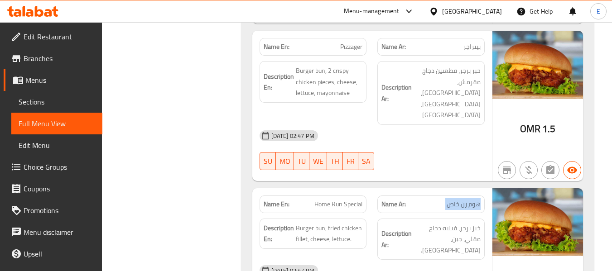
click at [461, 200] on span "هوم رن خاص" at bounding box center [464, 205] width 34 height 10
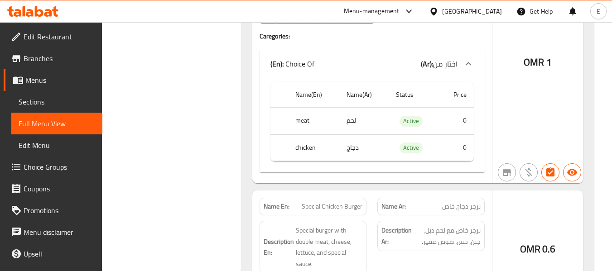
scroll to position [3244, 0]
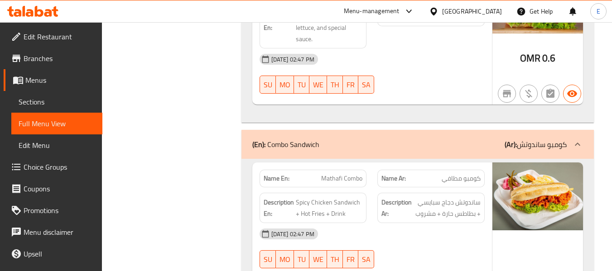
scroll to position [3425, 0]
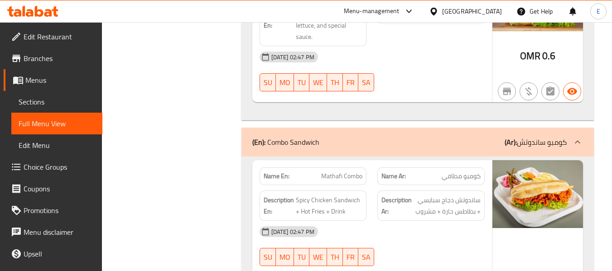
click at [440, 221] on div "[DATE] 02:47 PM" at bounding box center [372, 232] width 236 height 22
click at [469, 261] on div at bounding box center [431, 266] width 118 height 11
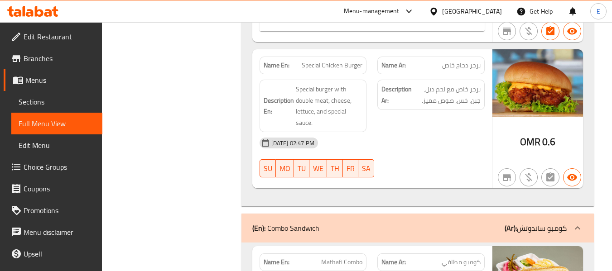
scroll to position [3244, 0]
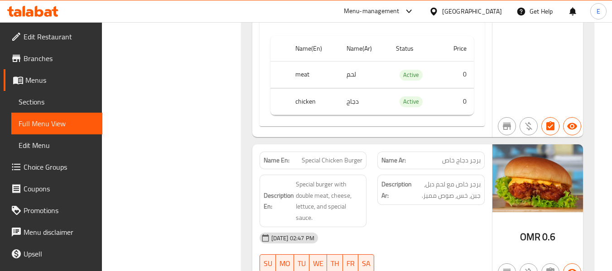
click at [446, 179] on span "برجر خاص مع لحم دبل، جبن، خس، صوص مميز." at bounding box center [447, 190] width 67 height 22
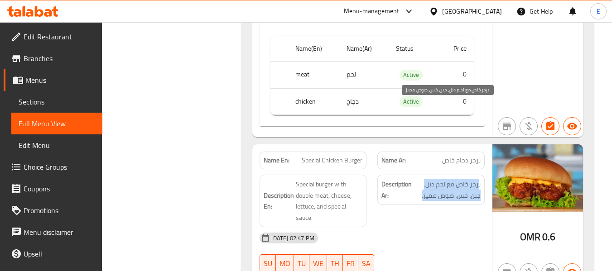
click at [446, 179] on span "برجر خاص مع لحم دبل، جبن، خس، صوص مميز." at bounding box center [447, 190] width 67 height 22
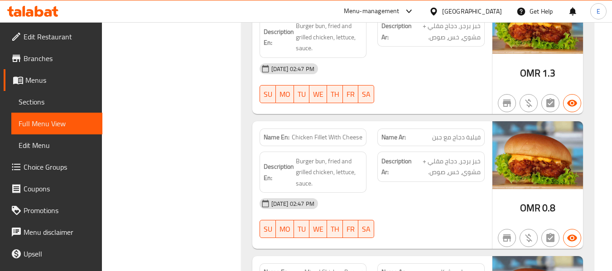
scroll to position [2473, 0]
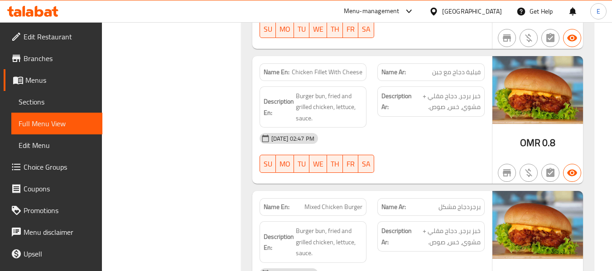
click at [441, 222] on div "Description Ar: خبز برجر، دجاج مقلي + مشوي، خس، صوص." at bounding box center [431, 237] width 107 height 30
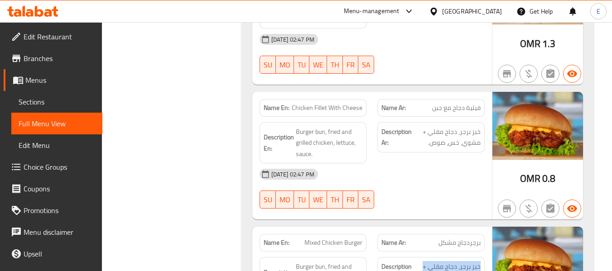
scroll to position [2383, 0]
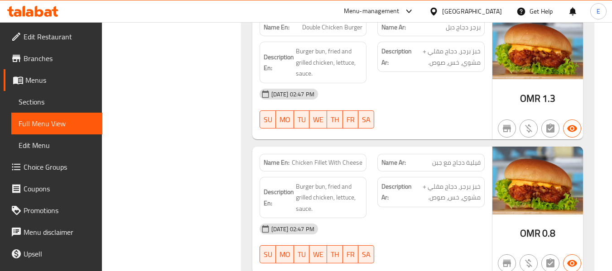
click at [462, 149] on div "Name Ar: فيلية دجاج مع جبن" at bounding box center [431, 163] width 118 height 29
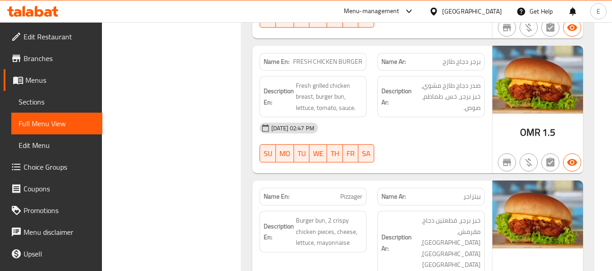
scroll to position [1839, 0]
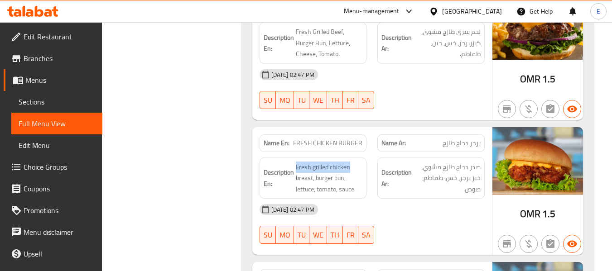
drag, startPoint x: 295, startPoint y: 125, endPoint x: 355, endPoint y: 127, distance: 60.8
click at [355, 158] on div "Description En: Fresh grilled chicken breast, burger bun, lettuce, tomato, sauc…" at bounding box center [313, 179] width 107 height 42
click at [447, 199] on div "[DATE] 02:47 PM" at bounding box center [372, 210] width 236 height 22
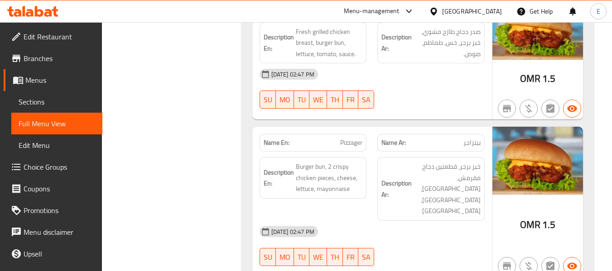
scroll to position [1975, 0]
click at [472, 138] on span "بيتزاجر" at bounding box center [472, 143] width 17 height 10
click at [355, 138] on span "Pizzager" at bounding box center [351, 143] width 22 height 10
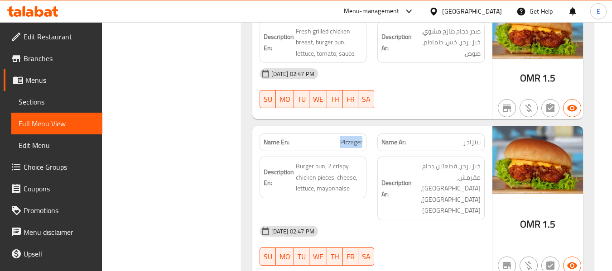
click at [355, 138] on span "Pizzager" at bounding box center [351, 143] width 22 height 10
click at [442, 221] on div "[DATE] 02:47 PM" at bounding box center [372, 232] width 236 height 22
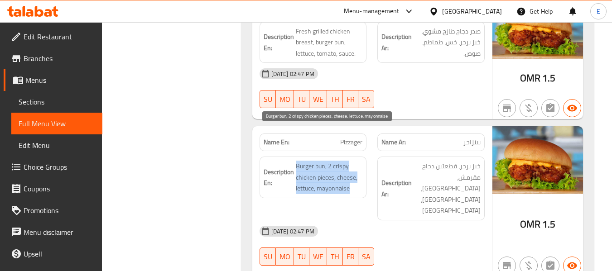
drag, startPoint x: 293, startPoint y: 129, endPoint x: 358, endPoint y: 157, distance: 70.4
click at [358, 161] on h6 "Description En: Burger bun, 2 crispy chicken pieces, cheese, lettuce, mayonnaise" at bounding box center [313, 178] width 99 height 34
click at [358, 161] on span "Burger bun, 2 crispy chicken pieces, cheese, lettuce, mayonnaise" at bounding box center [329, 178] width 67 height 34
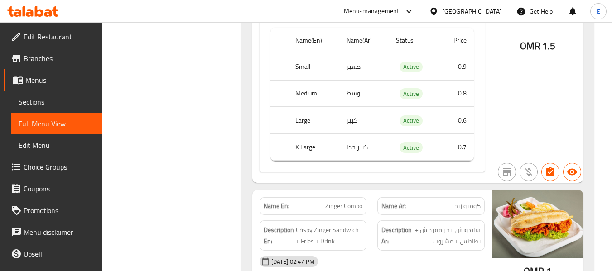
scroll to position [3833, 0]
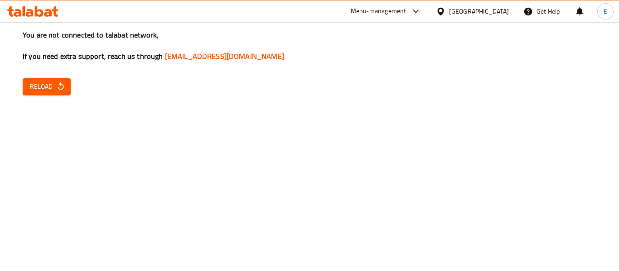
click at [61, 92] on span "Reload" at bounding box center [47, 86] width 34 height 11
click at [436, 167] on div "You are not connected to talabat network, If you need extra support, reach us t…" at bounding box center [309, 135] width 619 height 271
click at [336, 133] on div "You are not connected to talabat network, If you need extra support, reach us t…" at bounding box center [309, 135] width 619 height 271
click at [146, 125] on div "You are not connected to talabat network, If you need extra support, reach us t…" at bounding box center [309, 135] width 619 height 271
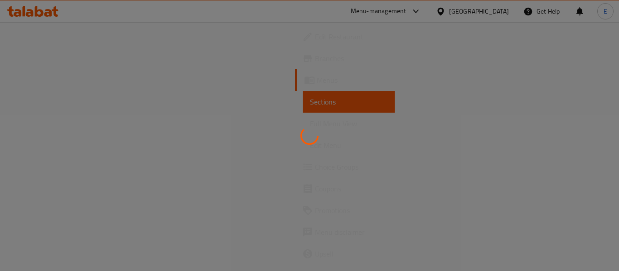
click at [247, 103] on div at bounding box center [309, 135] width 619 height 271
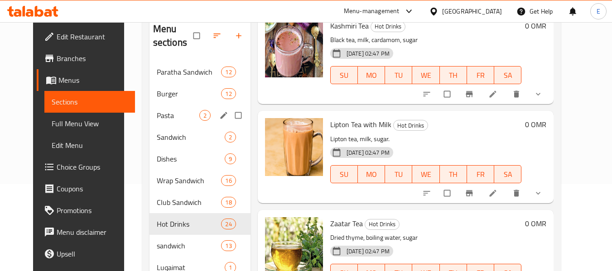
scroll to position [91, 0]
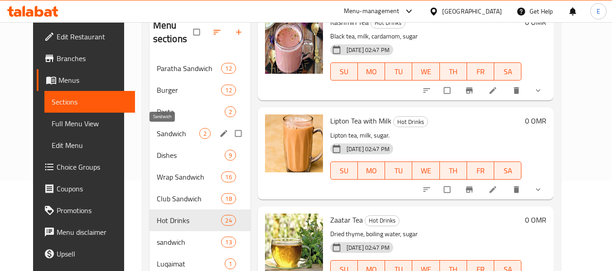
click at [161, 130] on span "Sandwich" at bounding box center [178, 133] width 43 height 11
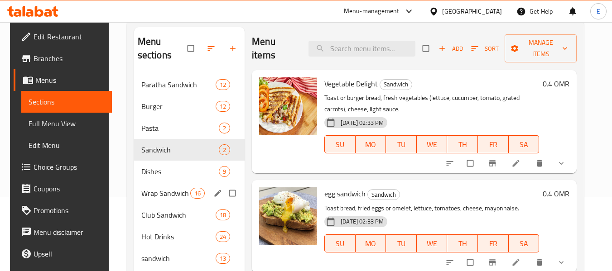
scroll to position [120, 0]
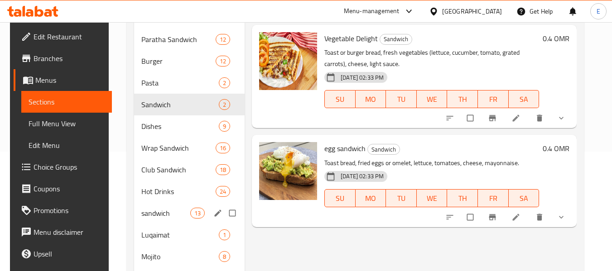
click at [154, 220] on div "sandwich 13" at bounding box center [189, 214] width 111 height 22
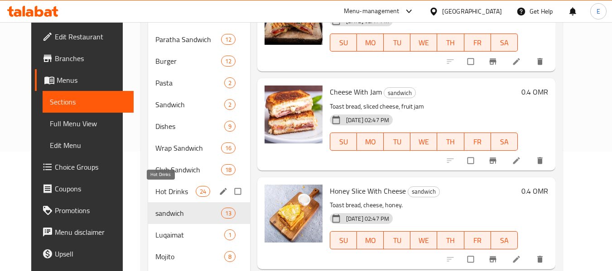
scroll to position [165, 0]
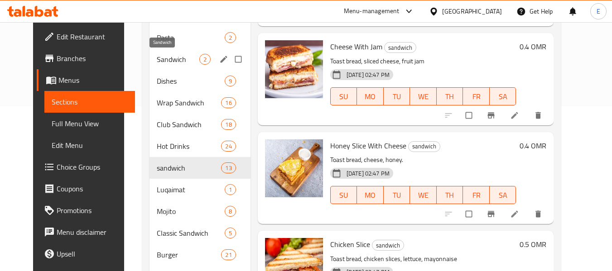
click at [186, 59] on span "Sandwich" at bounding box center [178, 59] width 43 height 11
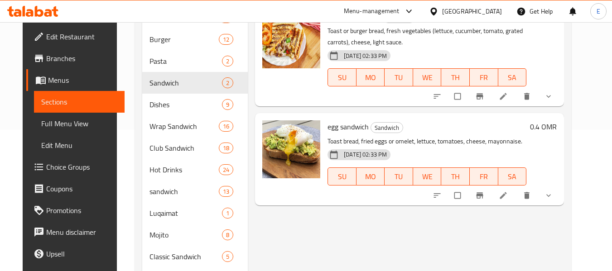
scroll to position [120, 0]
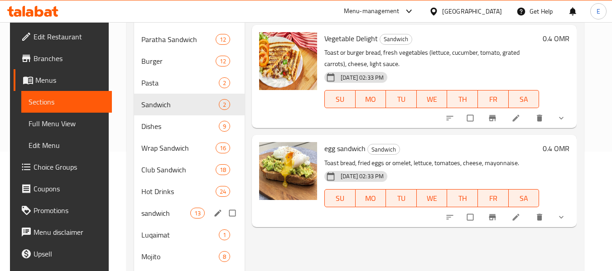
click at [165, 211] on span "sandwich" at bounding box center [165, 213] width 49 height 11
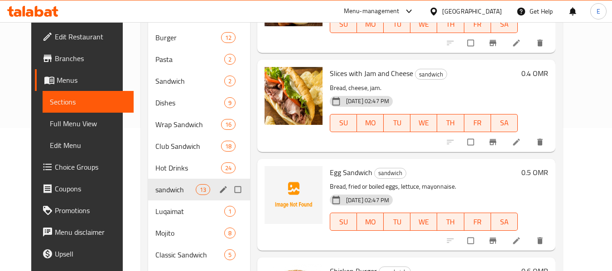
scroll to position [165, 0]
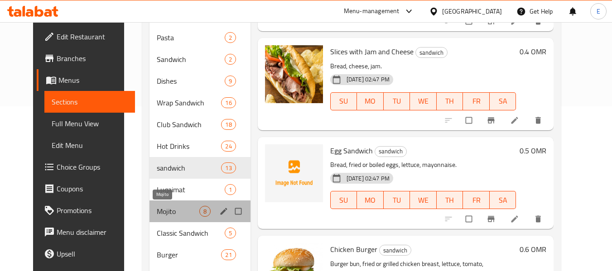
click at [174, 208] on span "Mojito" at bounding box center [178, 211] width 43 height 11
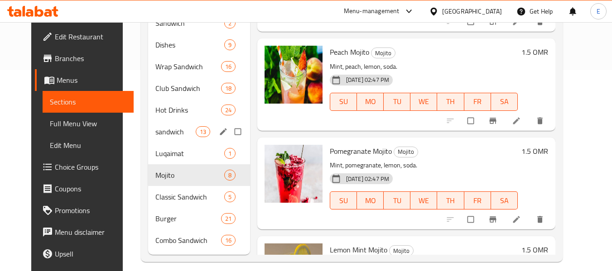
scroll to position [210, 0]
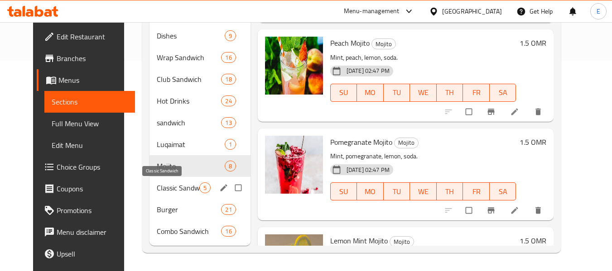
click at [170, 184] on span "Classic Sandwich" at bounding box center [178, 188] width 43 height 11
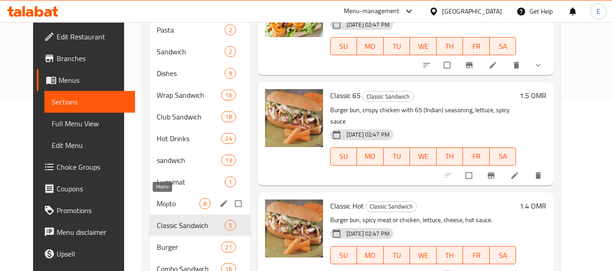
scroll to position [210, 0]
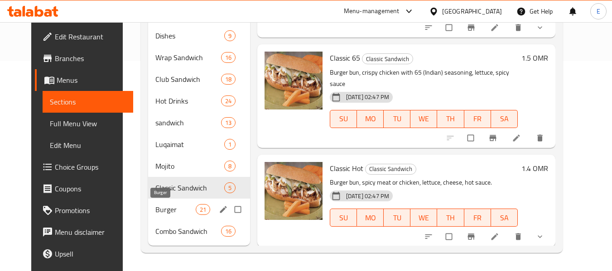
click at [177, 214] on span "Burger" at bounding box center [175, 209] width 40 height 11
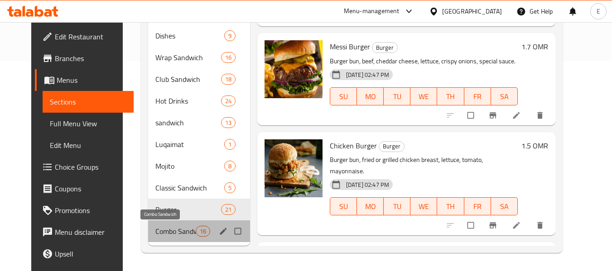
click at [155, 237] on span "Combo Sandwich" at bounding box center [175, 231] width 40 height 11
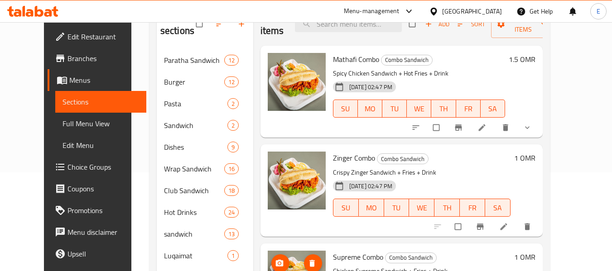
scroll to position [29, 0]
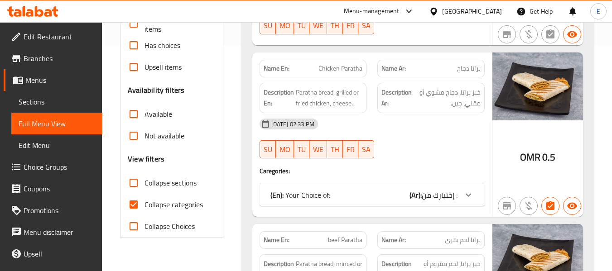
scroll to position [227, 0]
click at [136, 203] on input "Collapse categories" at bounding box center [134, 205] width 22 height 22
checkbox input "false"
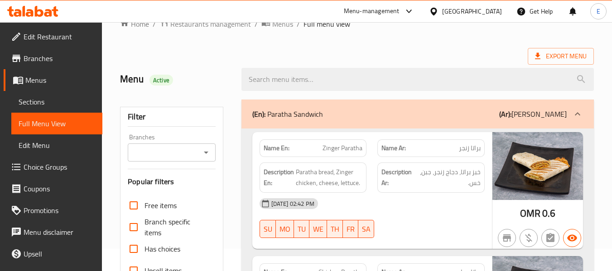
scroll to position [0, 0]
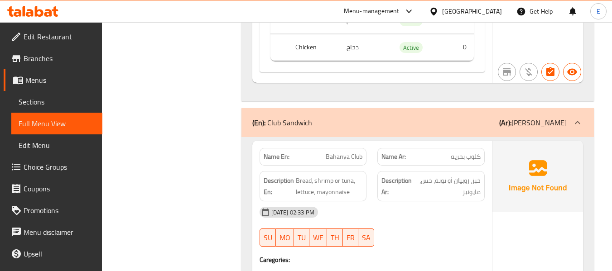
scroll to position [11417, 0]
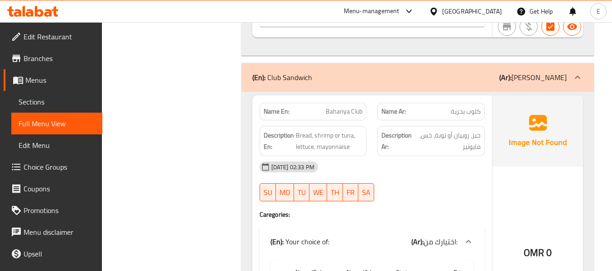
click at [335, 107] on span "Bahariya Club" at bounding box center [344, 112] width 37 height 10
click at [474, 22] on div at bounding box center [306, 22] width 612 height 0
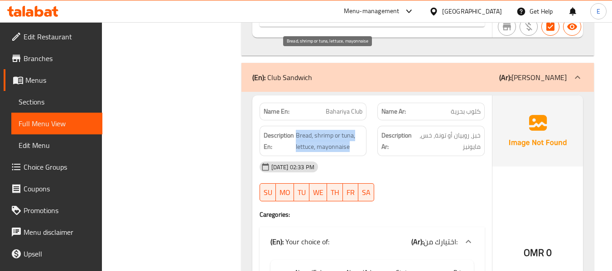
drag, startPoint x: 295, startPoint y: 58, endPoint x: 353, endPoint y: 67, distance: 58.6
click at [353, 130] on span "Bread, shrimp or tuna, lettuce, mayonnaise" at bounding box center [329, 141] width 67 height 22
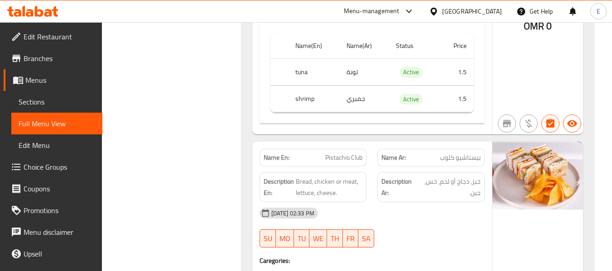
scroll to position [11689, 0]
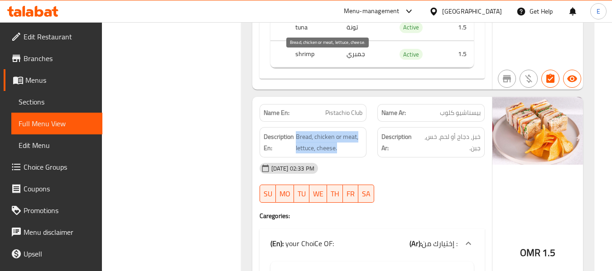
drag, startPoint x: 295, startPoint y: 57, endPoint x: 355, endPoint y: 73, distance: 61.6
click at [355, 131] on span "Bread, chicken or meat, lettuce, cheese." at bounding box center [329, 142] width 67 height 22
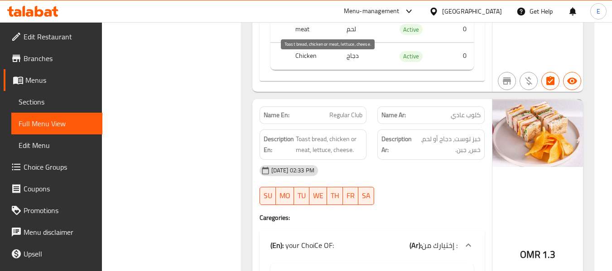
scroll to position [11961, 0]
click at [347, 133] on span "Toast bread, chicken or meat, lettuce, cheese." at bounding box center [329, 144] width 67 height 22
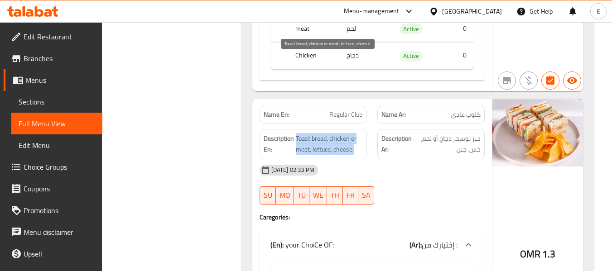
click at [347, 133] on span "Toast bread, chicken or meat, lettuce, cheese." at bounding box center [329, 144] width 67 height 22
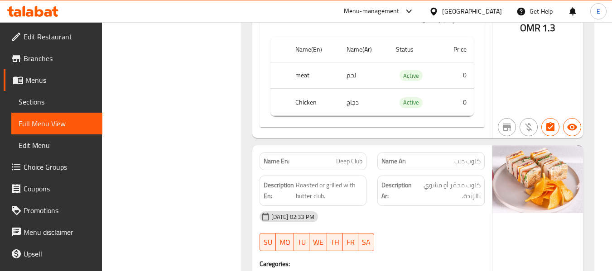
scroll to position [12233, 0]
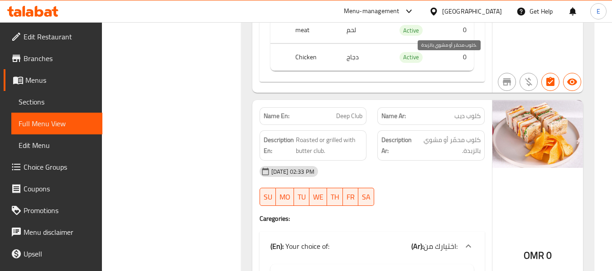
click at [455, 135] on span "كلوب محمّر أو مشوي بالزبدة." at bounding box center [448, 146] width 65 height 22
click at [354, 125] on div "Description En: Roasted or grilled with butter club." at bounding box center [313, 145] width 118 height 41
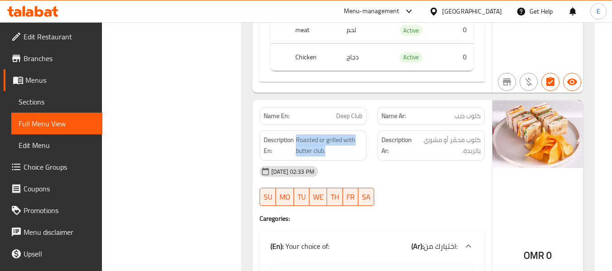
click at [353, 125] on div "Description En: Roasted or grilled with butter club." at bounding box center [313, 145] width 118 height 41
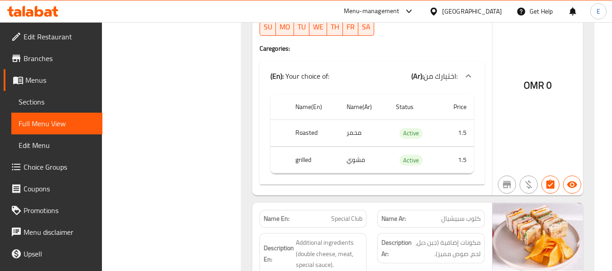
scroll to position [12459, 0]
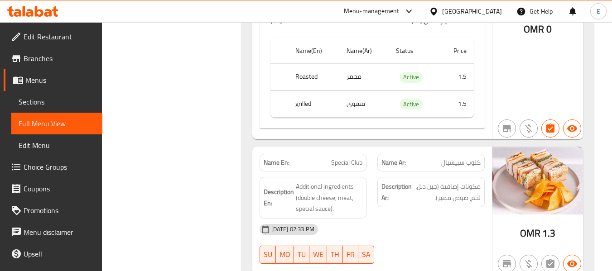
click at [458, 154] on div "Name Ar: [PERSON_NAME]" at bounding box center [431, 163] width 107 height 18
click at [363, 154] on div "Name En: Special Club" at bounding box center [313, 163] width 107 height 18
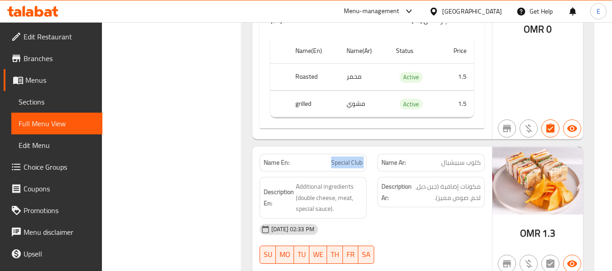
click at [363, 154] on div "Name En: Special Club" at bounding box center [313, 163] width 107 height 18
click at [441, 219] on div "[DATE] 02:33 PM" at bounding box center [372, 230] width 236 height 22
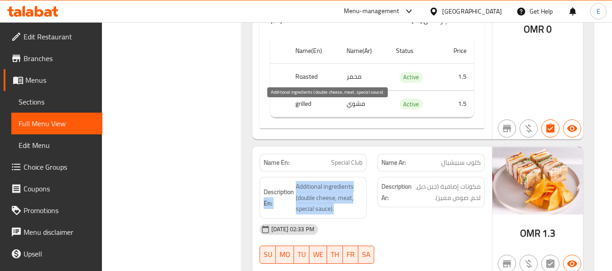
drag, startPoint x: 293, startPoint y: 106, endPoint x: 354, endPoint y: 131, distance: 65.7
click at [354, 181] on h6 "Description En: Additional ingredients (double cheese, meat, special sauce)." at bounding box center [313, 198] width 99 height 34
click at [354, 181] on span "Additional ingredients (double cheese, meat, special sauce)." at bounding box center [329, 198] width 67 height 34
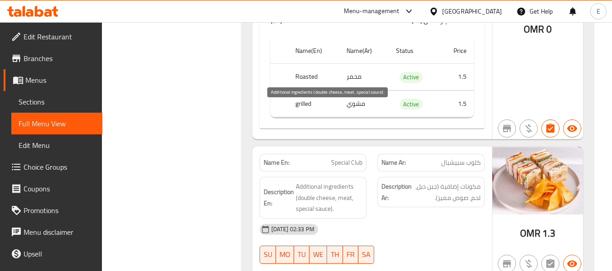
click at [354, 181] on span "Additional ingredients (double cheese, meat, special sauce)." at bounding box center [329, 198] width 67 height 34
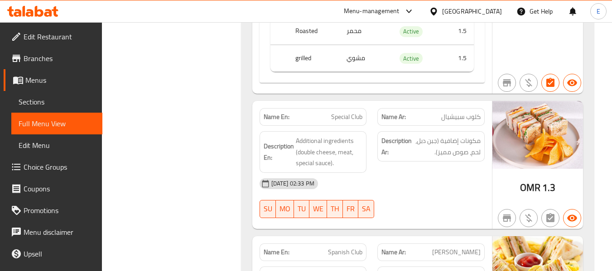
scroll to position [12505, 0]
click at [332, 113] on span "Special Club" at bounding box center [346, 118] width 31 height 10
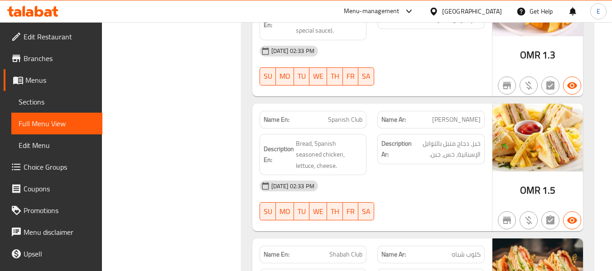
scroll to position [12641, 0]
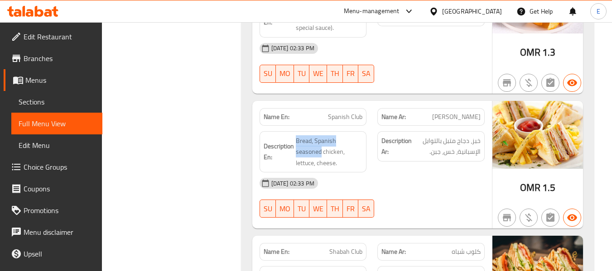
drag, startPoint x: 296, startPoint y: 63, endPoint x: 363, endPoint y: 62, distance: 66.6
click at [363, 131] on div "Description En: Bread, Spanish seasoned chicken, lettuce, cheese." at bounding box center [313, 152] width 107 height 42
click at [428, 173] on div "[DATE] 02:33 PM" at bounding box center [372, 184] width 236 height 22
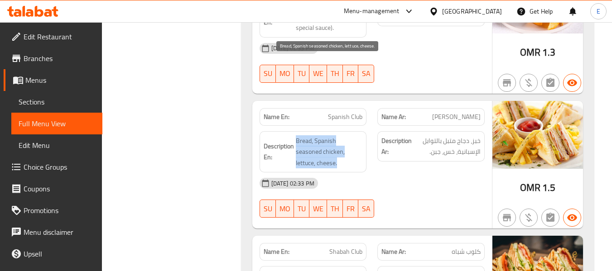
drag, startPoint x: 295, startPoint y: 63, endPoint x: 360, endPoint y: 74, distance: 65.9
click at [360, 136] on span "Bread, Spanish seasoned chicken, lettuce, cheese." at bounding box center [329, 153] width 67 height 34
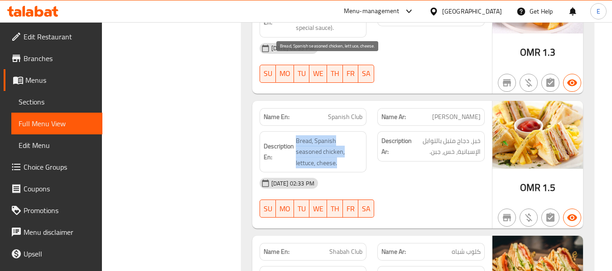
click at [360, 136] on span "Bread, Spanish seasoned chicken, lettuce, cheese." at bounding box center [329, 153] width 67 height 34
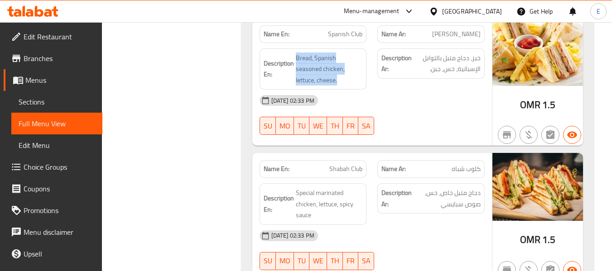
scroll to position [12731, 0]
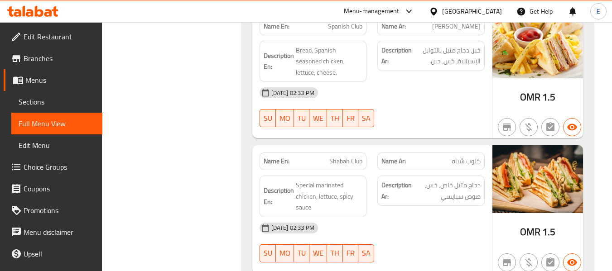
click at [339, 157] on span "Shabah Club" at bounding box center [345, 162] width 33 height 10
click at [454, 157] on span "كلوب شباه" at bounding box center [466, 162] width 29 height 10
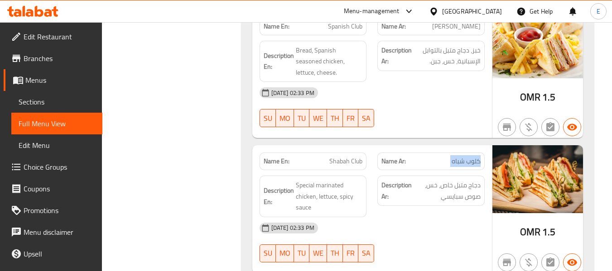
click at [454, 157] on span "كلوب شباه" at bounding box center [466, 162] width 29 height 10
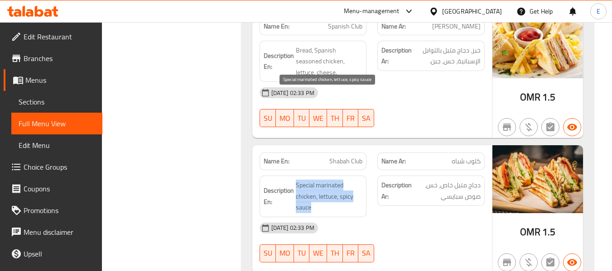
drag, startPoint x: 296, startPoint y: 90, endPoint x: 353, endPoint y: 117, distance: 62.6
click at [353, 176] on div "Description En: Special marinated chicken, lettuce, spicy sauce" at bounding box center [313, 197] width 107 height 42
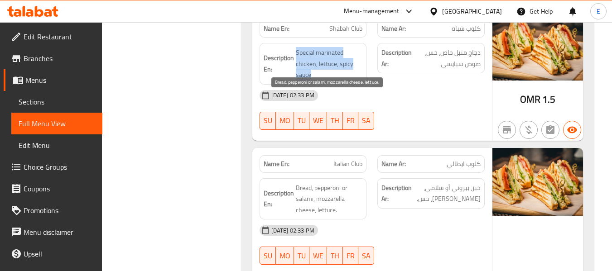
scroll to position [12867, 0]
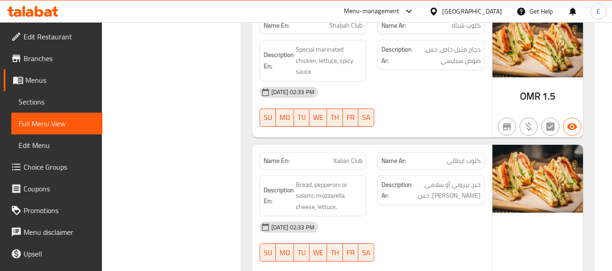
click at [349, 156] on span "Italian Club" at bounding box center [348, 161] width 29 height 10
click at [350, 156] on span "Italian Club" at bounding box center [348, 161] width 29 height 10
click at [453, 156] on span "كلوب ايطالي" at bounding box center [464, 161] width 34 height 10
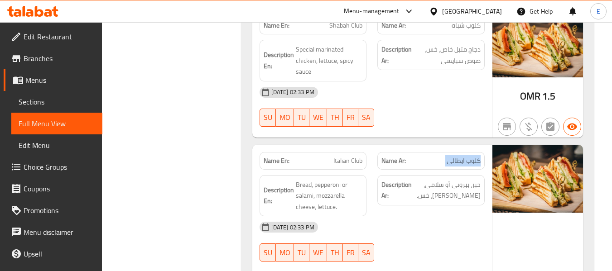
click at [453, 156] on span "كلوب ايطالي" at bounding box center [464, 161] width 34 height 10
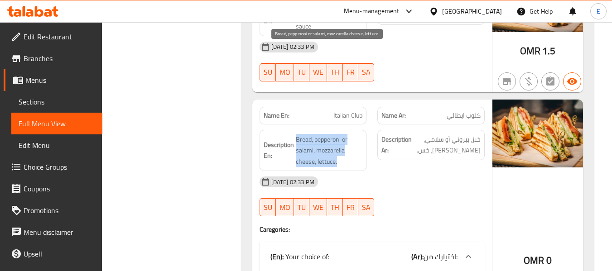
drag, startPoint x: 294, startPoint y: 47, endPoint x: 344, endPoint y: 75, distance: 56.6
click at [344, 134] on h6 "Description En: Bread, pepperoni or salami, mozzarella cheese, lettuce." at bounding box center [313, 151] width 99 height 34
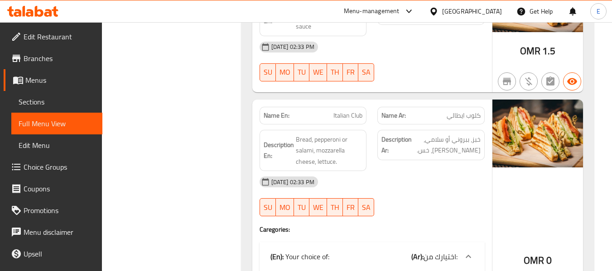
click at [416, 171] on div "[DATE] 02:33 PM SU MO TU WE TH FR SA" at bounding box center [372, 196] width 236 height 51
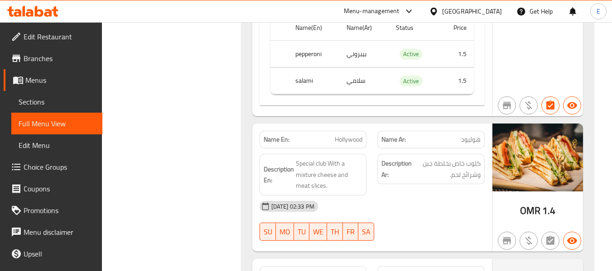
scroll to position [13185, 0]
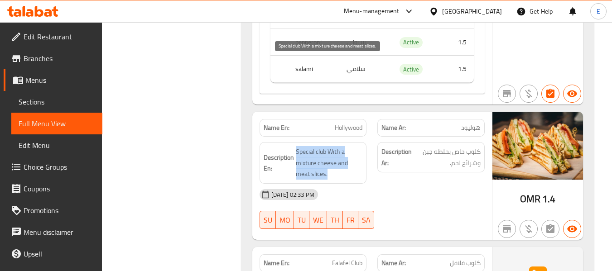
drag, startPoint x: 294, startPoint y: 56, endPoint x: 352, endPoint y: 82, distance: 63.3
click at [352, 142] on div "Description En: Special club With a mixture cheese and meat slices." at bounding box center [313, 163] width 107 height 42
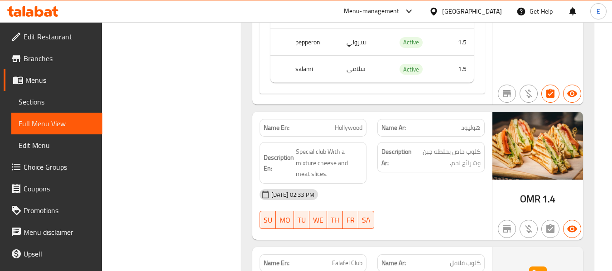
click at [402, 184] on div "[DATE] 02:33 PM" at bounding box center [372, 195] width 236 height 22
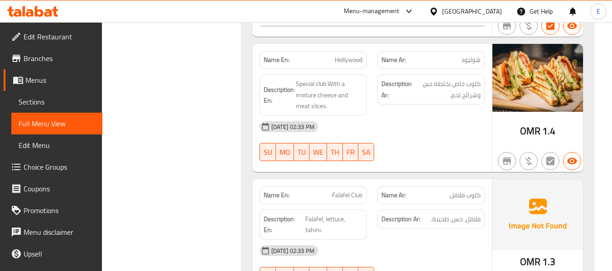
scroll to position [13275, 0]
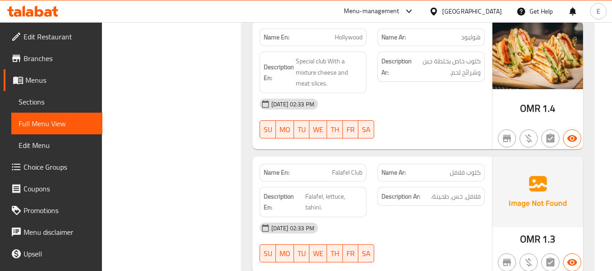
click at [346, 168] on span "Falafel Club" at bounding box center [347, 173] width 30 height 10
drag, startPoint x: 346, startPoint y: 80, endPoint x: 391, endPoint y: 80, distance: 44.9
click at [347, 168] on span "Falafel Club" at bounding box center [347, 173] width 30 height 10
click at [458, 168] on span "كلوب فلافل" at bounding box center [465, 173] width 31 height 10
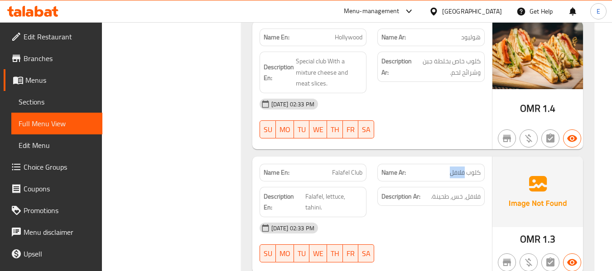
click at [458, 168] on span "كلوب فلافل" at bounding box center [465, 173] width 31 height 10
click at [450, 218] on div "[DATE] 02:33 PM" at bounding box center [372, 229] width 236 height 22
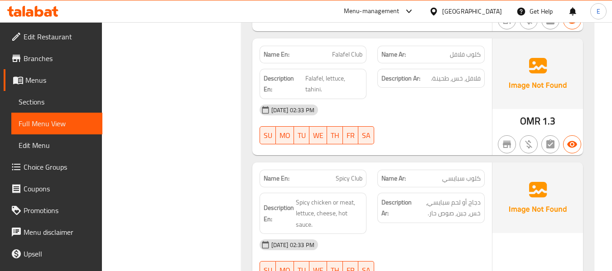
scroll to position [13411, 0]
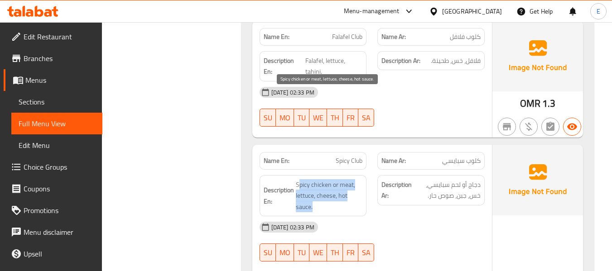
drag, startPoint x: 298, startPoint y: 89, endPoint x: 345, endPoint y: 116, distance: 54.8
click at [345, 175] on div "Description En: Spicy chicken or meat, lettuce, cheese, hot sauce." at bounding box center [313, 196] width 107 height 42
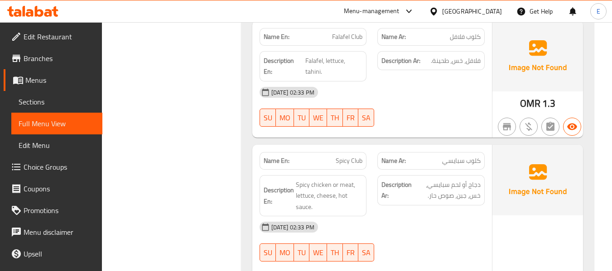
click at [432, 217] on div "[DATE] 02:33 PM" at bounding box center [372, 228] width 236 height 22
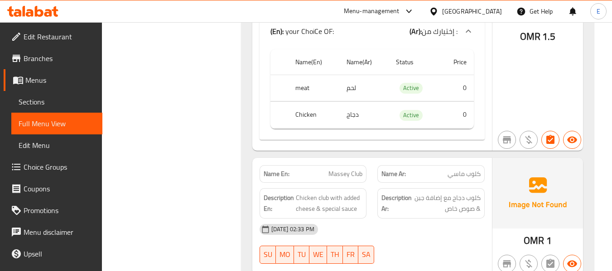
scroll to position [13683, 0]
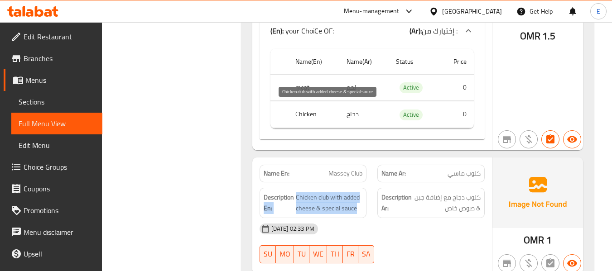
drag, startPoint x: 293, startPoint y: 105, endPoint x: 358, endPoint y: 121, distance: 67.3
click at [358, 192] on h6 "Description En: Chicken club with added cheese & special sauce" at bounding box center [313, 203] width 99 height 22
click at [358, 192] on span "Chicken club with added cheese & special sauce" at bounding box center [329, 203] width 67 height 22
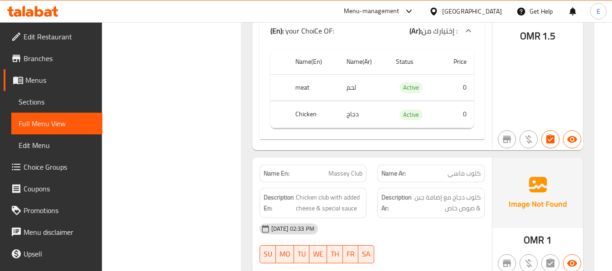
click at [499, 158] on img at bounding box center [538, 193] width 91 height 71
click at [469, 192] on span "كلوب دجاج مع إضافة جبن & صوص خاص" at bounding box center [447, 203] width 67 height 22
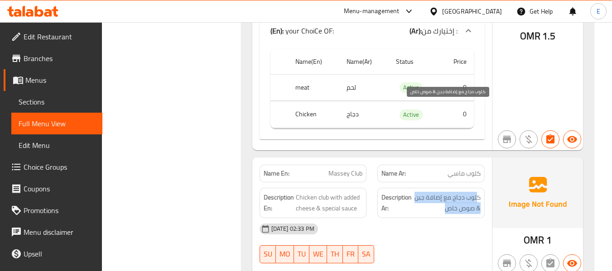
click at [469, 192] on span "كلوب دجاج مع إضافة جبن & صوص خاص" at bounding box center [447, 203] width 67 height 22
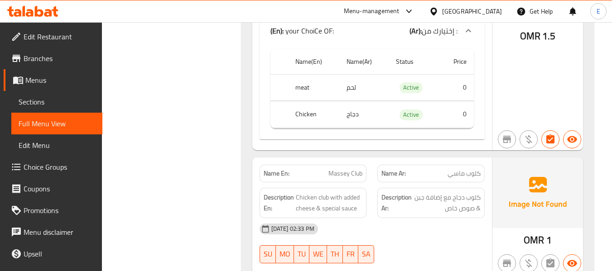
click at [462, 218] on div "[DATE] 02:33 PM SU MO TU WE TH FR SA" at bounding box center [372, 243] width 236 height 51
click at [467, 169] on span "كلوب ماسي" at bounding box center [464, 174] width 33 height 10
